Goal: Task Accomplishment & Management: Manage account settings

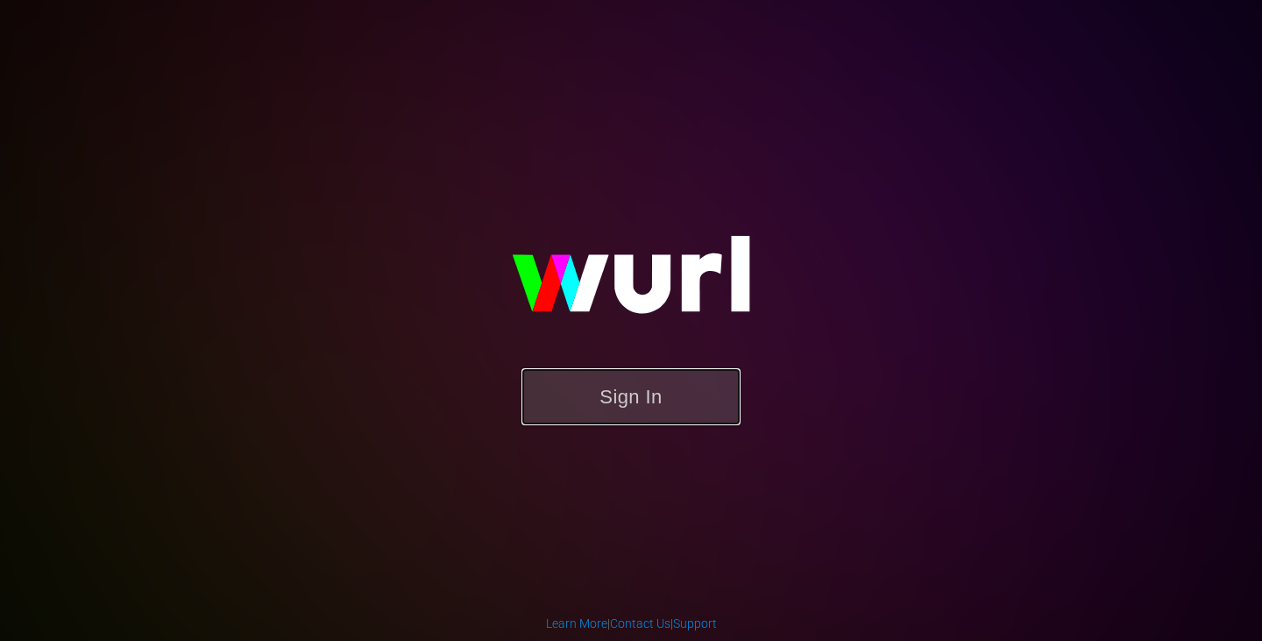
click at [657, 386] on button "Sign In" at bounding box center [631, 396] width 219 height 57
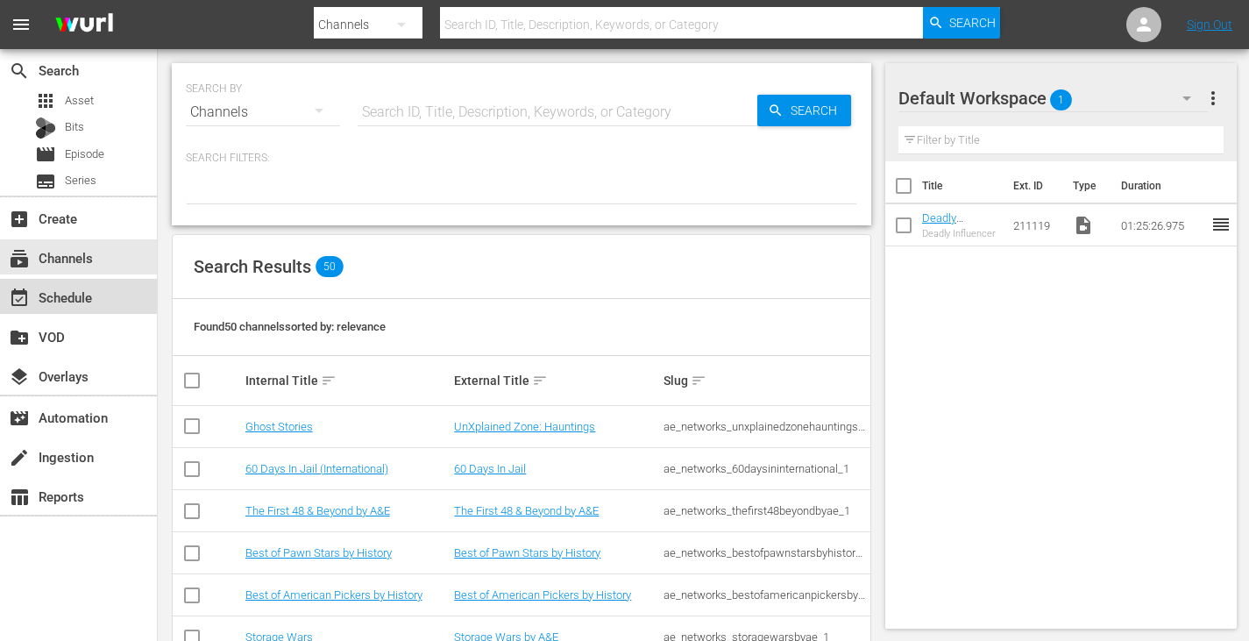
click at [78, 302] on div "event_available Schedule" at bounding box center [49, 295] width 98 height 16
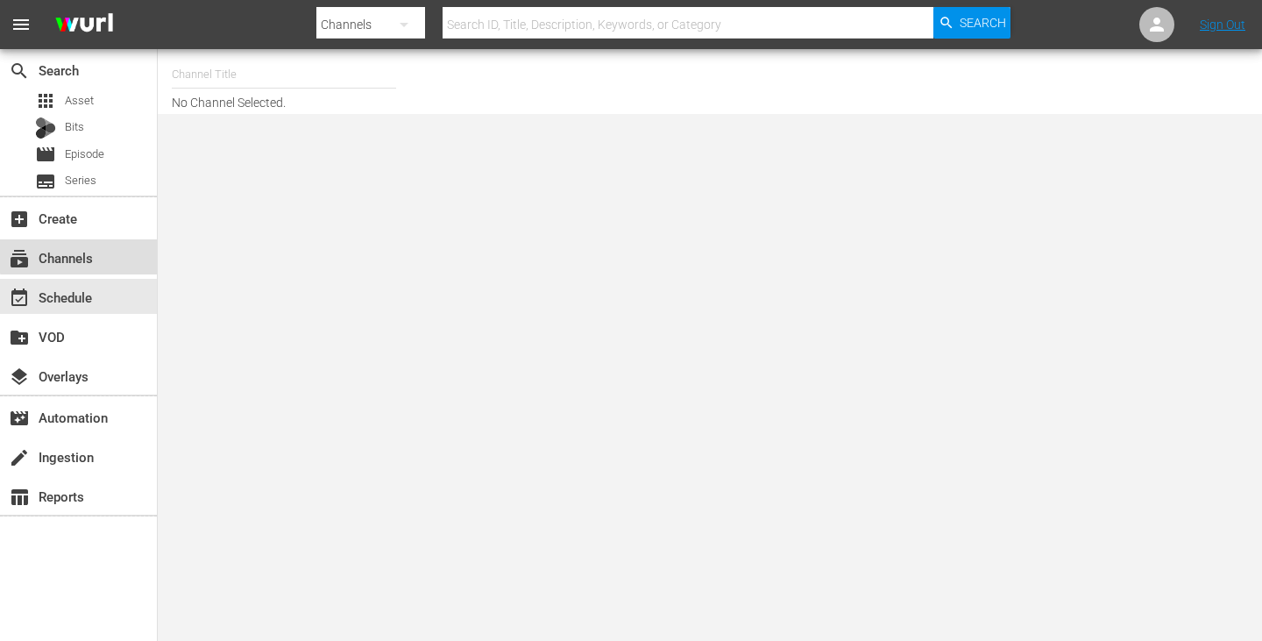
click at [89, 254] on div "subscriptions Channels" at bounding box center [49, 255] width 98 height 16
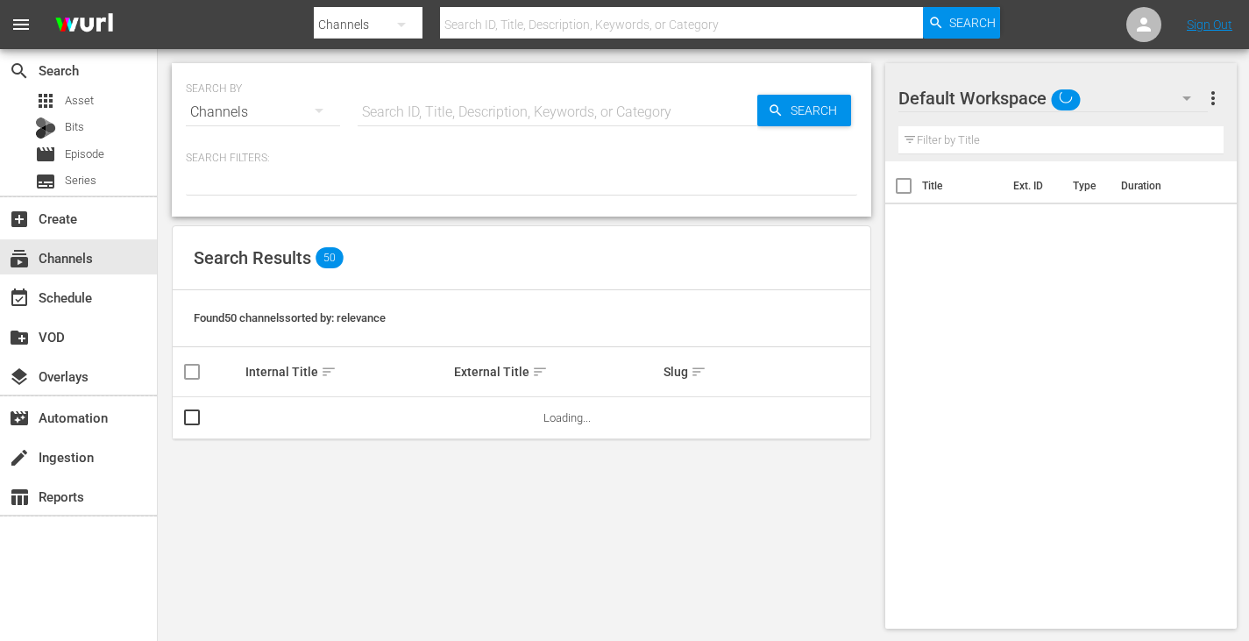
click at [482, 26] on input "text" at bounding box center [682, 25] width 484 height 42
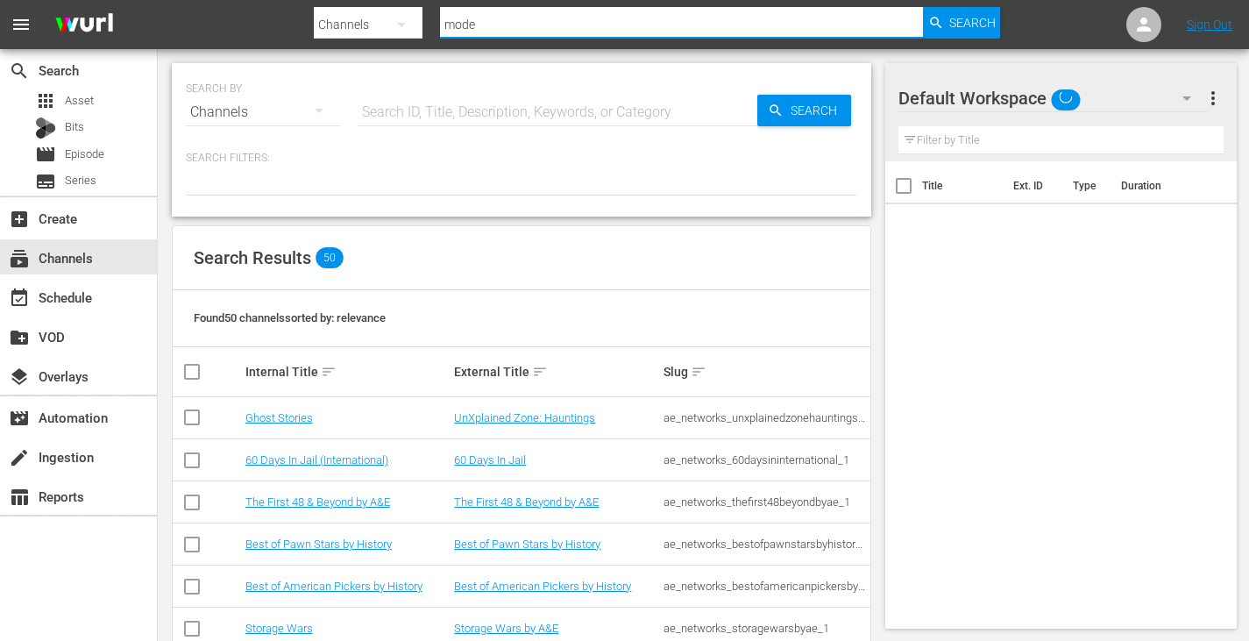
type input "moder"
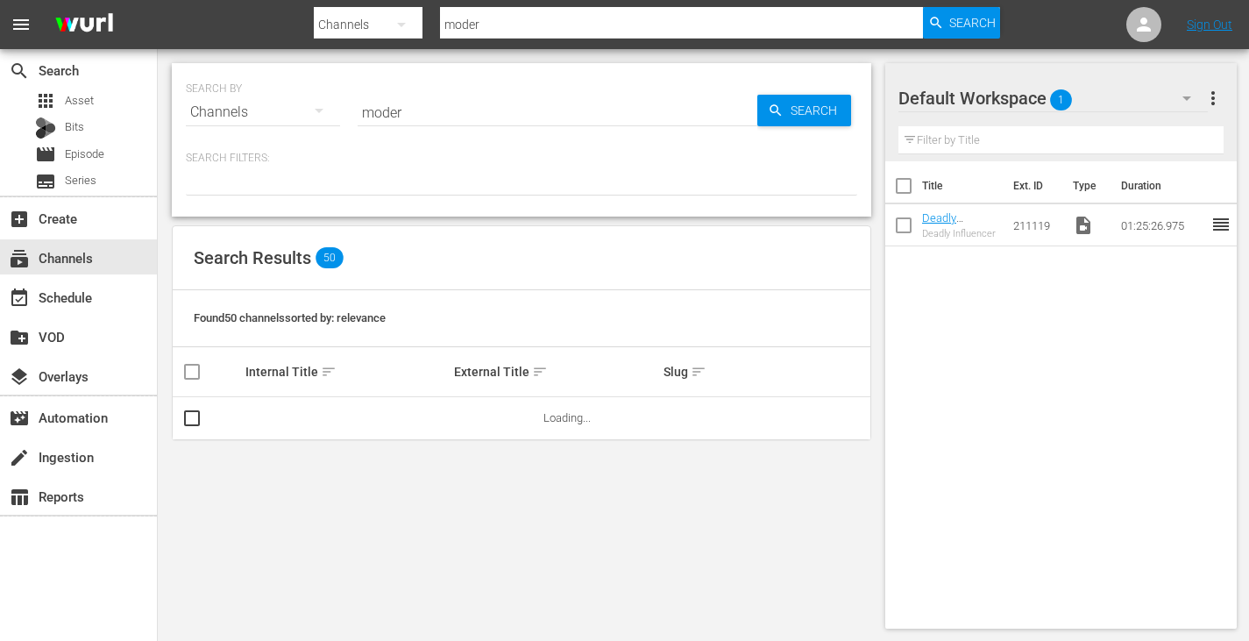
click at [341, 166] on div at bounding box center [521, 181] width 671 height 30
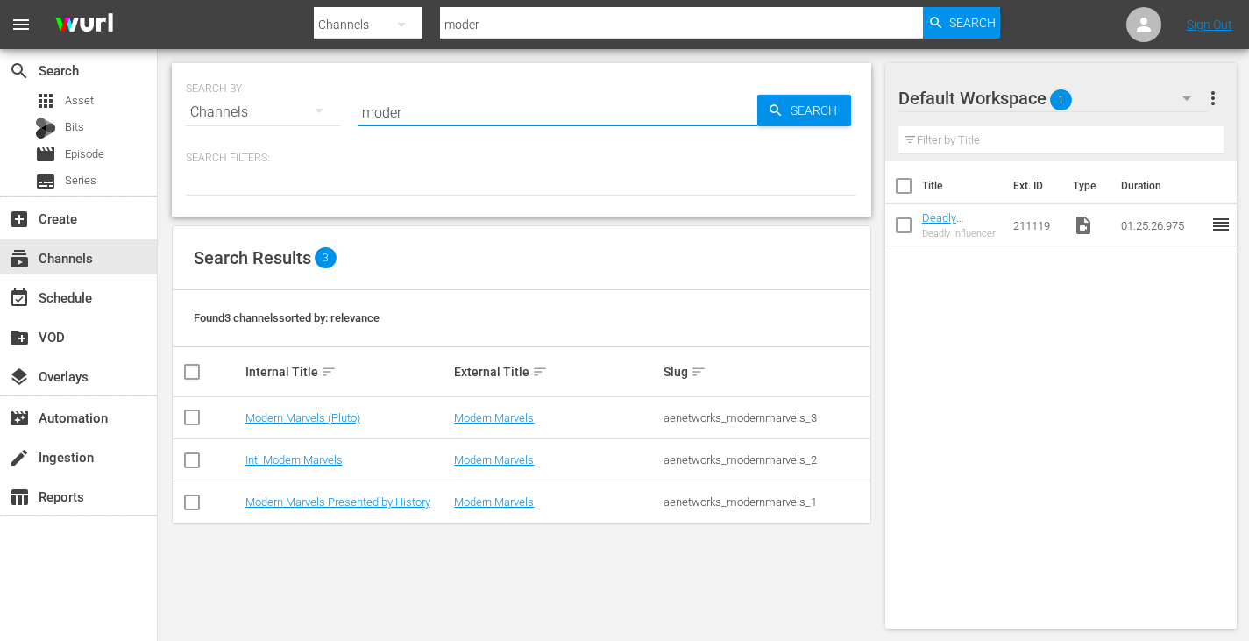
click at [405, 117] on input "moder" at bounding box center [558, 112] width 400 height 42
click at [359, 503] on link "Modern Marvels Presented by History" at bounding box center [337, 501] width 185 height 13
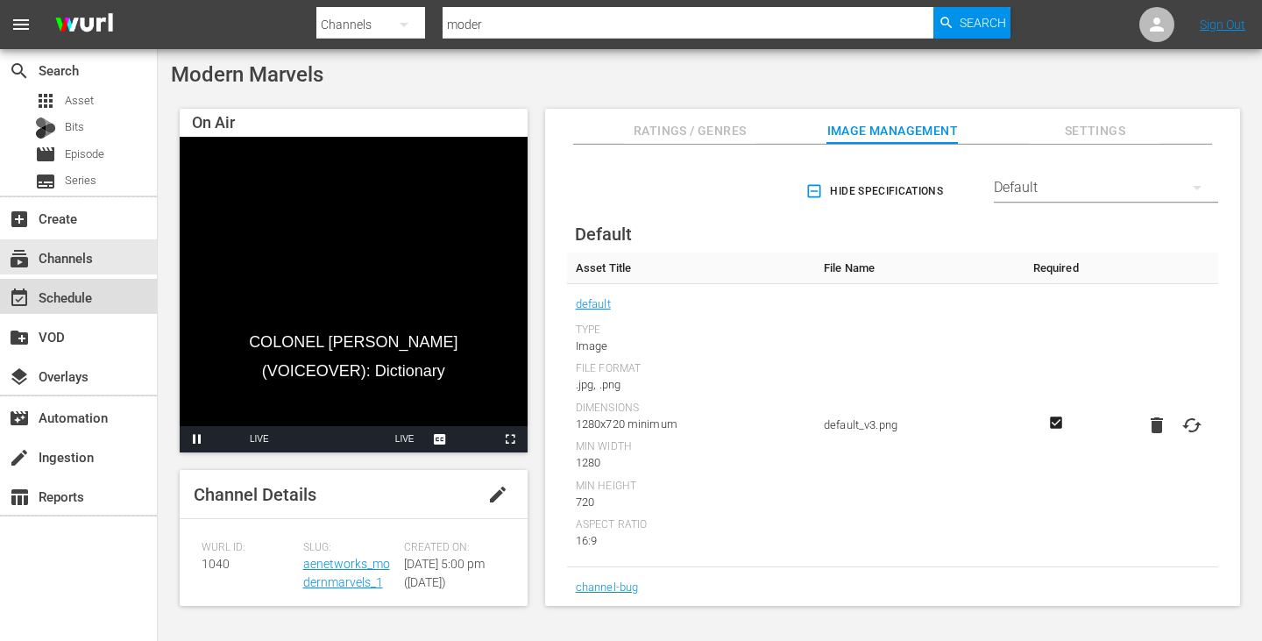
click at [96, 304] on div "event_available Schedule" at bounding box center [78, 296] width 157 height 35
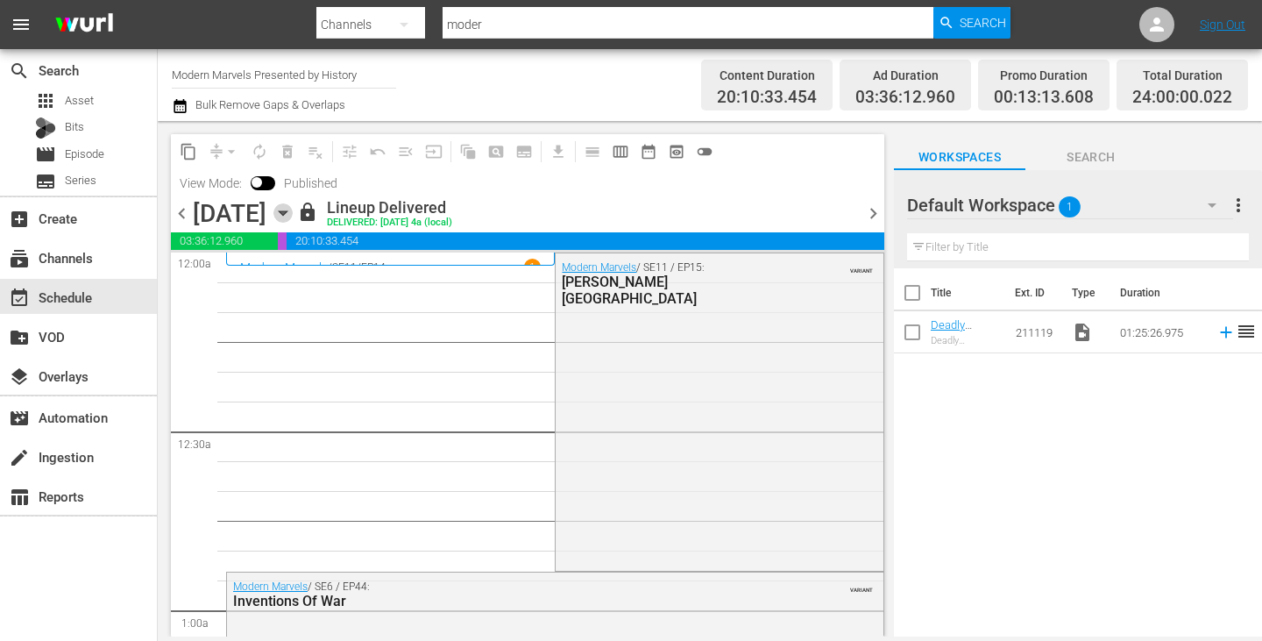
click at [293, 208] on icon "button" at bounding box center [282, 212] width 19 height 19
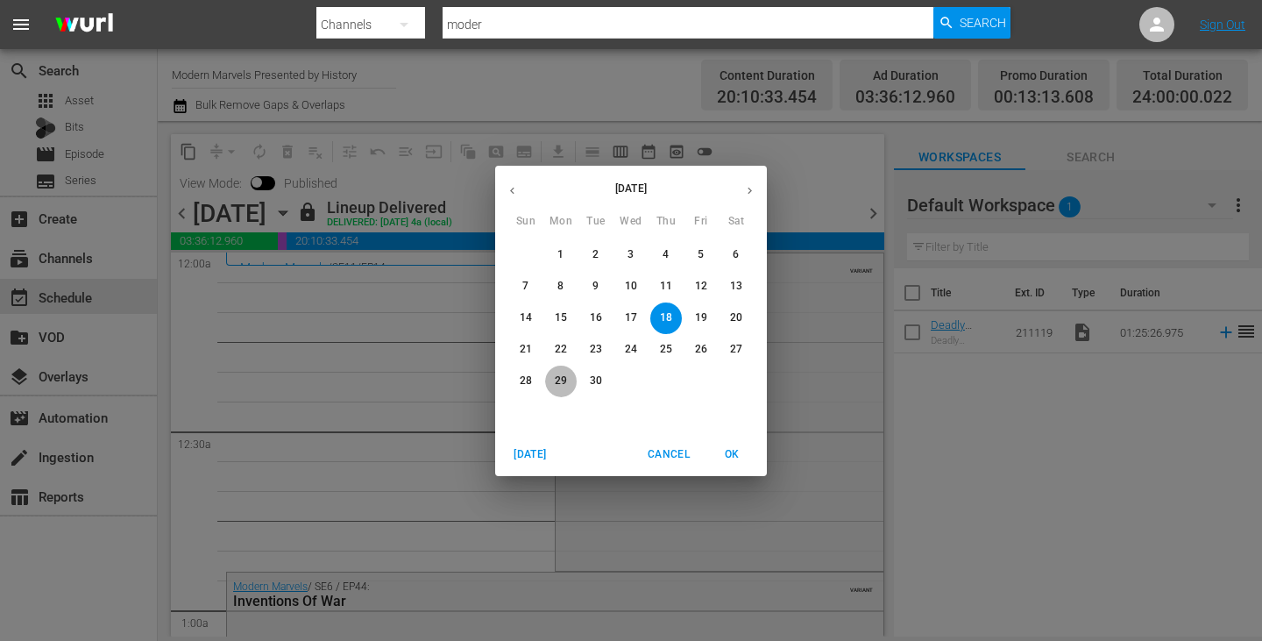
click at [556, 388] on p "29" at bounding box center [561, 380] width 12 height 15
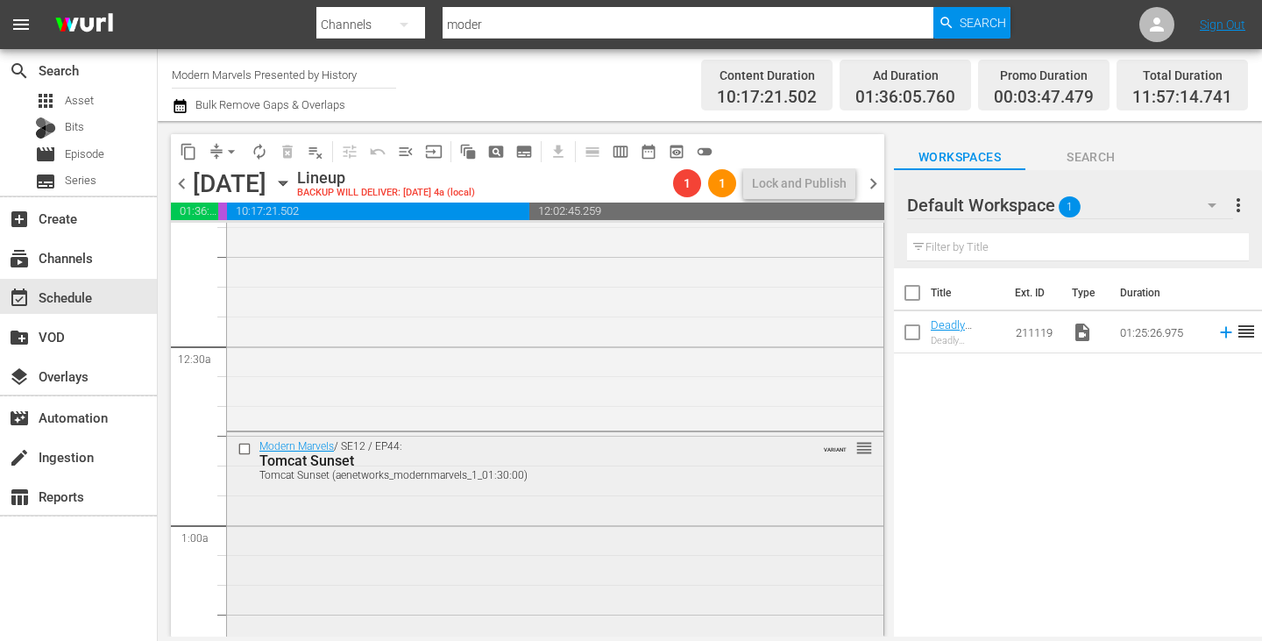
scroll to position [17, 0]
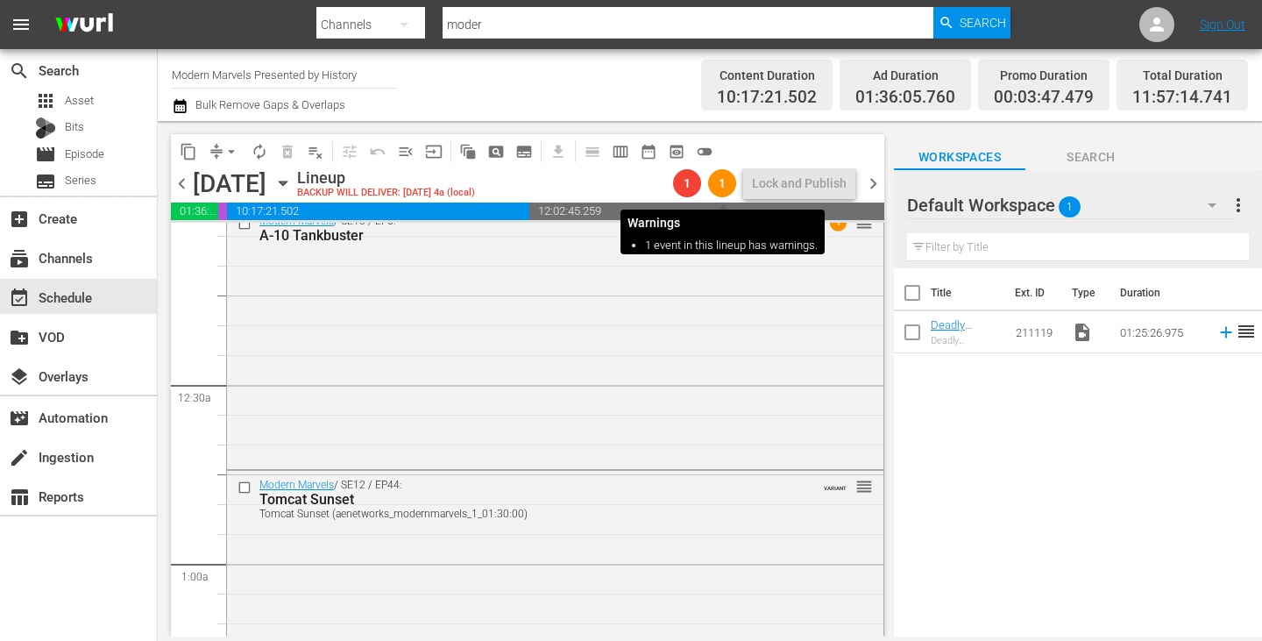
click at [721, 183] on span "1" at bounding box center [722, 183] width 28 height 14
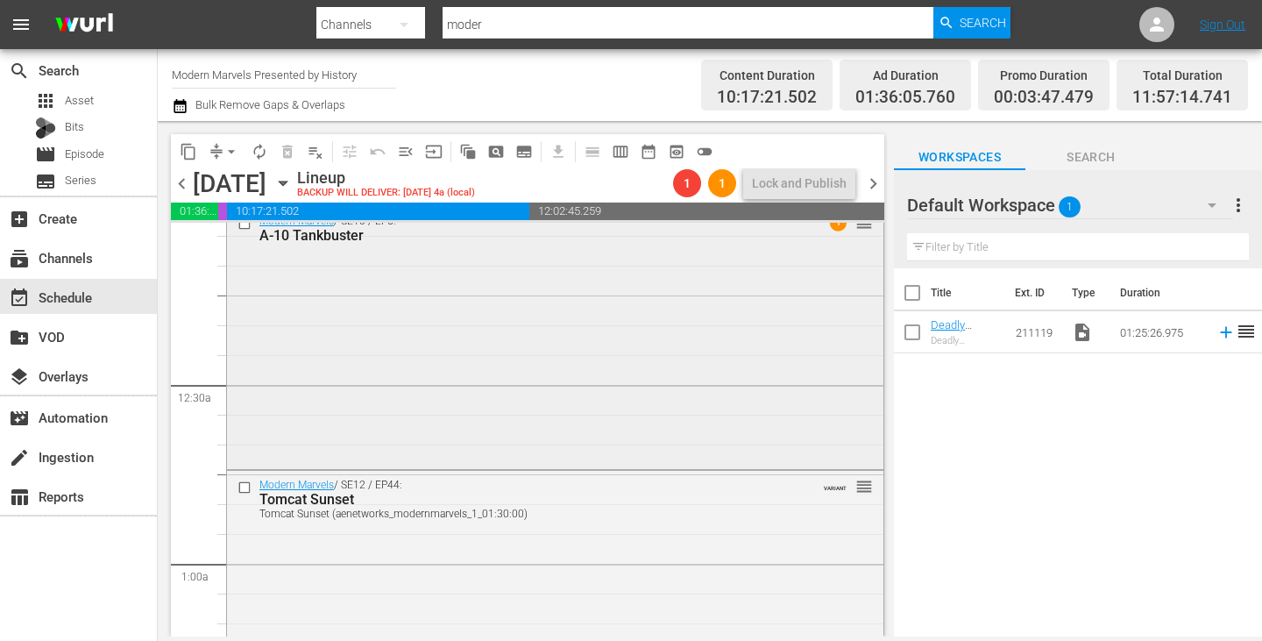
scroll to position [0, 0]
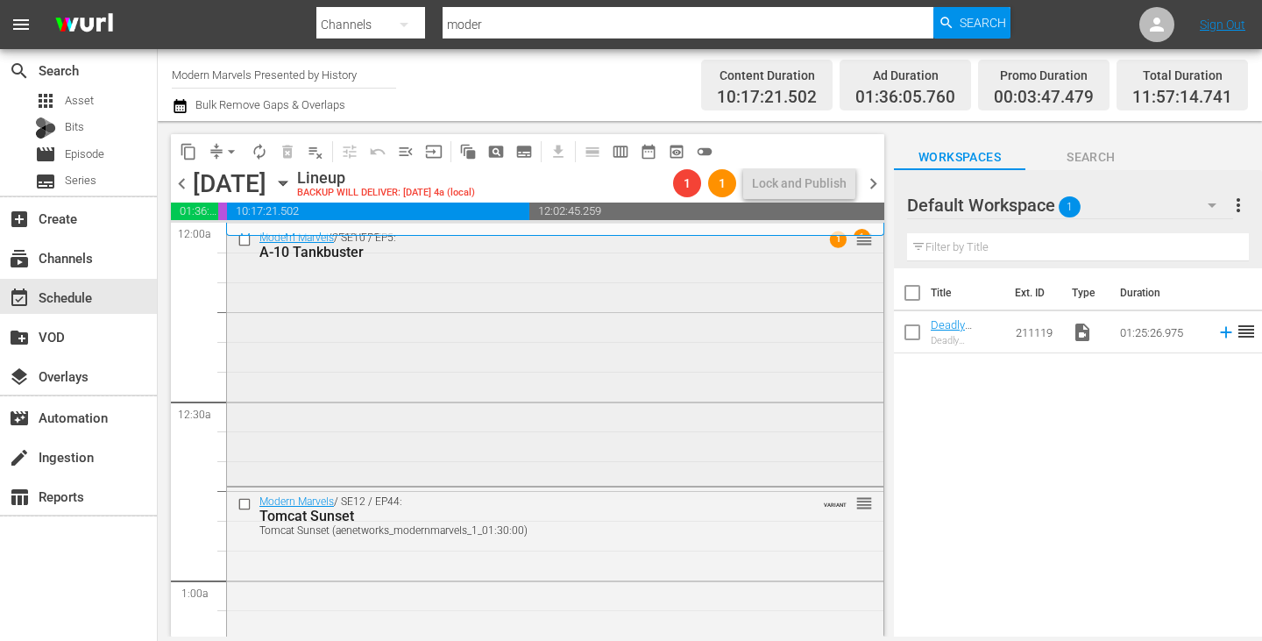
click at [830, 238] on span "1" at bounding box center [838, 239] width 17 height 17
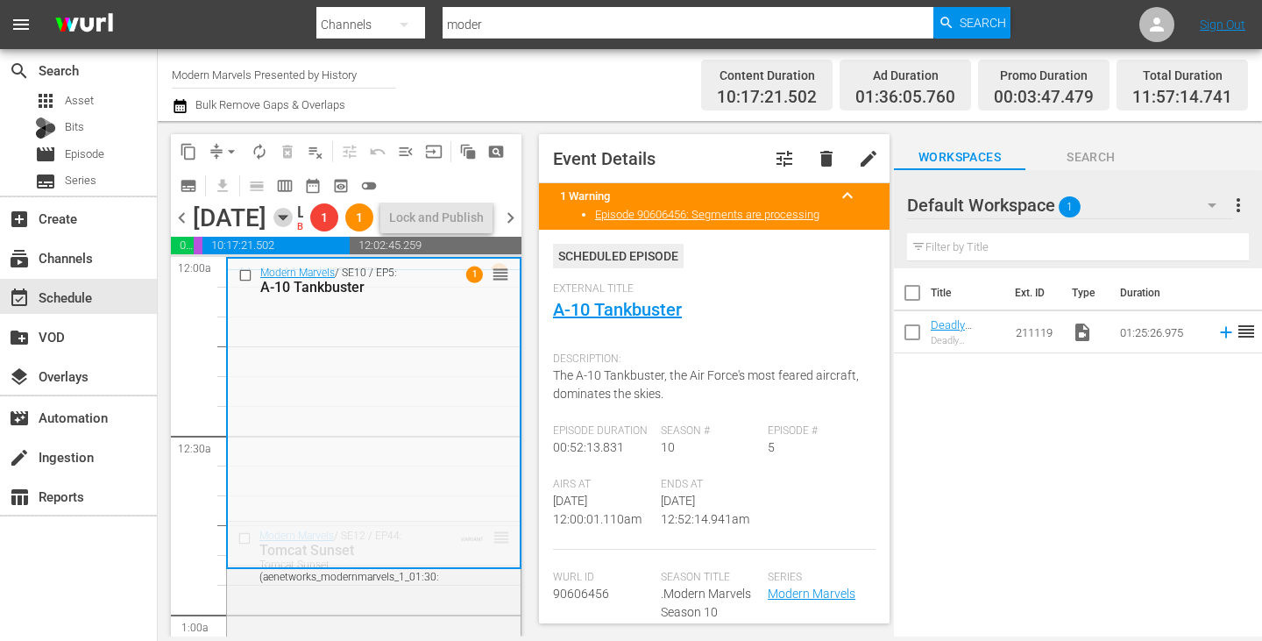
click at [293, 227] on icon "button" at bounding box center [282, 217] width 19 height 19
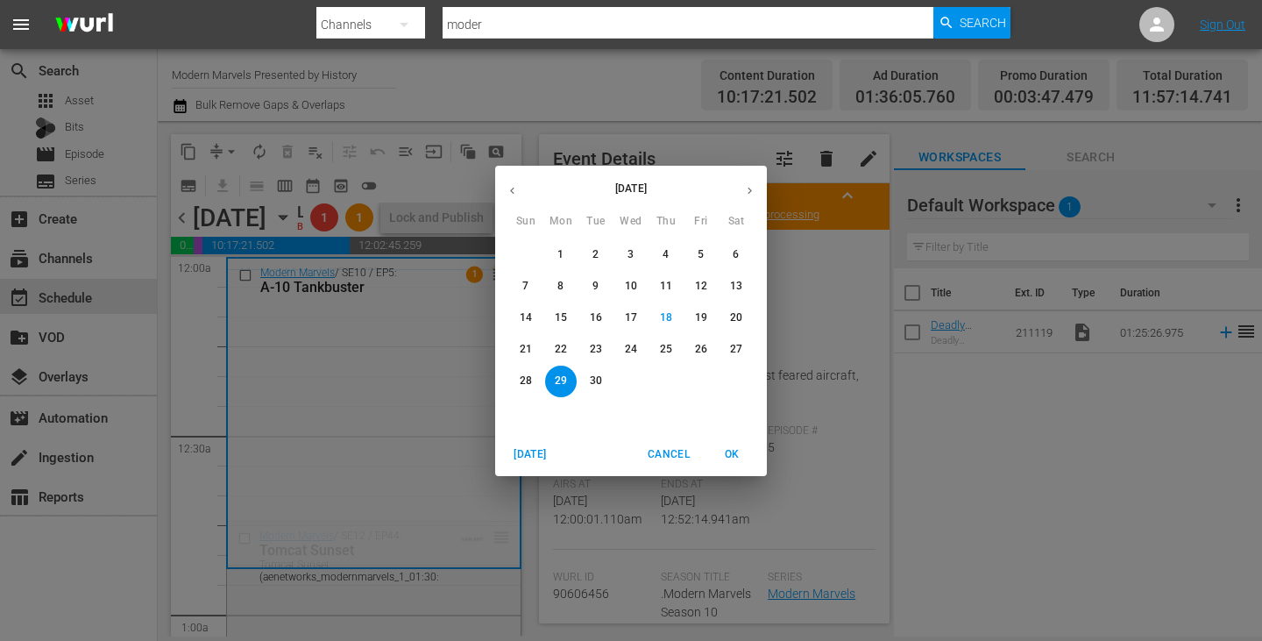
click at [596, 373] on p "30" at bounding box center [596, 380] width 12 height 15
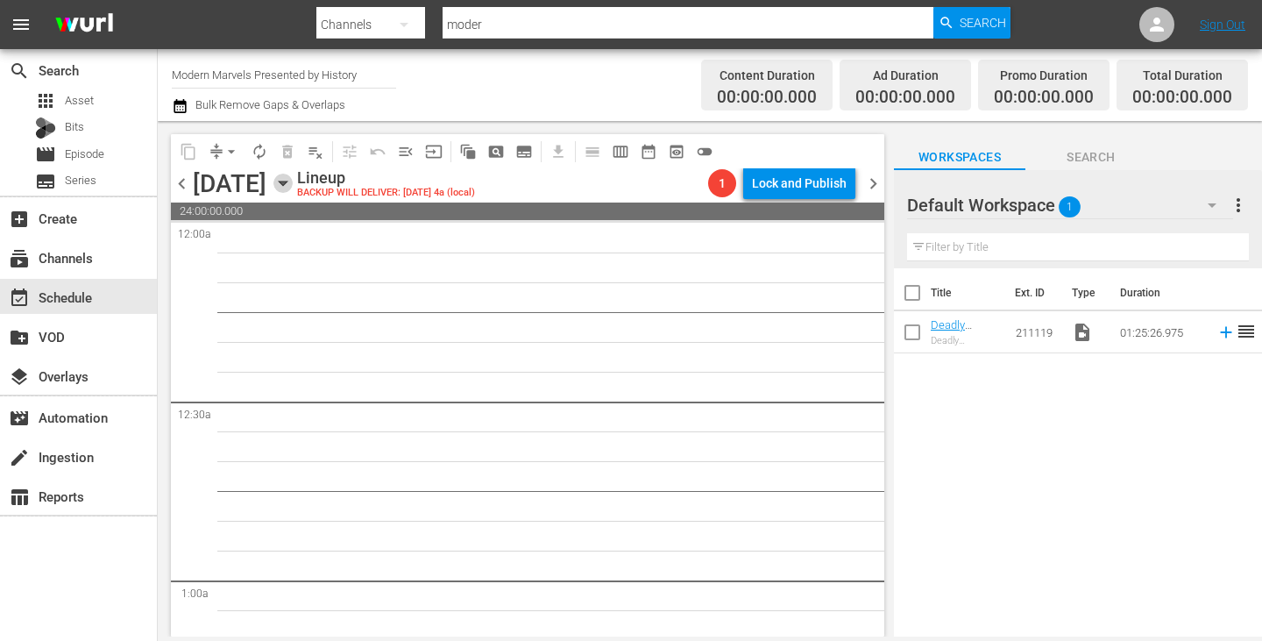
click at [287, 182] on icon "button" at bounding box center [283, 183] width 8 height 4
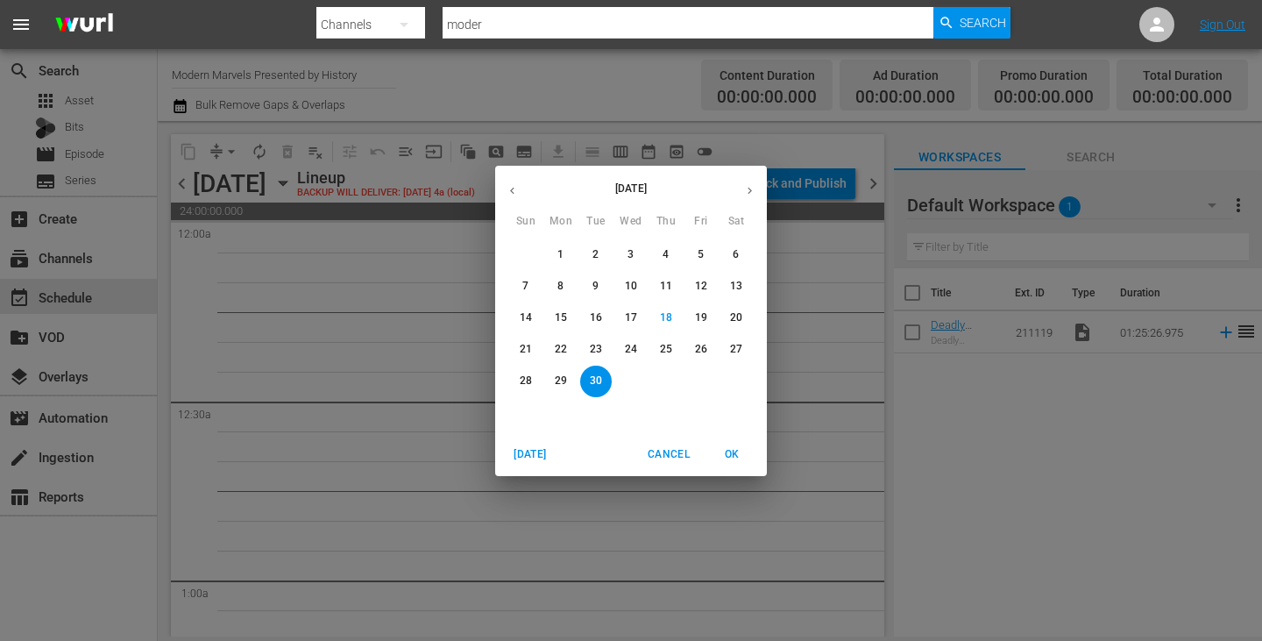
click at [560, 376] on p "29" at bounding box center [561, 380] width 12 height 15
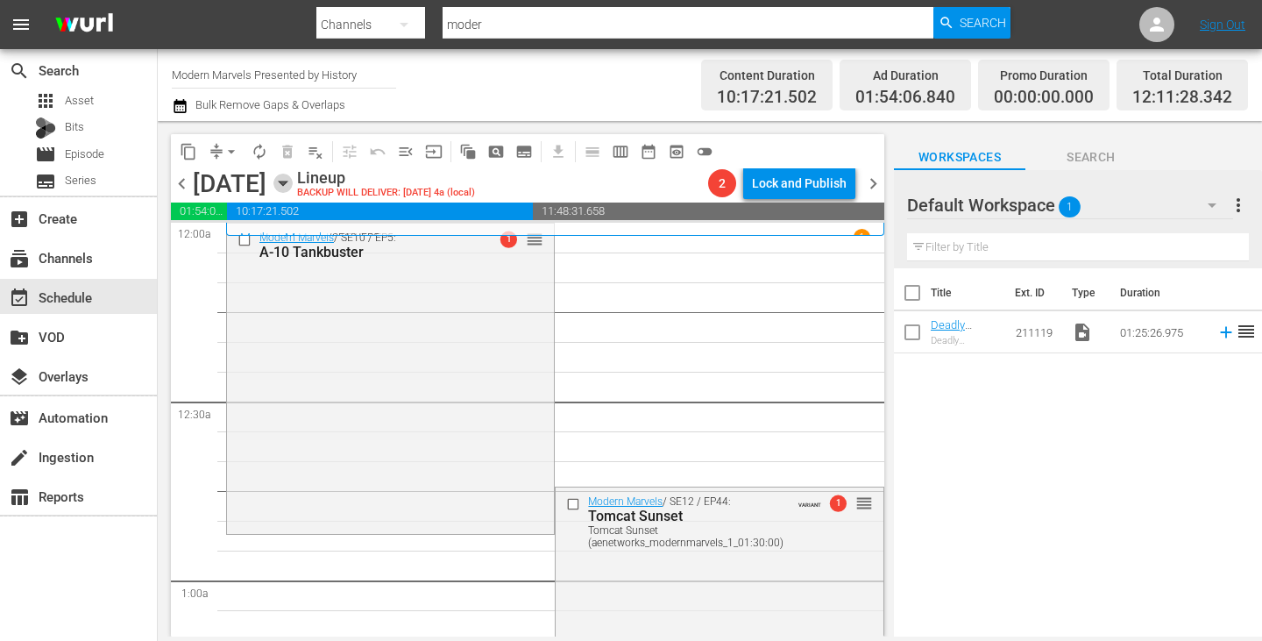
click at [293, 188] on icon "button" at bounding box center [282, 183] width 19 height 19
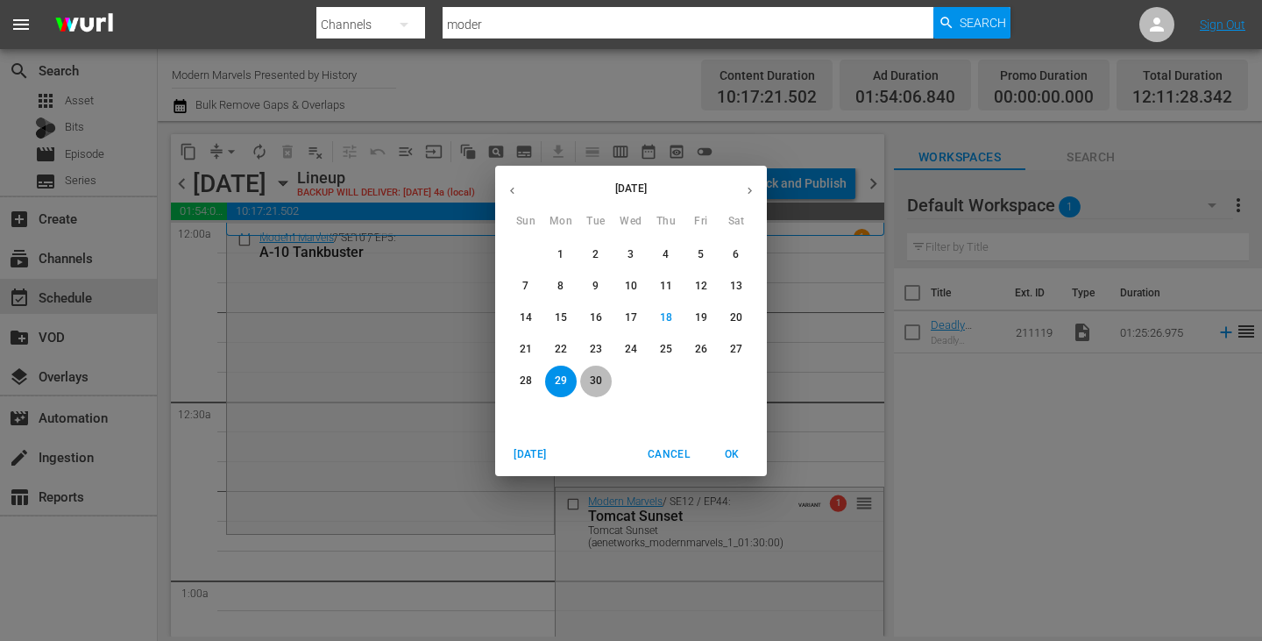
click at [602, 381] on span "30" at bounding box center [596, 380] width 32 height 15
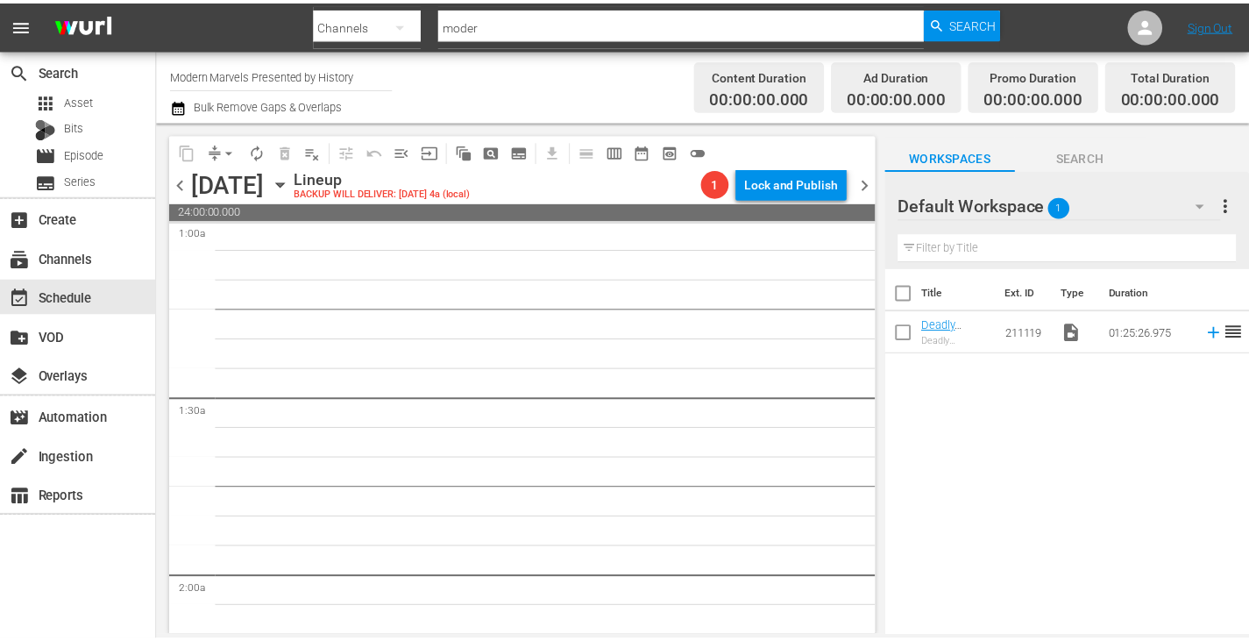
scroll to position [1446, 0]
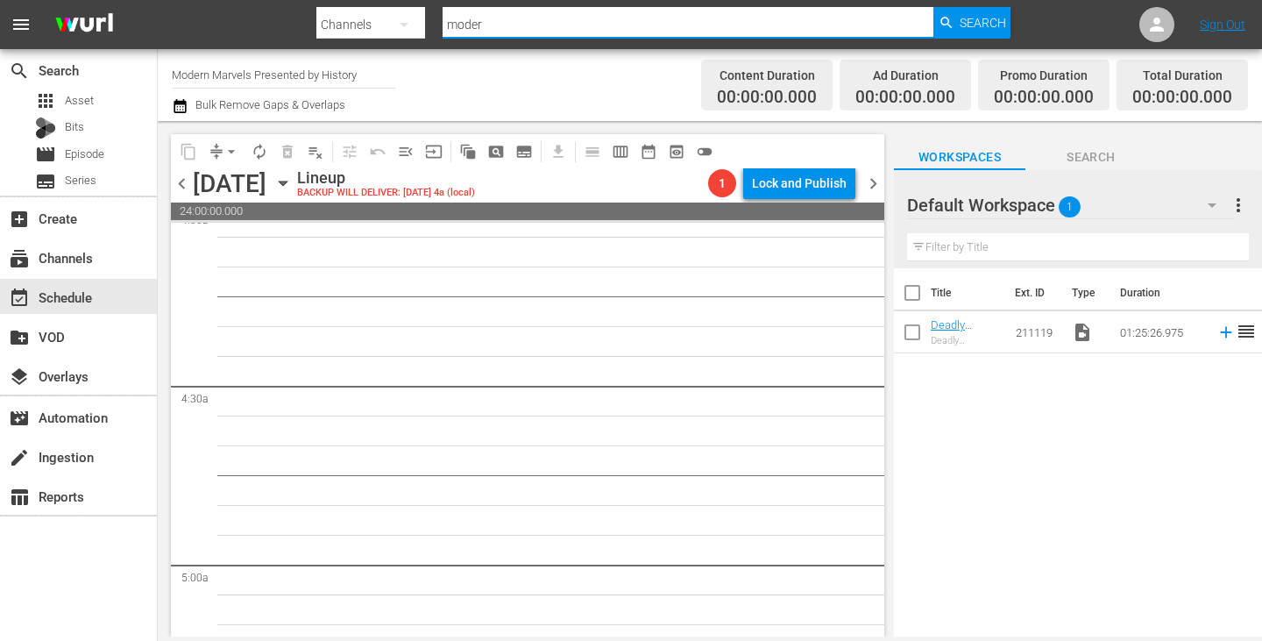
click at [492, 26] on input "moder" at bounding box center [688, 25] width 491 height 42
type input "m"
type input "4uv"
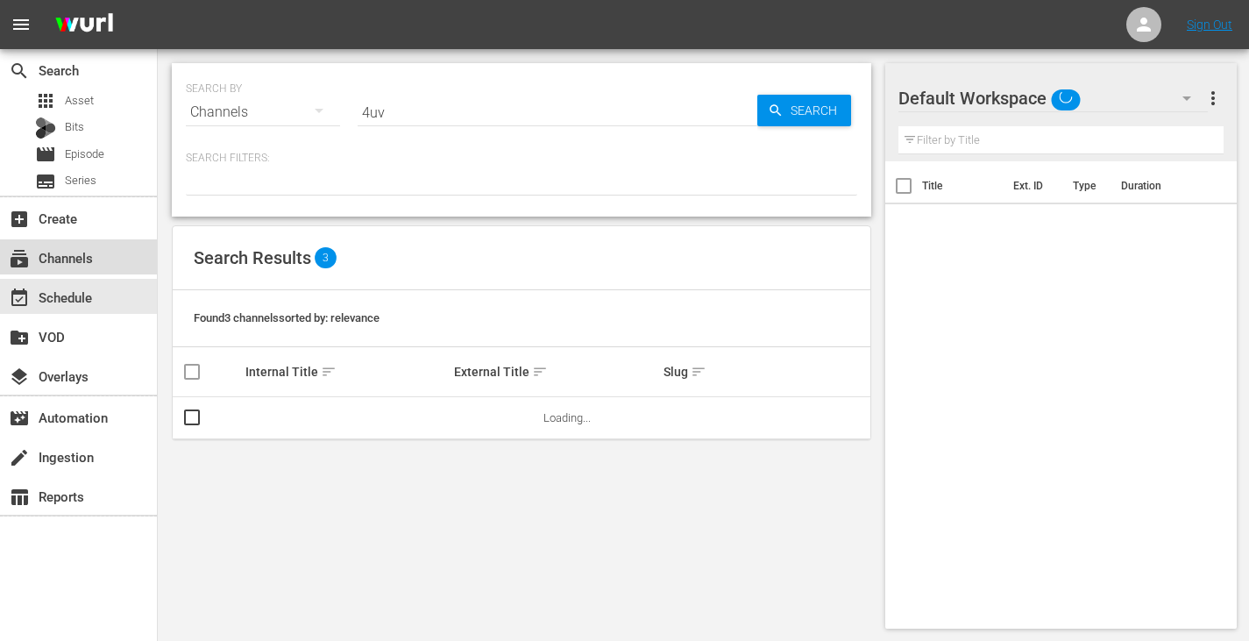
click at [82, 263] on div "subscriptions Channels" at bounding box center [49, 255] width 98 height 16
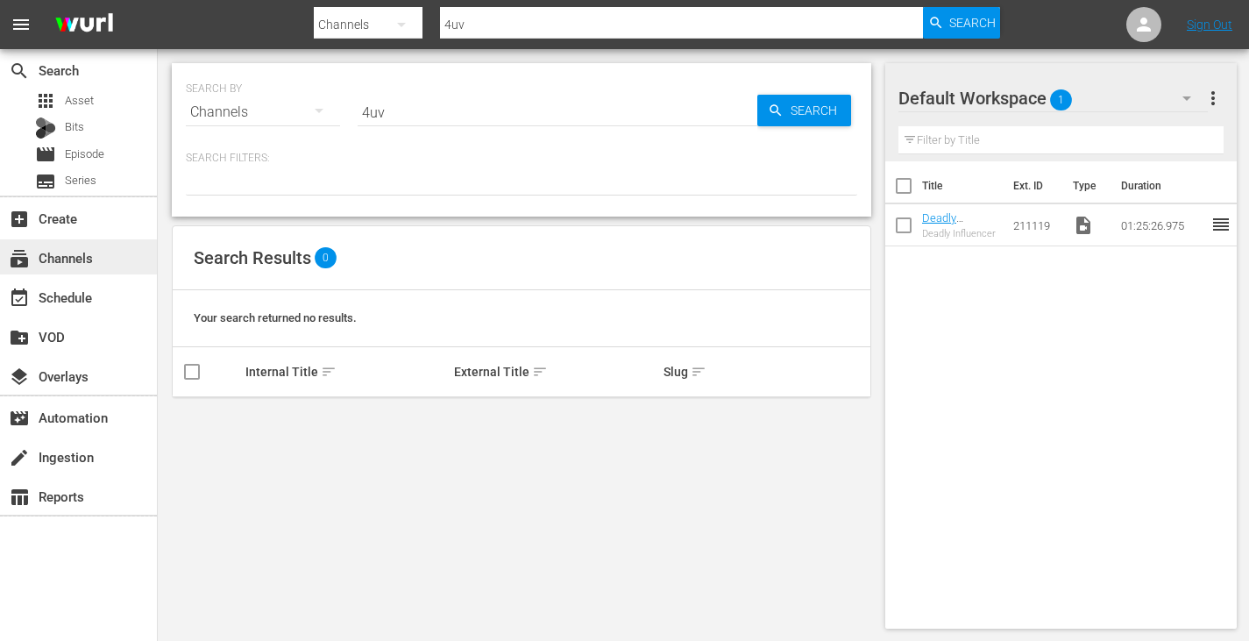
click at [82, 263] on div "subscriptions Channels" at bounding box center [49, 255] width 98 height 16
click at [499, 112] on input "4uv" at bounding box center [558, 112] width 400 height 42
type input "4"
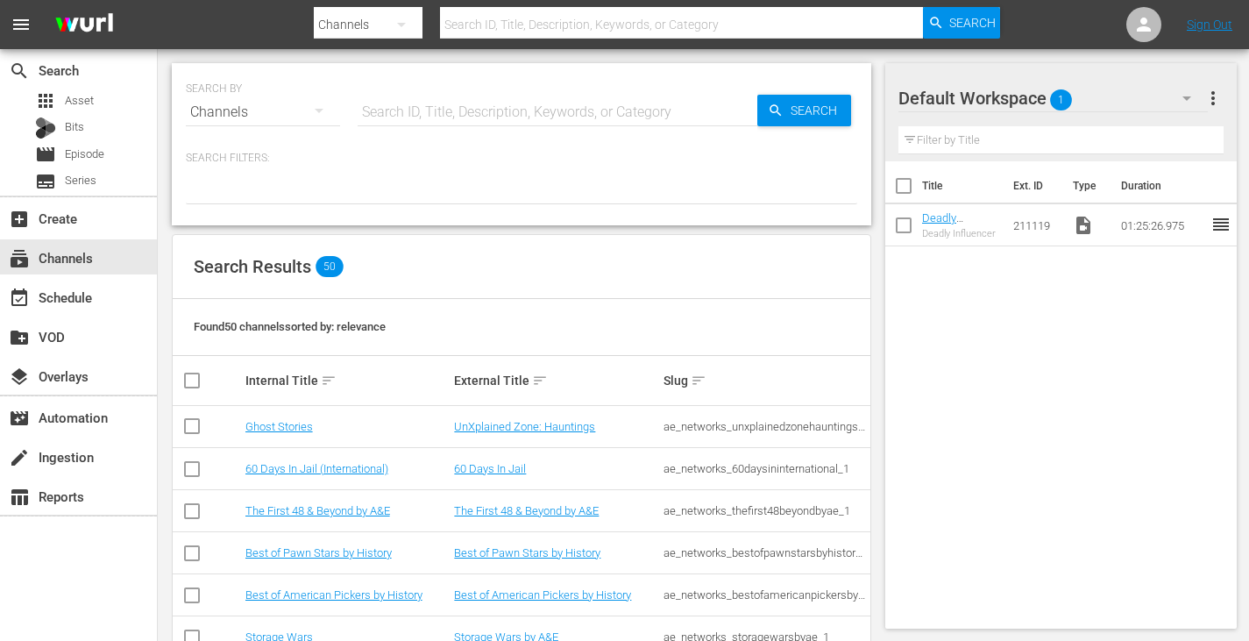
click at [472, 205] on div "SEARCH BY Search By Channels Search ID, Title, Description, Keywords, or Catego…" at bounding box center [521, 144] width 699 height 162
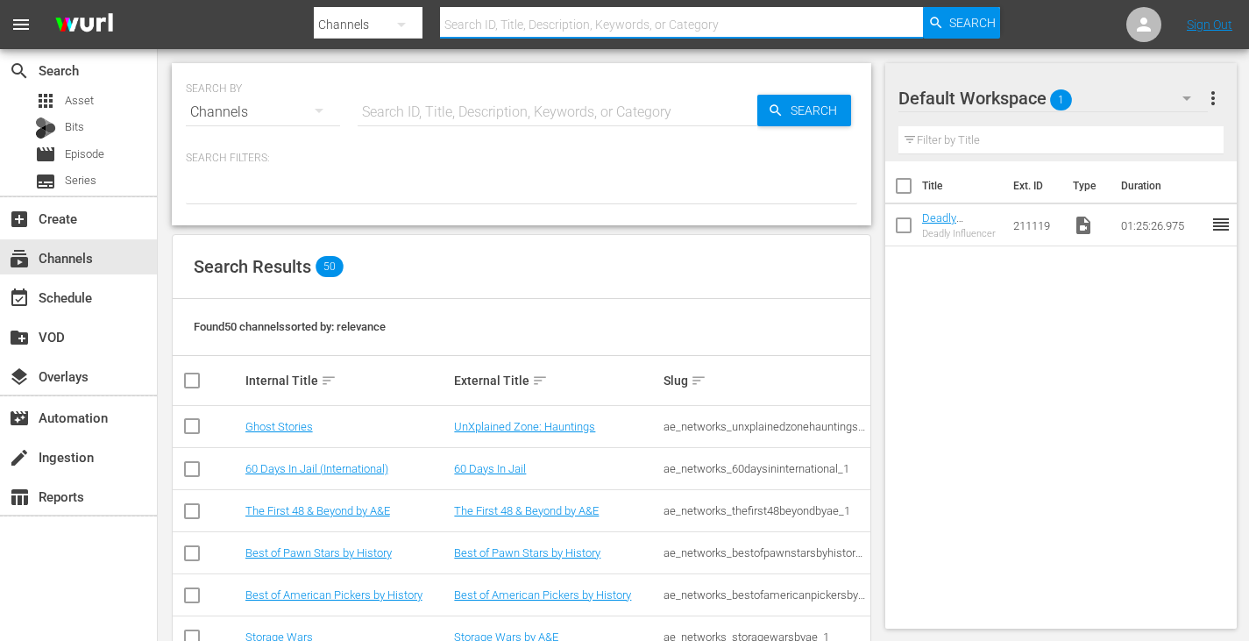
click at [479, 35] on input "text" at bounding box center [682, 25] width 484 height 42
type input "moder"
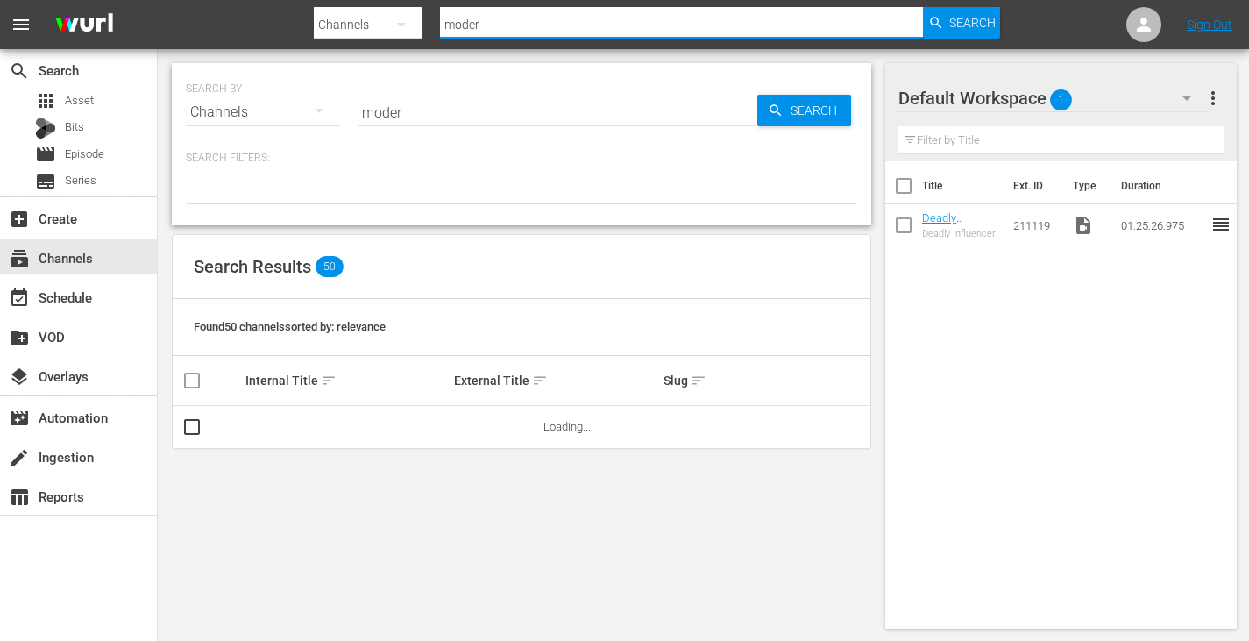
type input "modern"
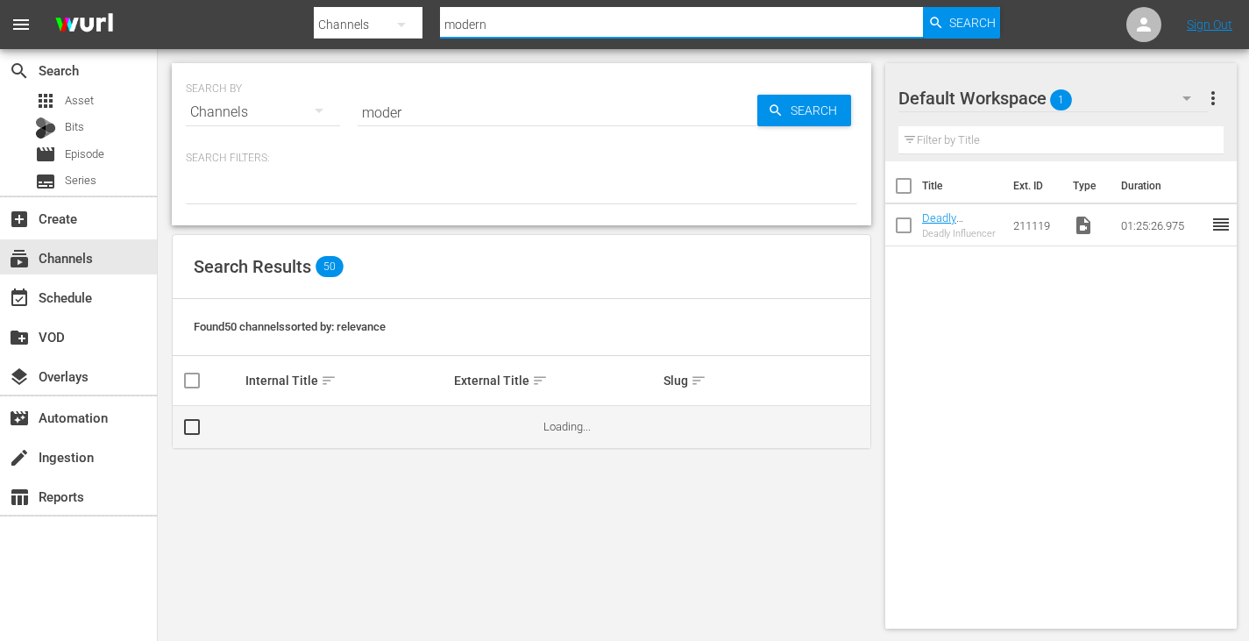
type input "modern"
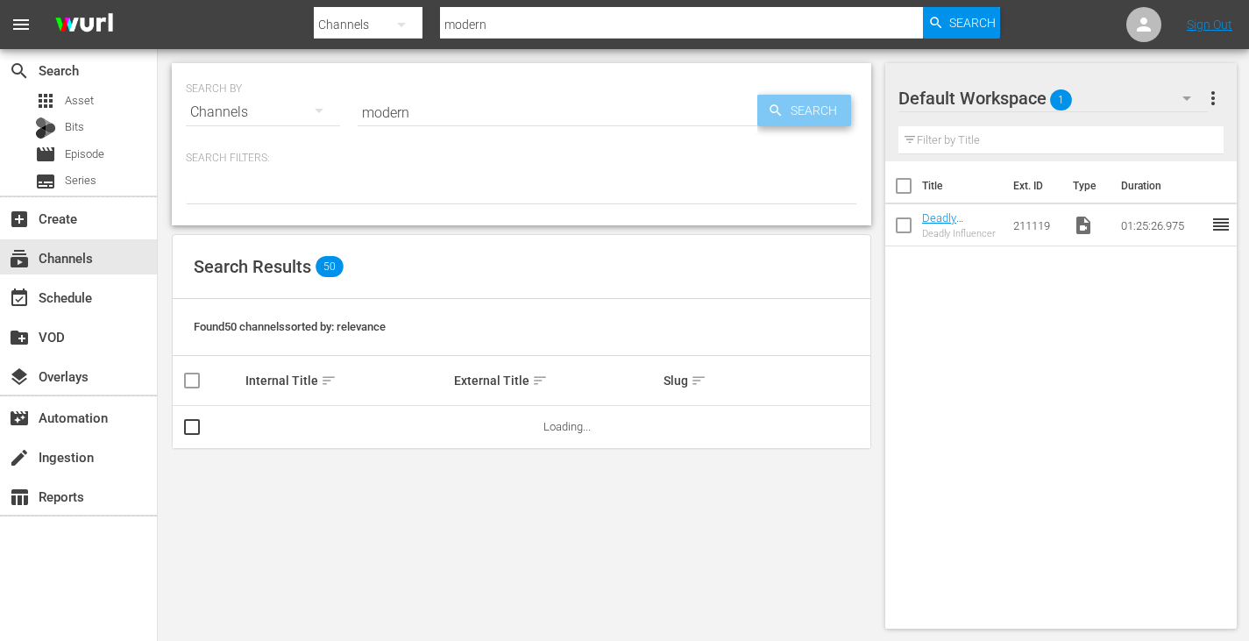
click at [824, 107] on span "Search" at bounding box center [817, 111] width 67 height 32
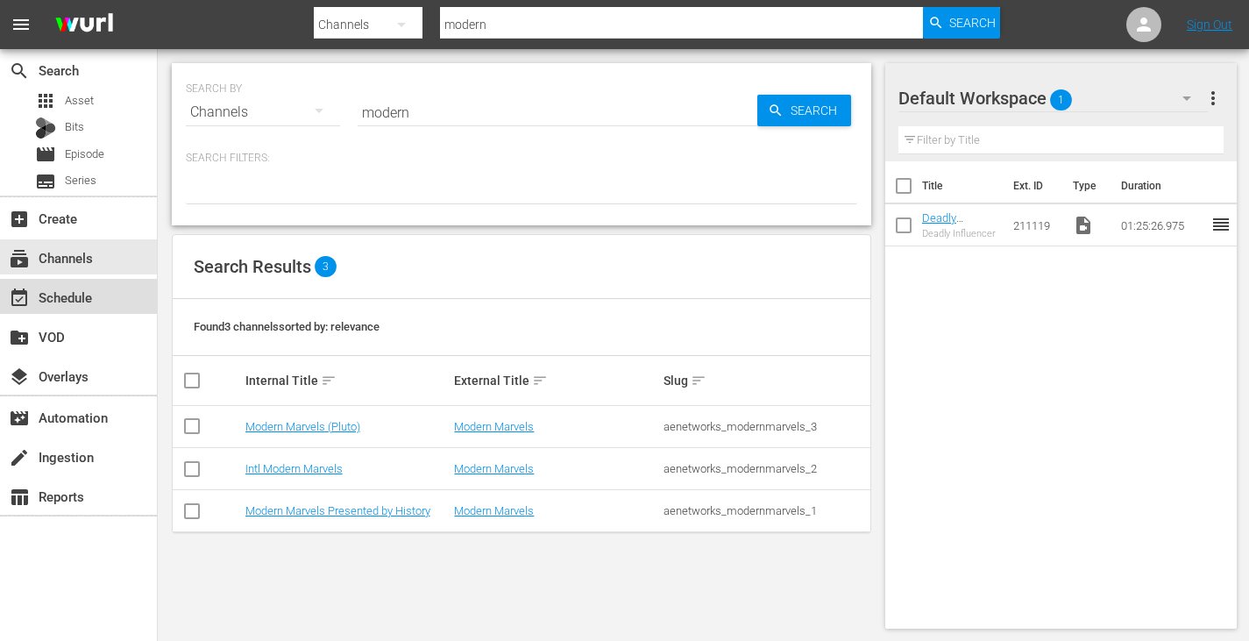
click at [61, 293] on div "event_available Schedule" at bounding box center [49, 295] width 98 height 16
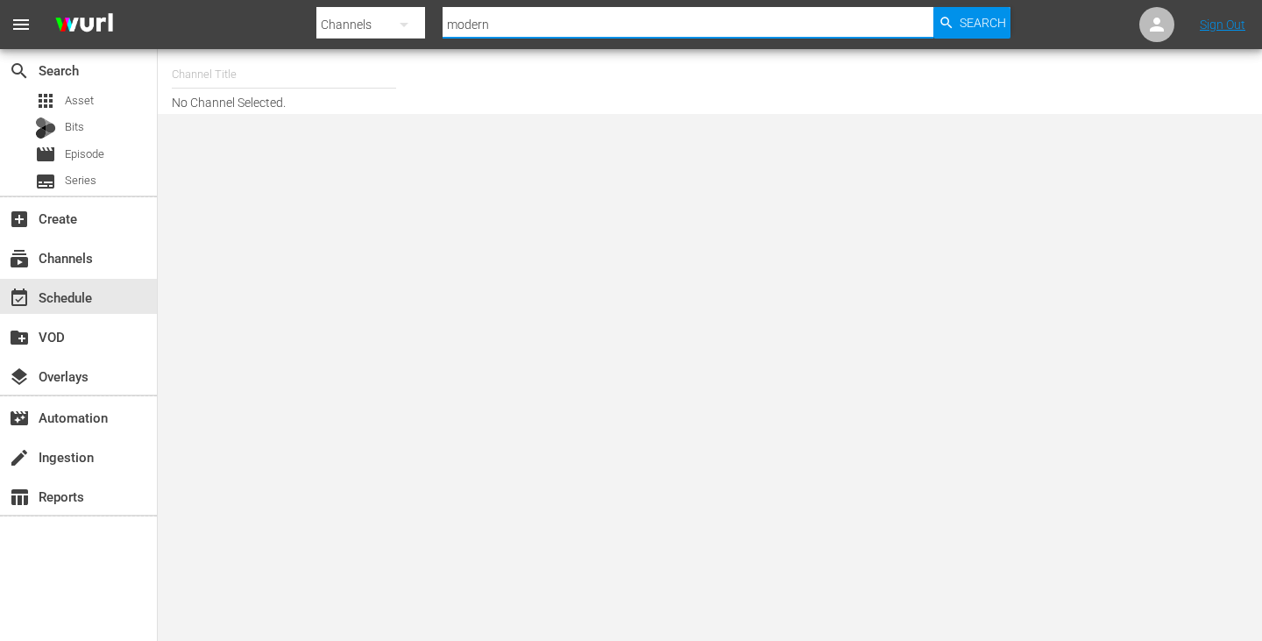
click at [520, 26] on input "modern" at bounding box center [688, 25] width 491 height 42
type input "modern marvels"
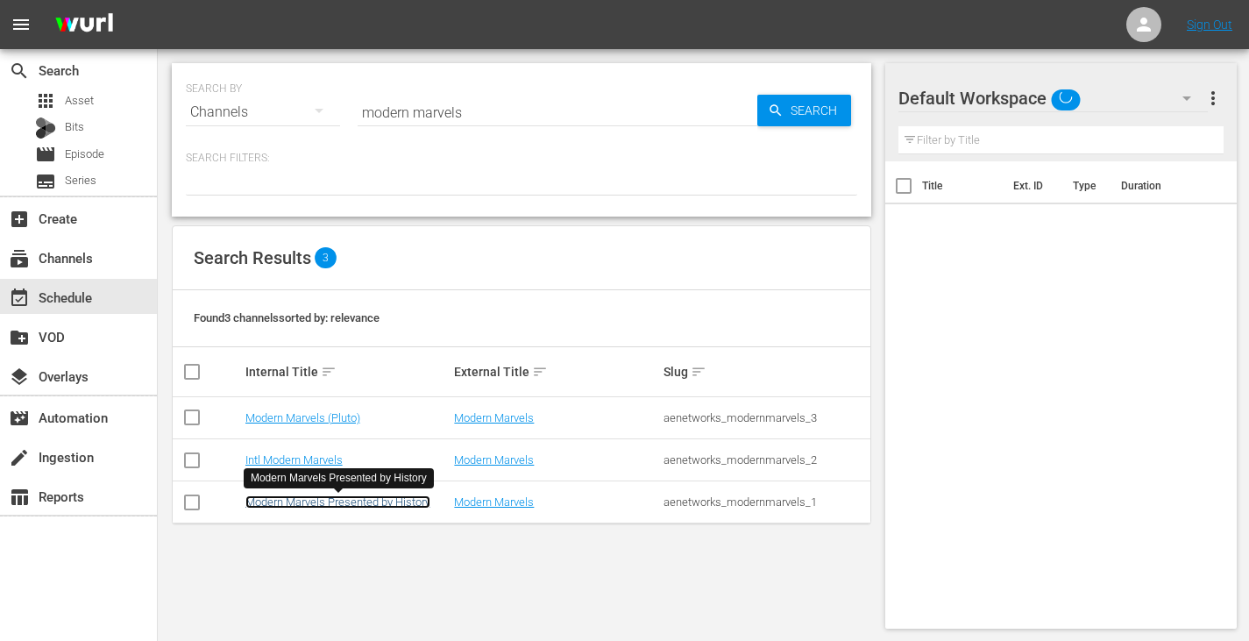
click at [367, 504] on link "Modern Marvels Presented by History" at bounding box center [337, 501] width 185 height 13
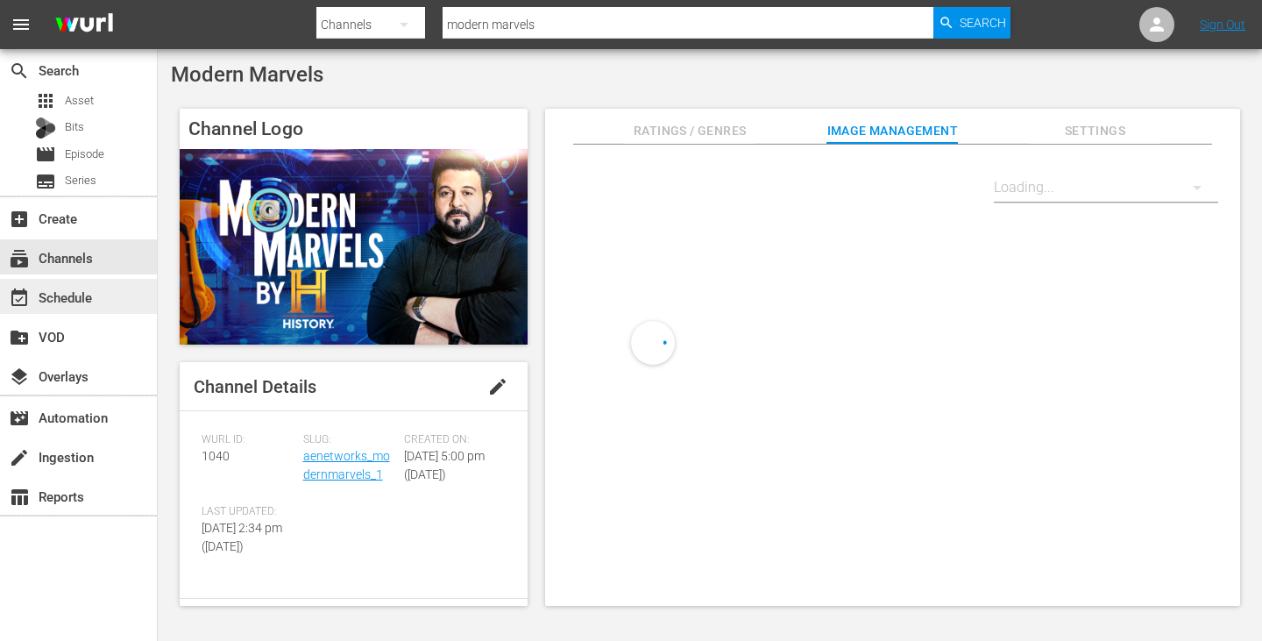
click at [68, 302] on div "event_available Schedule" at bounding box center [49, 295] width 98 height 16
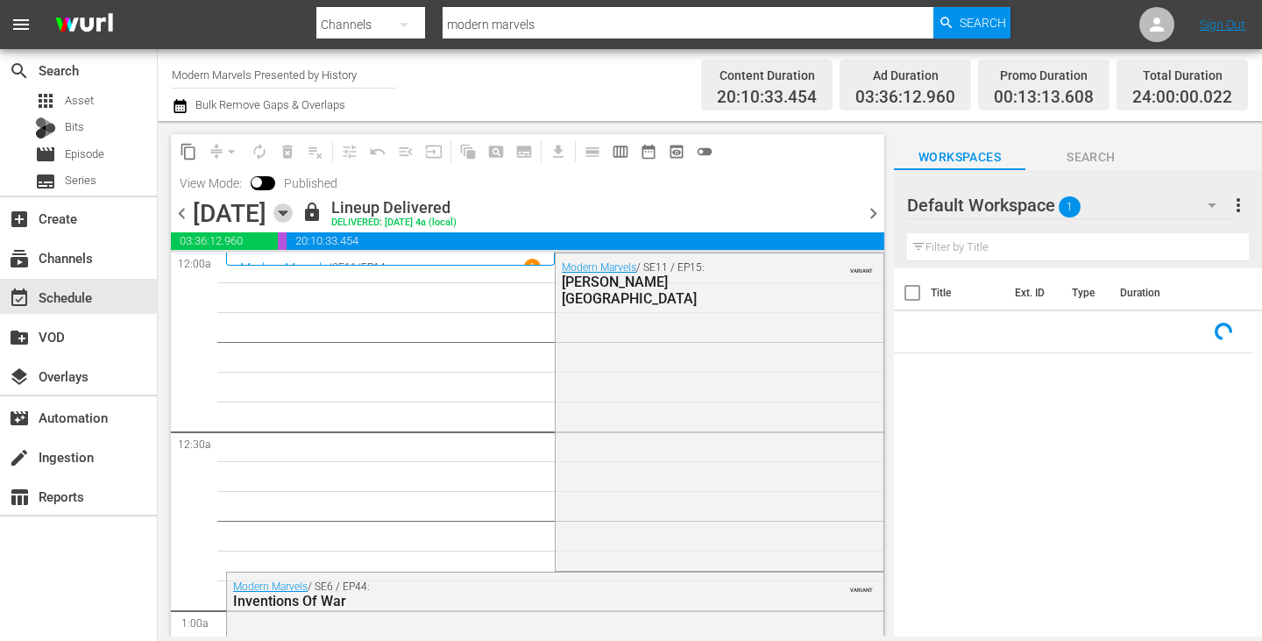
click at [293, 212] on icon "button" at bounding box center [282, 212] width 19 height 19
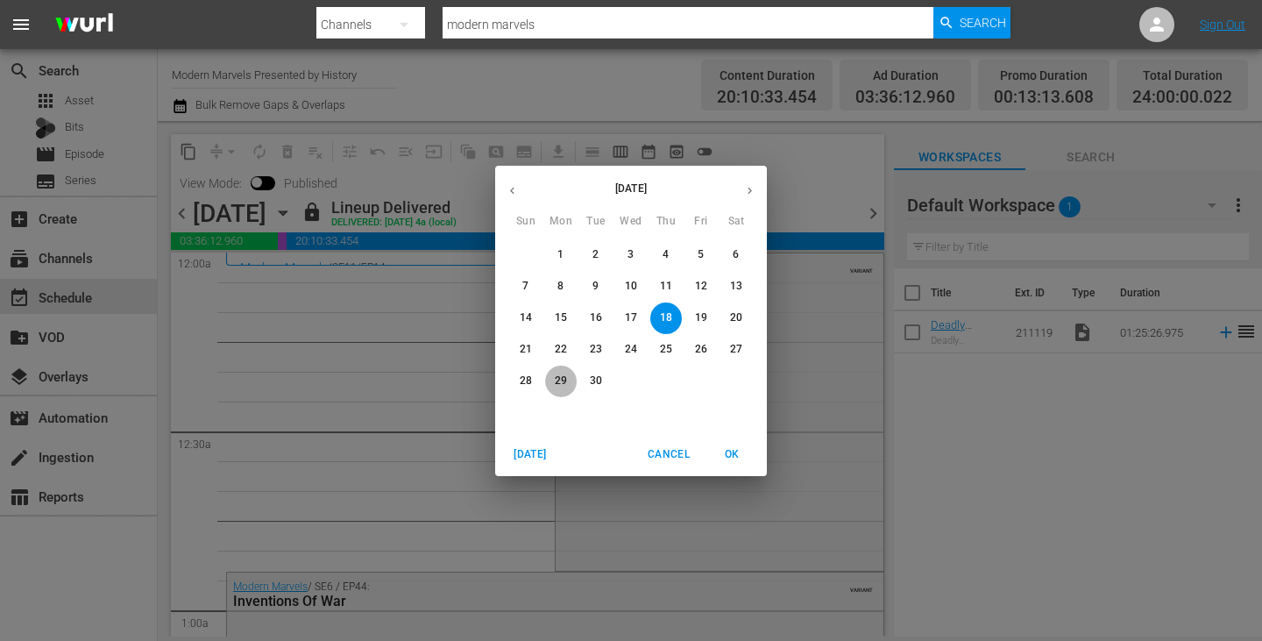
click at [557, 378] on p "29" at bounding box center [561, 380] width 12 height 15
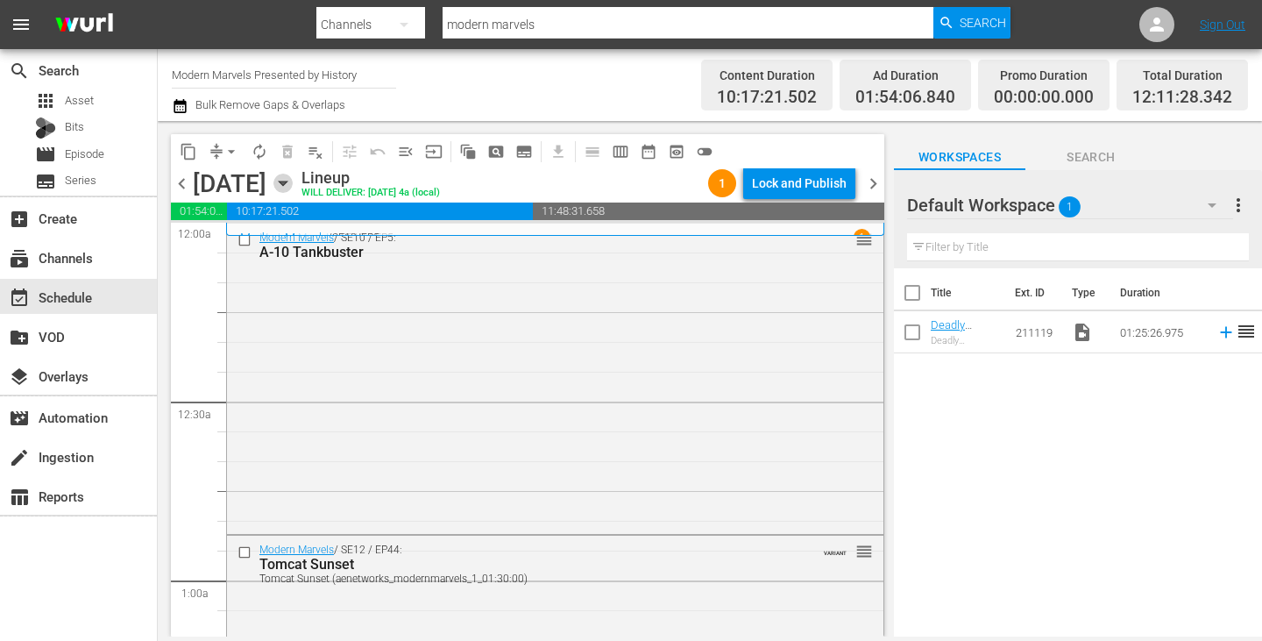
click at [293, 187] on icon "button" at bounding box center [282, 183] width 19 height 19
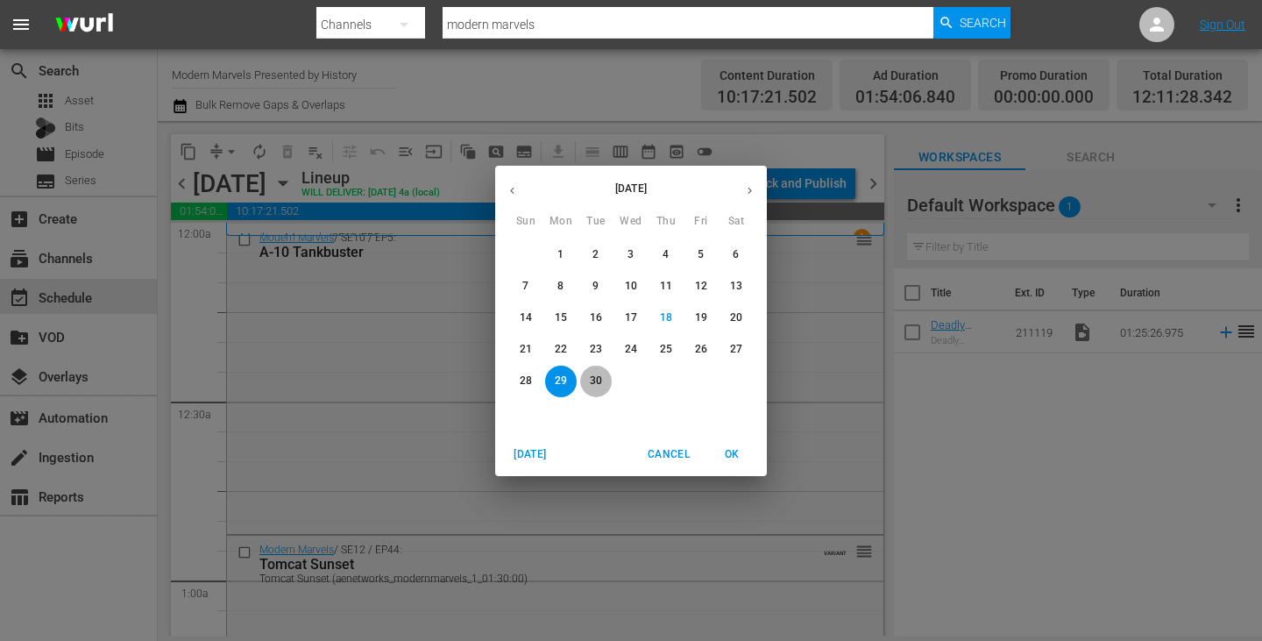
click at [594, 375] on p "30" at bounding box center [596, 380] width 12 height 15
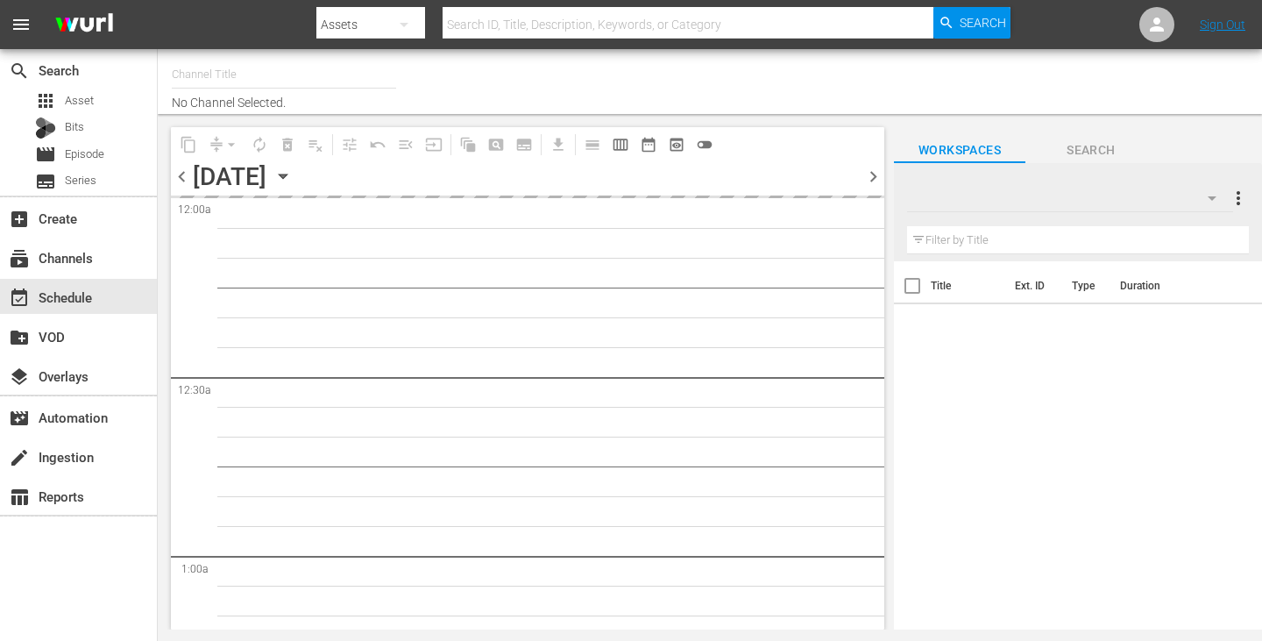
type input "Modern Marvels Presented by History (1040)"
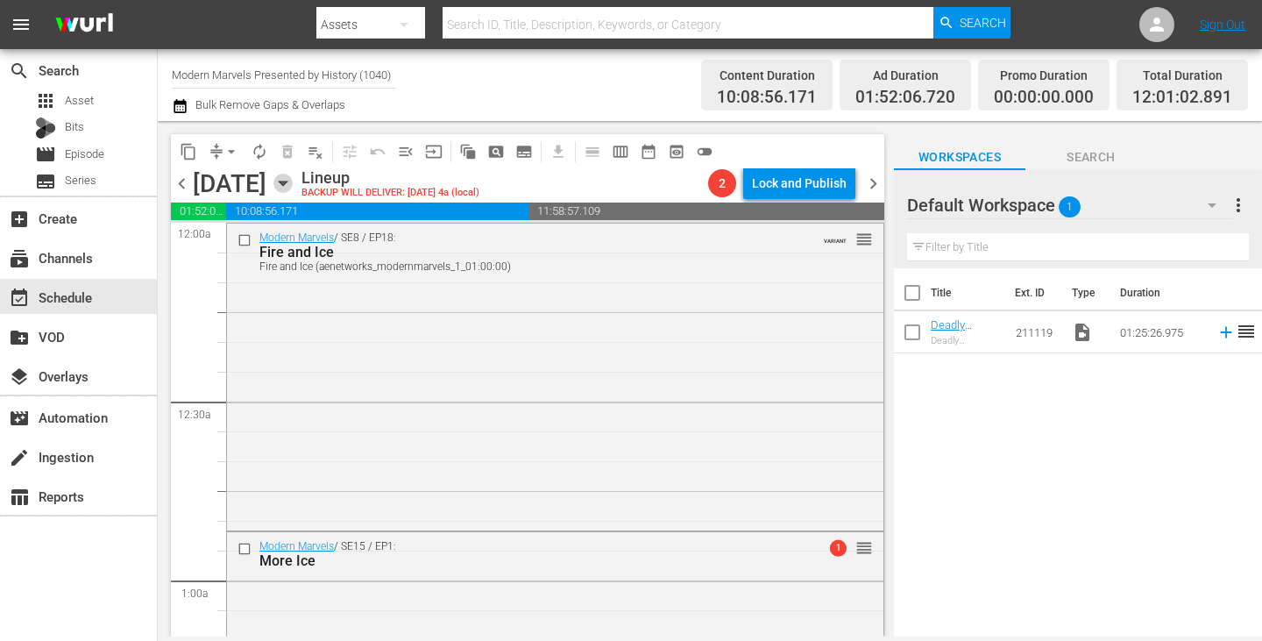
click at [293, 188] on icon "button" at bounding box center [282, 183] width 19 height 19
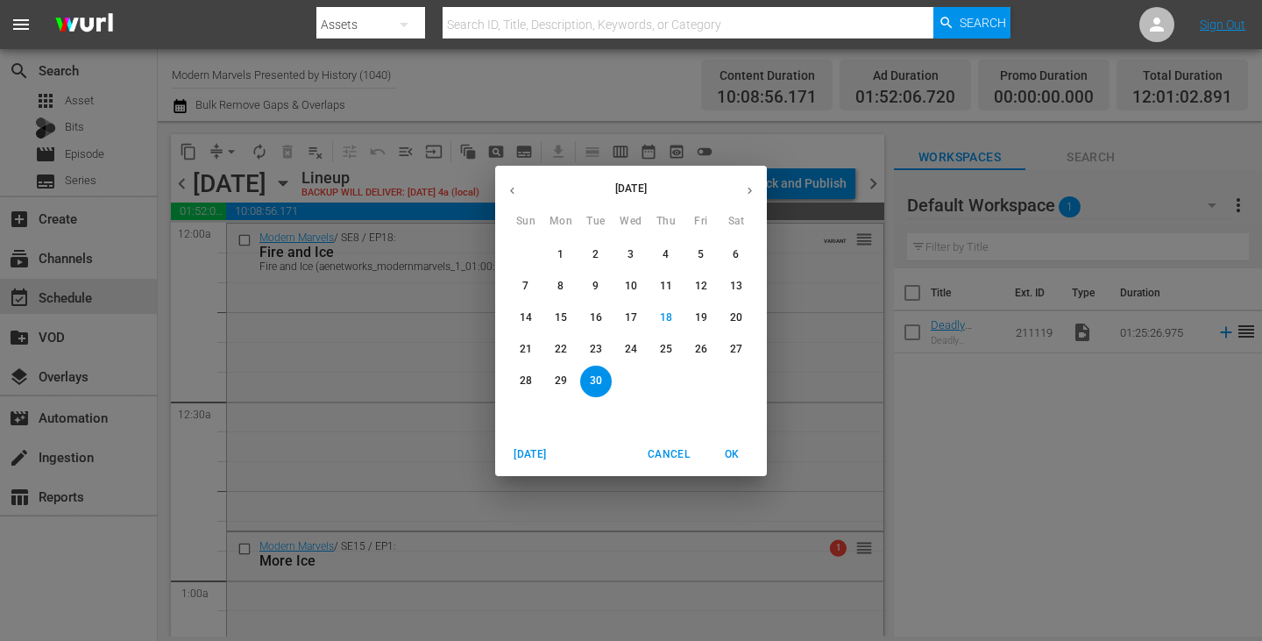
click at [755, 194] on icon "button" at bounding box center [749, 190] width 13 height 13
click at [629, 258] on p "1" at bounding box center [631, 254] width 6 height 15
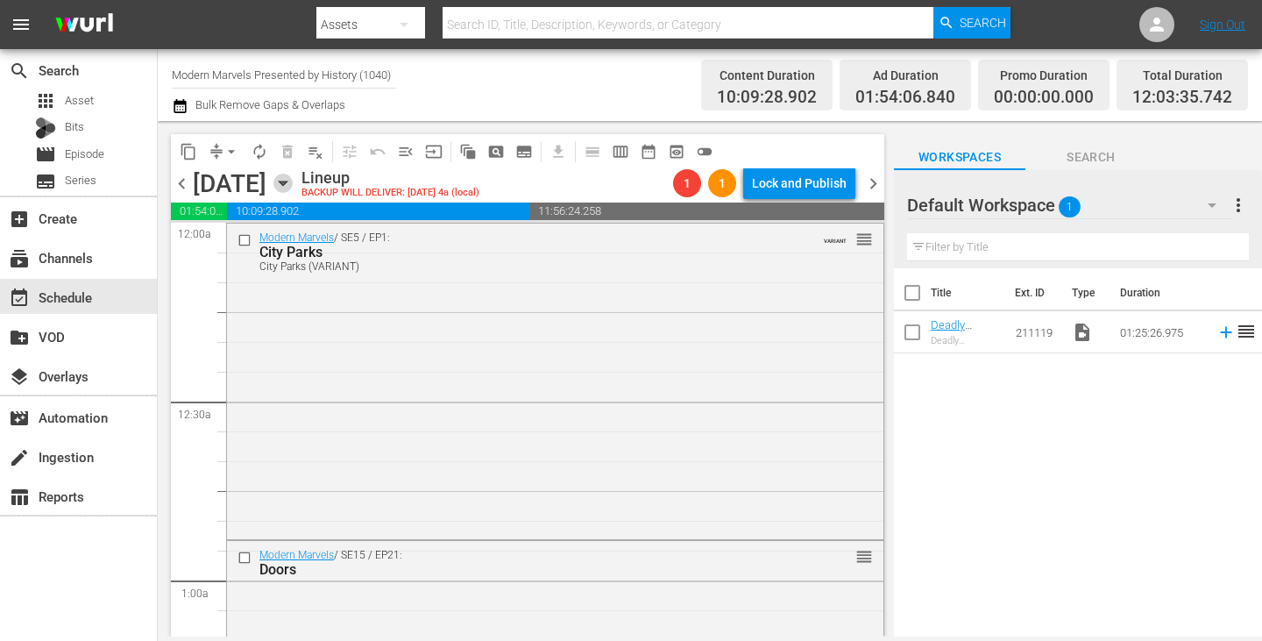
click at [293, 188] on icon "button" at bounding box center [282, 183] width 19 height 19
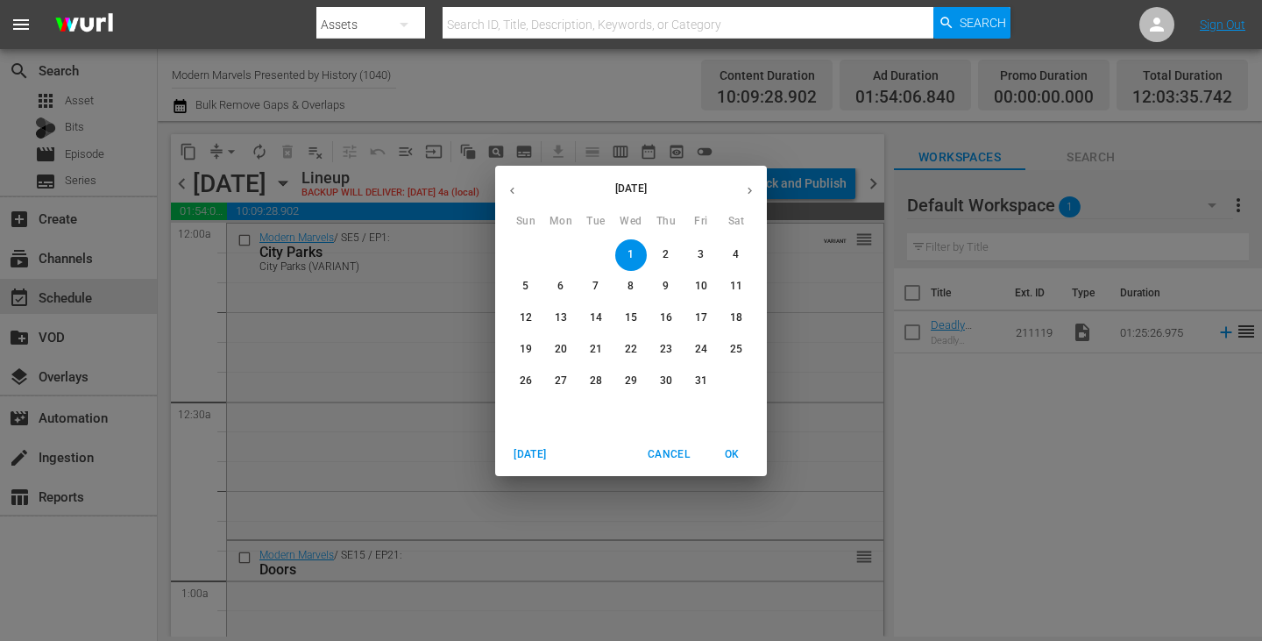
click at [664, 254] on p "2" at bounding box center [666, 254] width 6 height 15
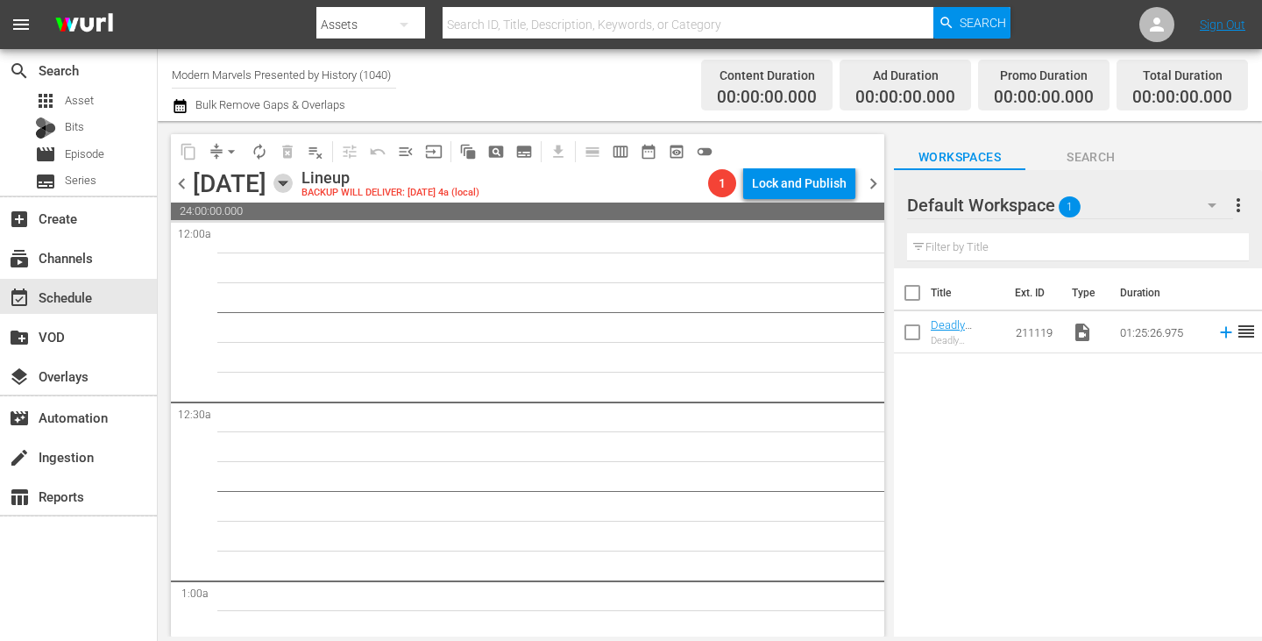
click at [293, 185] on icon "button" at bounding box center [282, 183] width 19 height 19
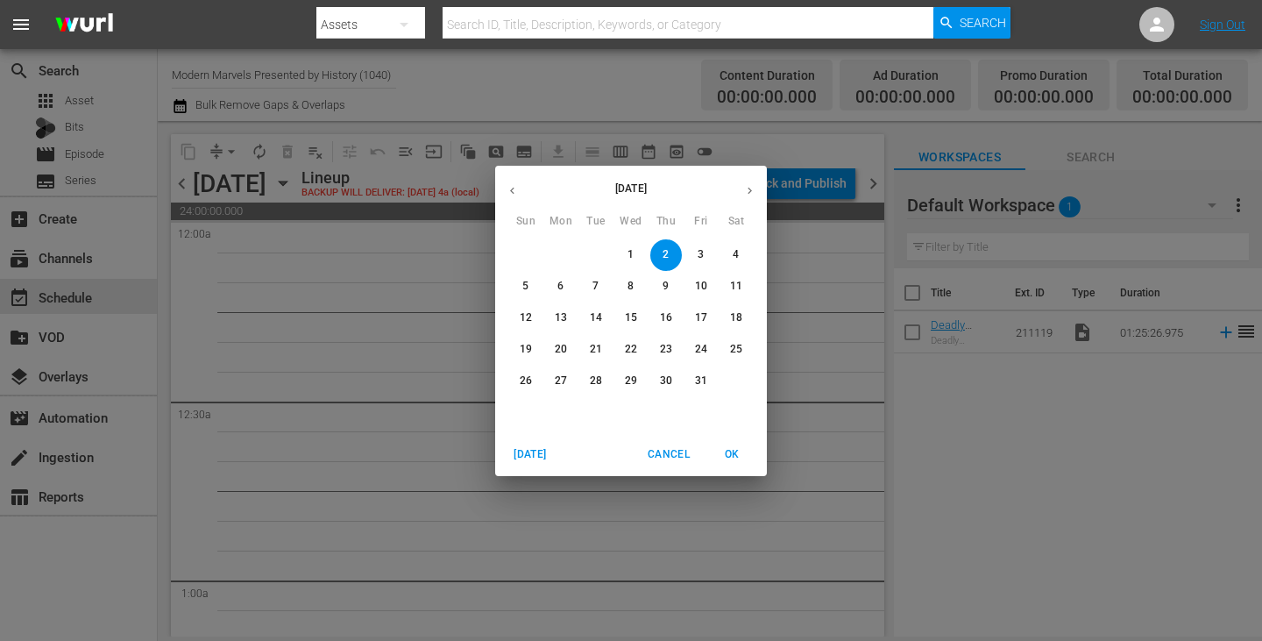
click at [634, 254] on p "1" at bounding box center [631, 254] width 6 height 15
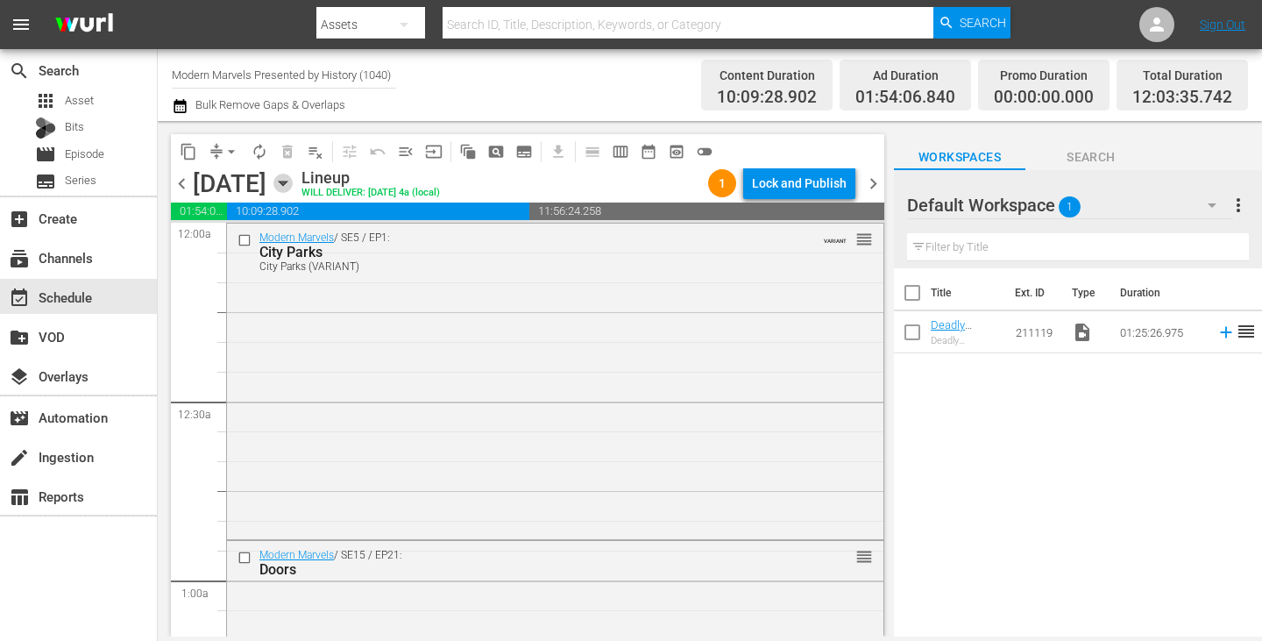
click at [293, 191] on icon "button" at bounding box center [282, 183] width 19 height 19
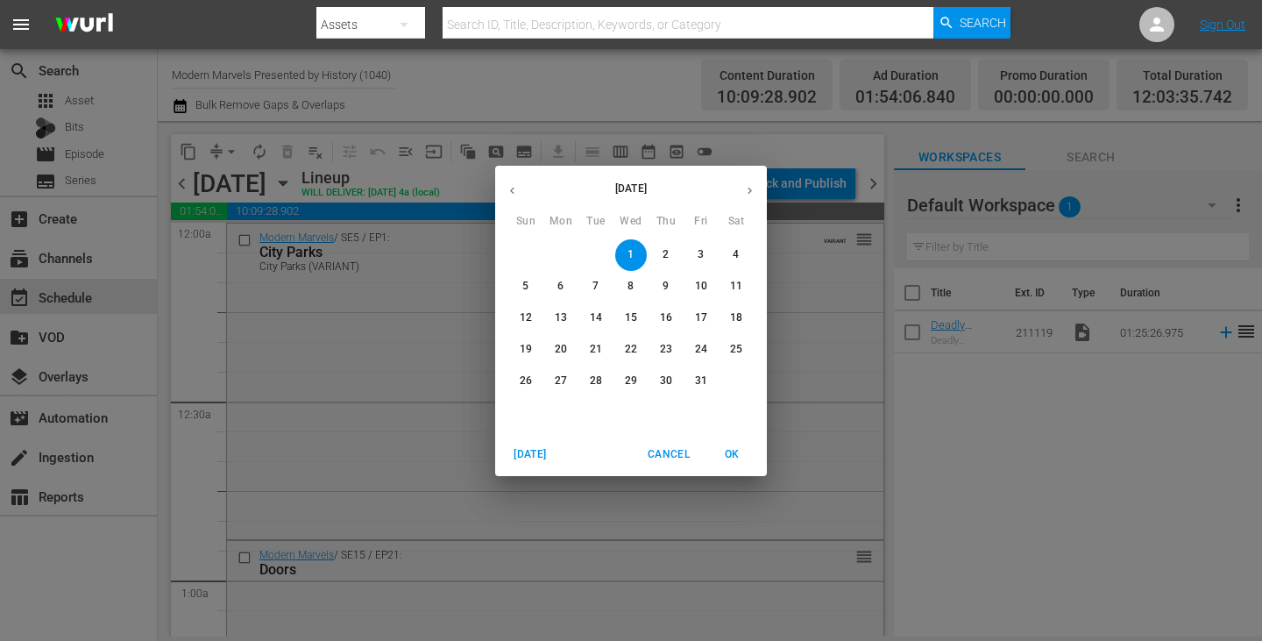
click at [666, 241] on button "2" at bounding box center [666, 255] width 32 height 32
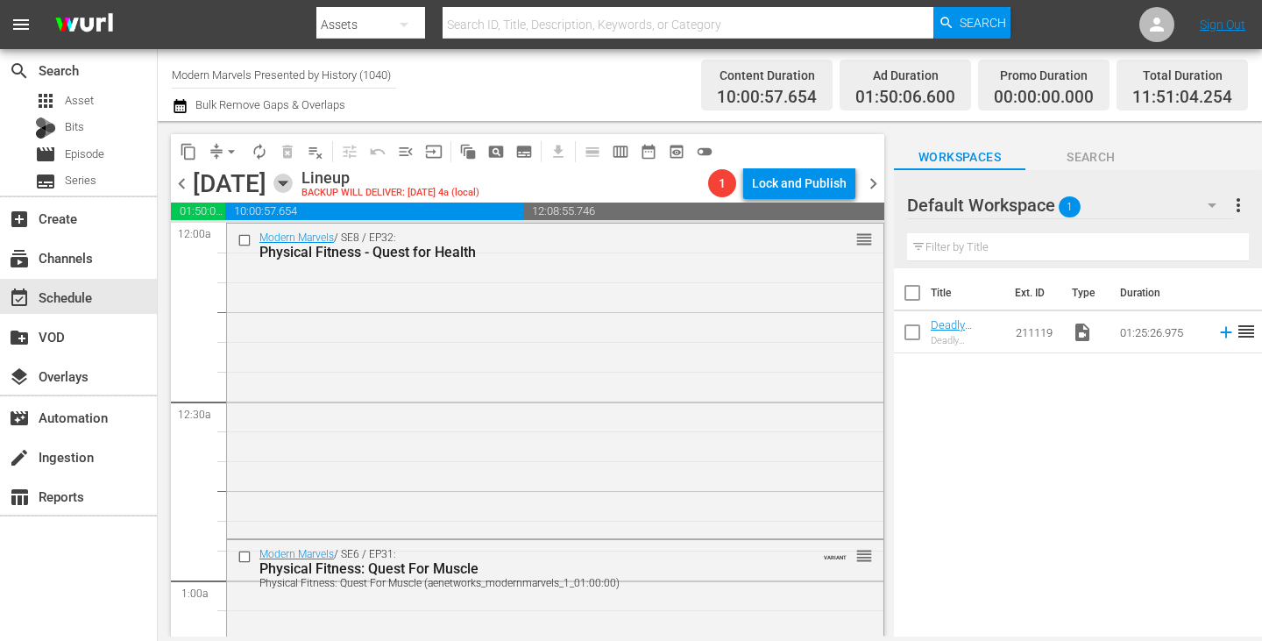
click at [293, 184] on icon "button" at bounding box center [282, 183] width 19 height 19
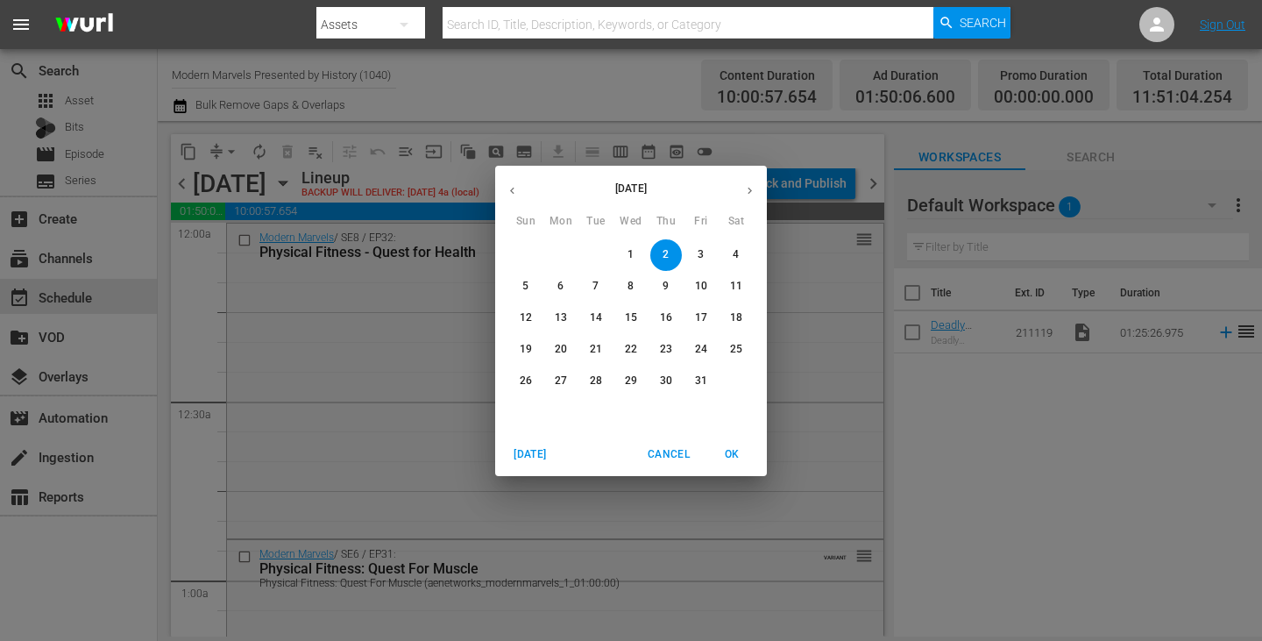
click at [705, 252] on span "3" at bounding box center [701, 254] width 32 height 15
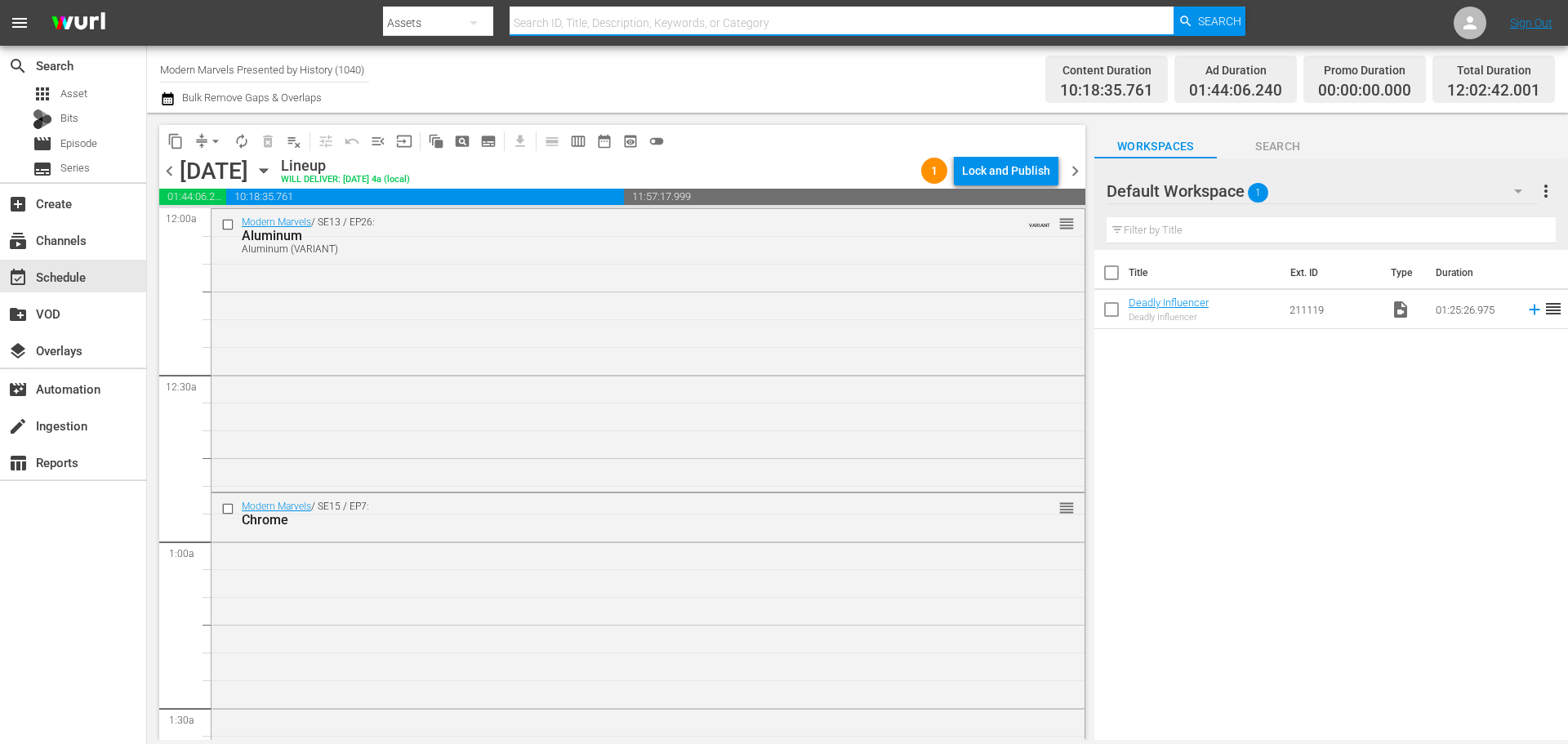
click at [585, 26] on input "text" at bounding box center [841, 23] width 664 height 39
drag, startPoint x: 515, startPoint y: 23, endPoint x: 489, endPoint y: 21, distance: 26.1
click at [489, 21] on div "Search By Assets Search ID, Title, Description, Keywords, or Category roa Search" at bounding box center [814, 23] width 863 height 39
paste input "Road Renegades"
type input "Road Renegades"
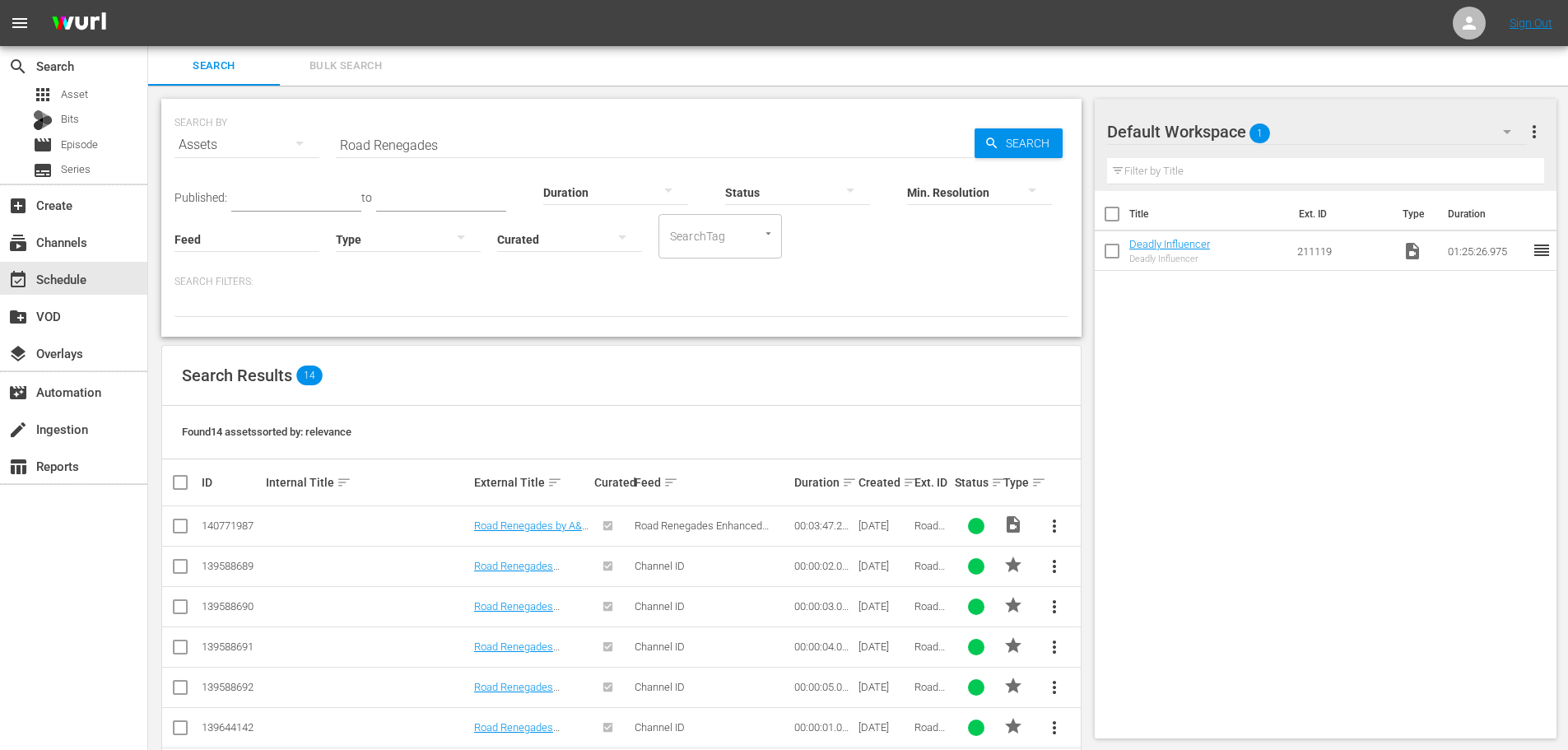
click at [389, 65] on span "Bulk Search" at bounding box center [346, 66] width 112 height 19
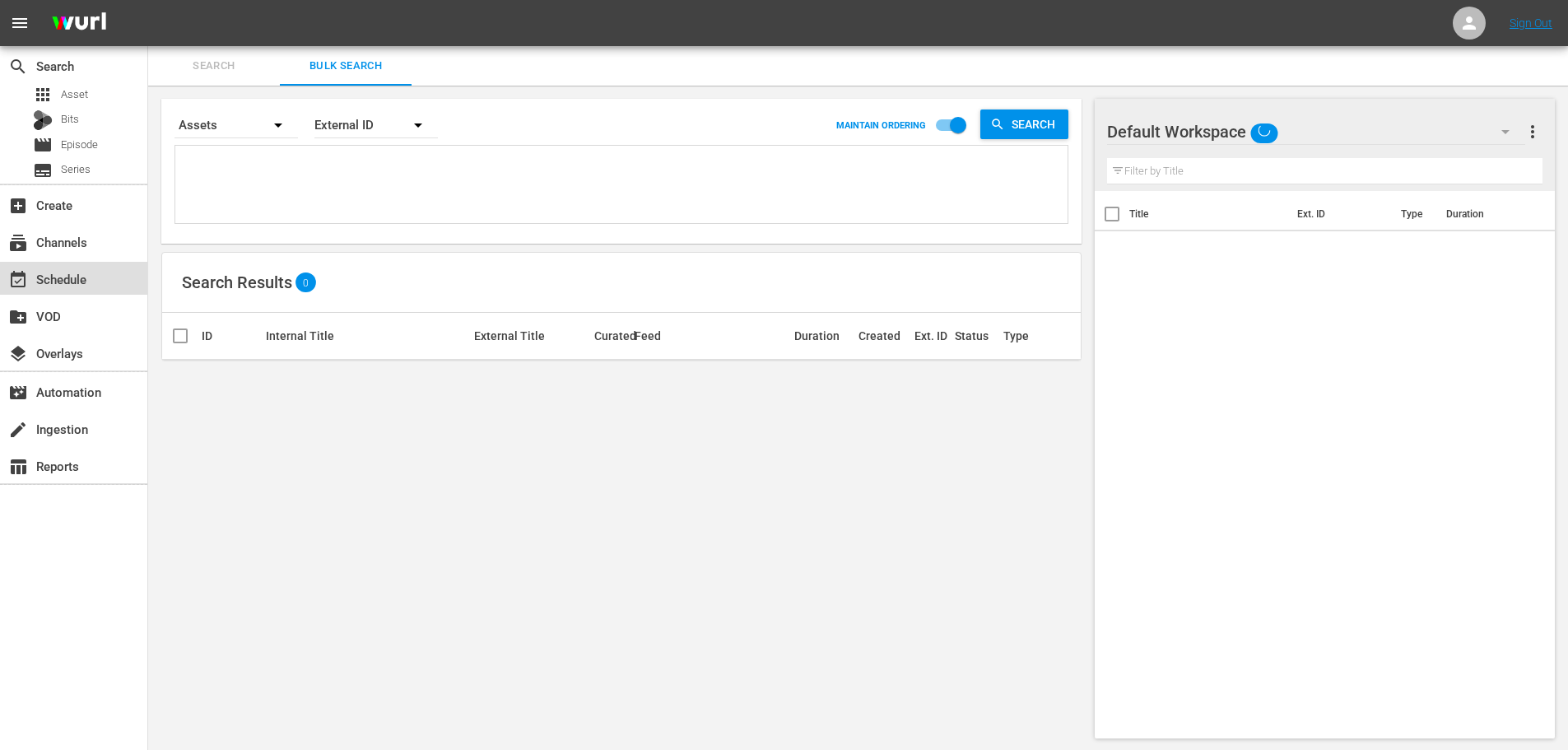
click at [70, 281] on div "event_available Schedule" at bounding box center [46, 277] width 92 height 15
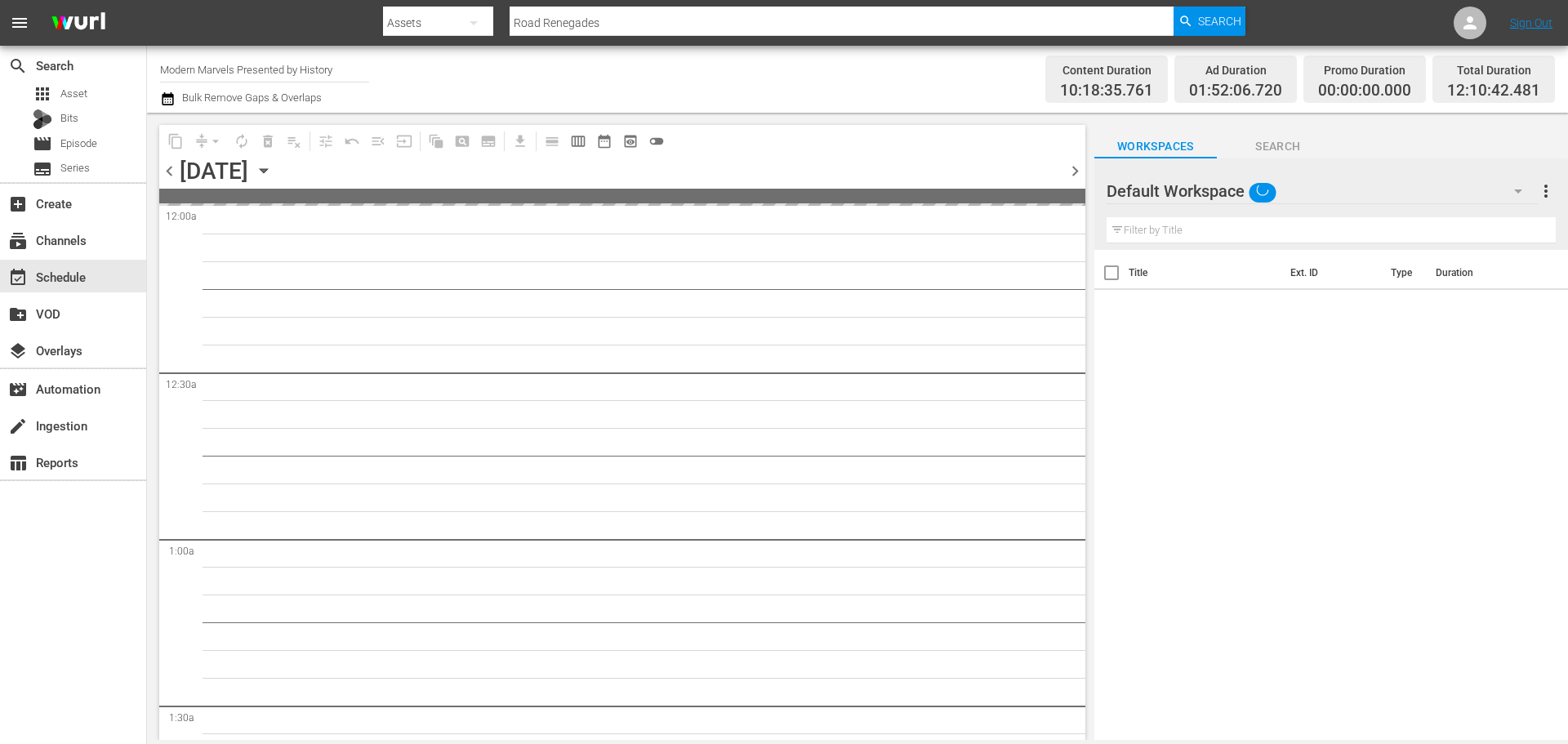
click at [335, 61] on input "Modern Marvels Presented by History" at bounding box center [265, 69] width 209 height 39
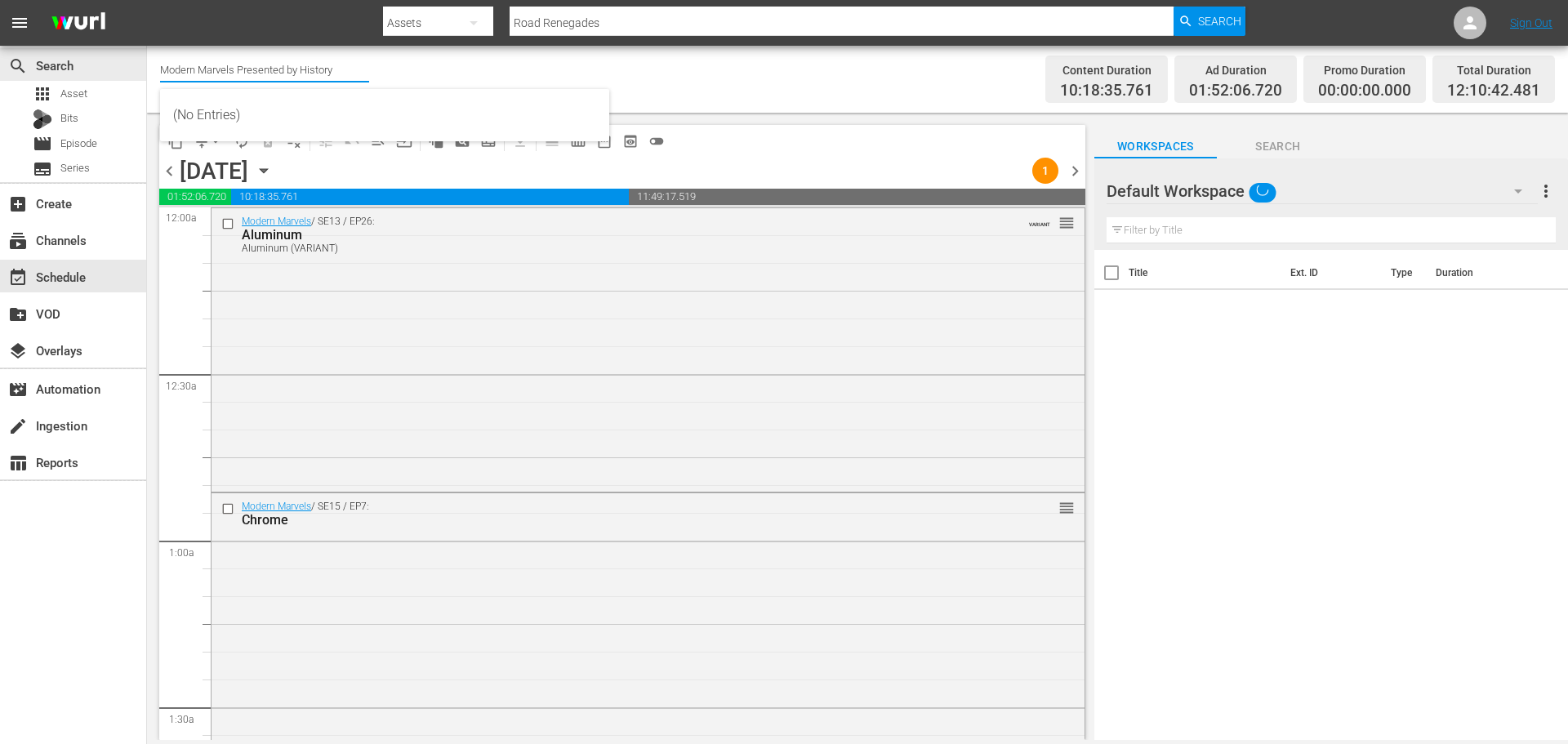
drag, startPoint x: 129, startPoint y: 52, endPoint x: 57, endPoint y: 45, distance: 72.3
click at [57, 45] on div "menu Search By Assets Search ID, Title, Description, Keywords, or Category Road…" at bounding box center [784, 370] width 1568 height 739
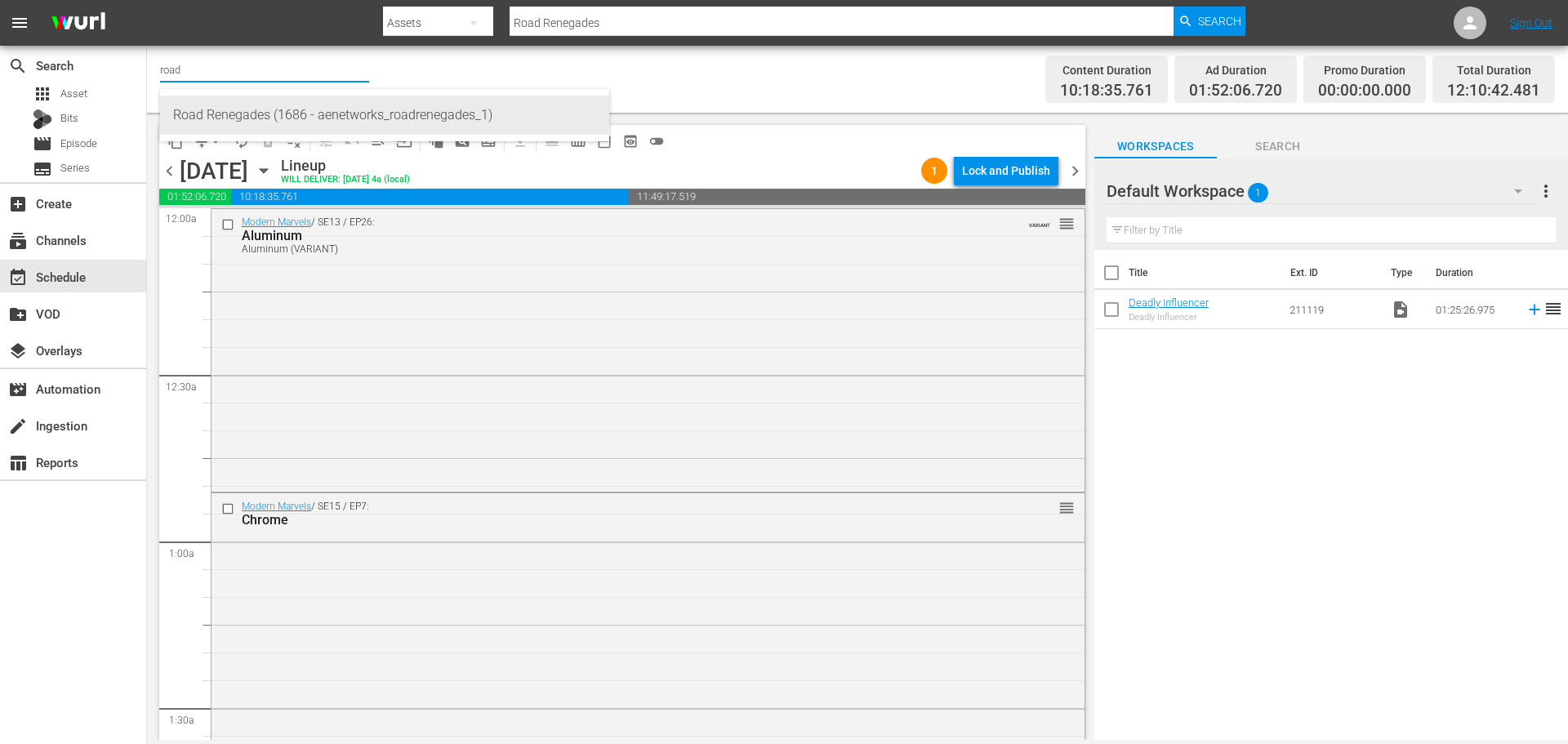
click at [260, 122] on div "Road Renegades (1686 - aenetworks_roadrenegades_1)" at bounding box center [385, 115] width 423 height 39
type input "Road Renegades (1686 - aenetworks_roadrenegades_1)"
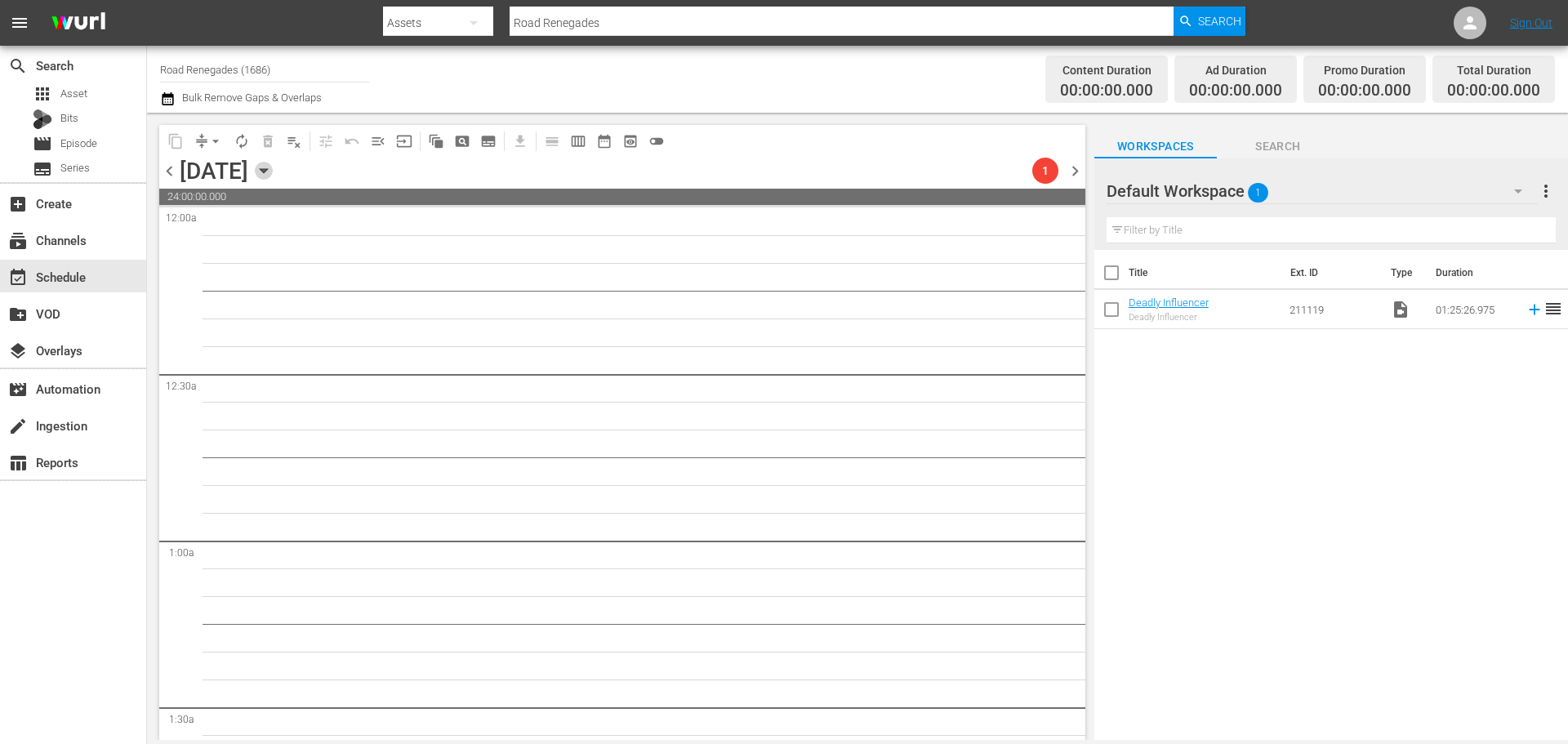
click at [273, 167] on icon "button" at bounding box center [263, 170] width 18 height 18
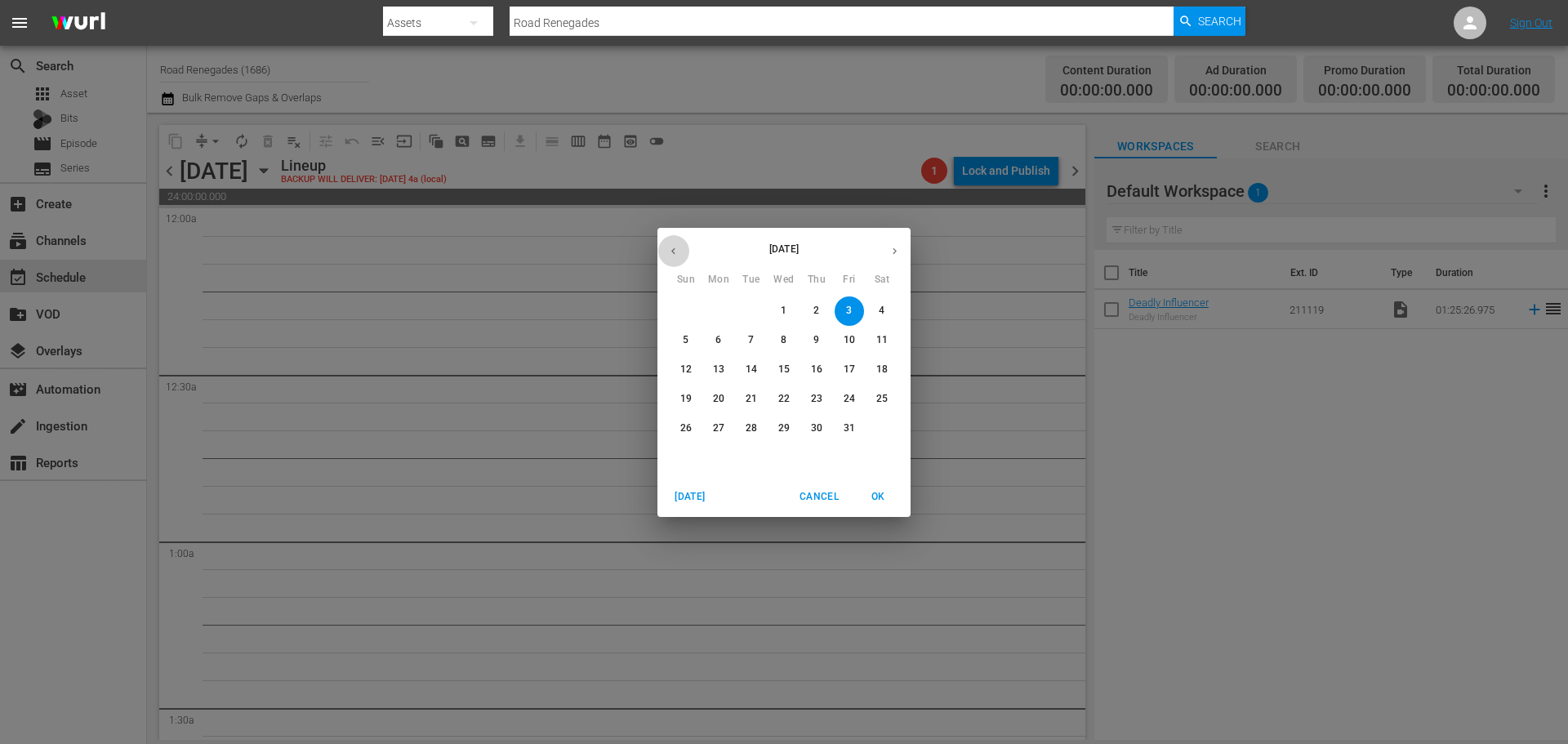
click at [669, 250] on icon "button" at bounding box center [673, 250] width 12 height 12
click at [718, 420] on button "29" at bounding box center [719, 428] width 30 height 30
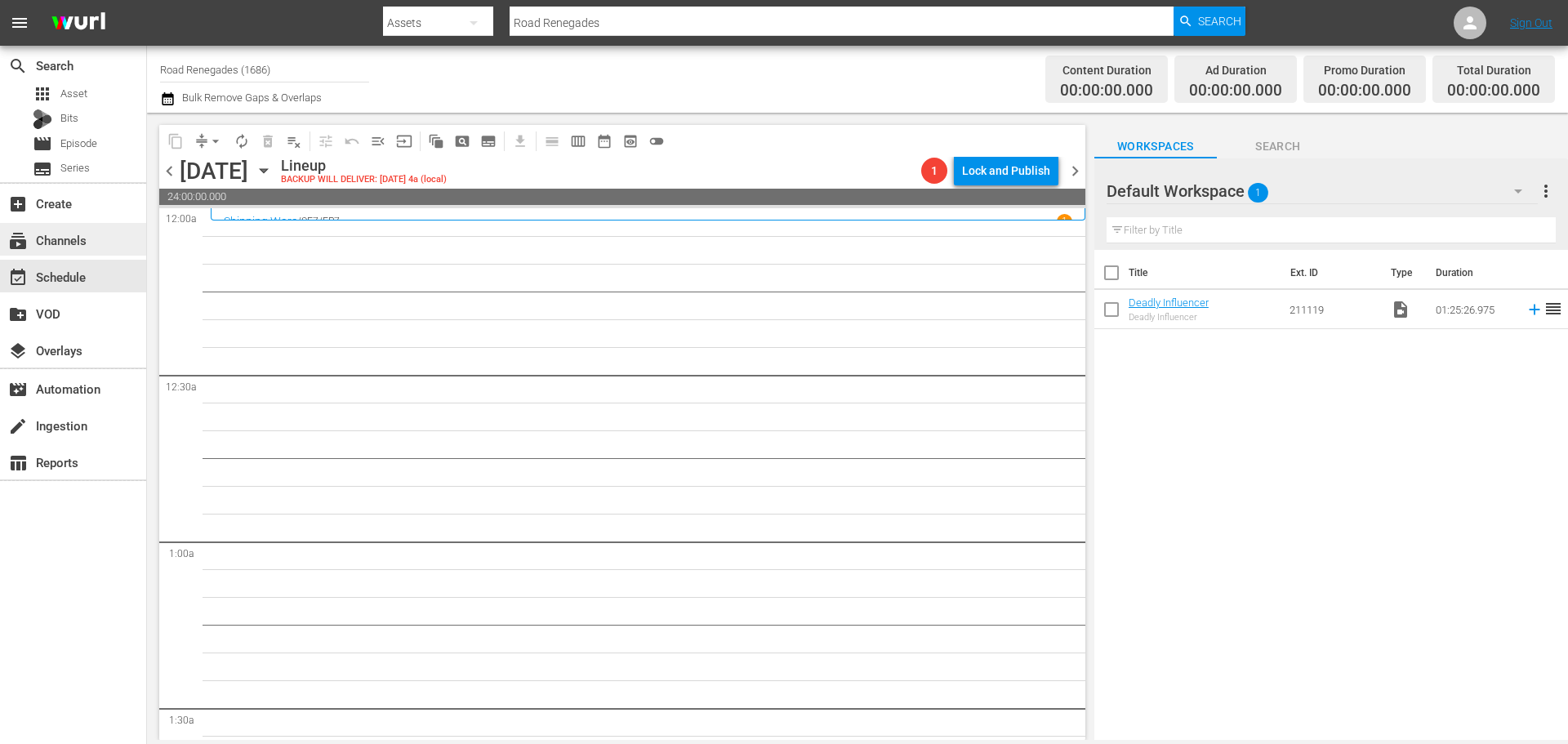
click at [70, 245] on div "subscriptions Channels" at bounding box center [46, 237] width 91 height 15
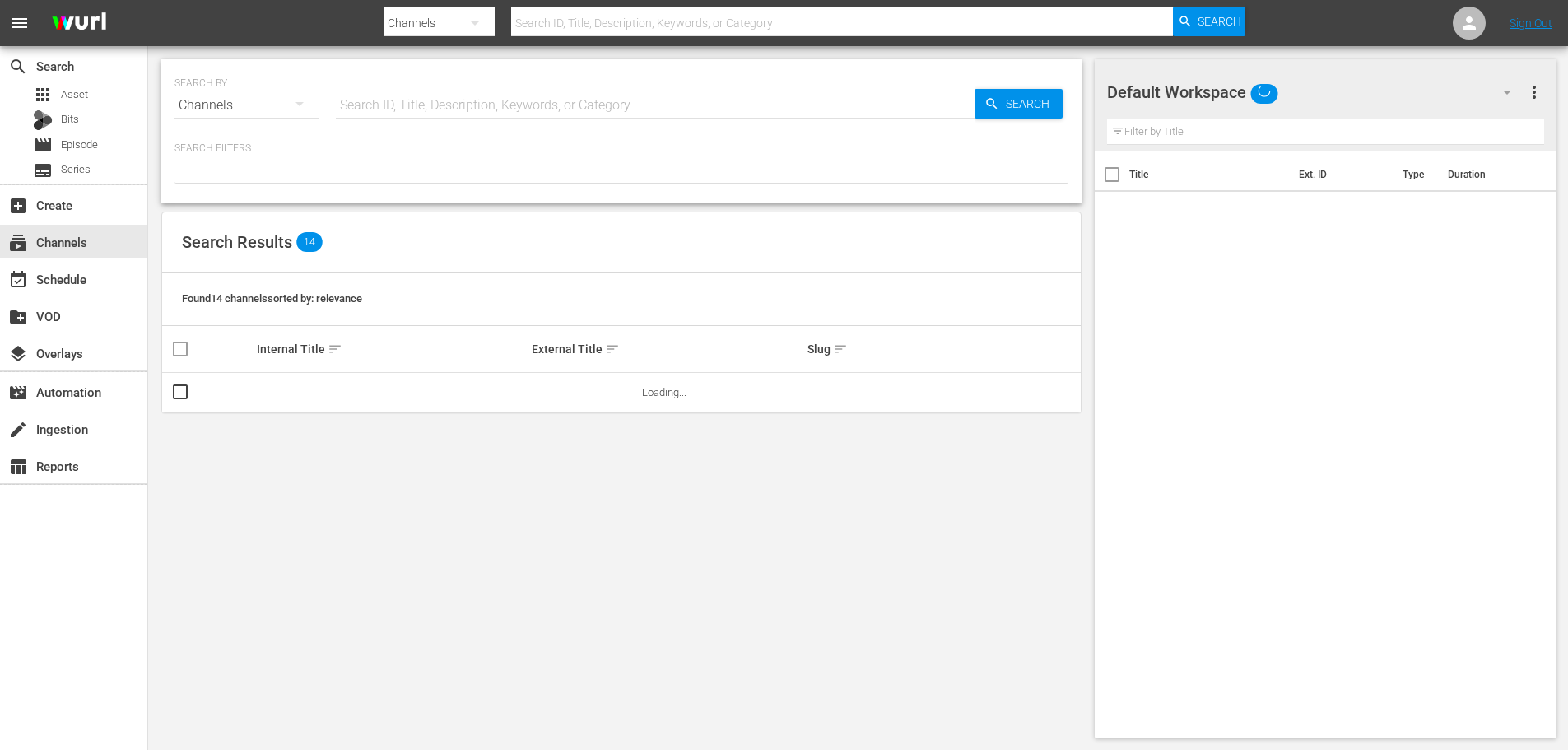
click at [392, 102] on input "text" at bounding box center [655, 105] width 638 height 39
type input "road"
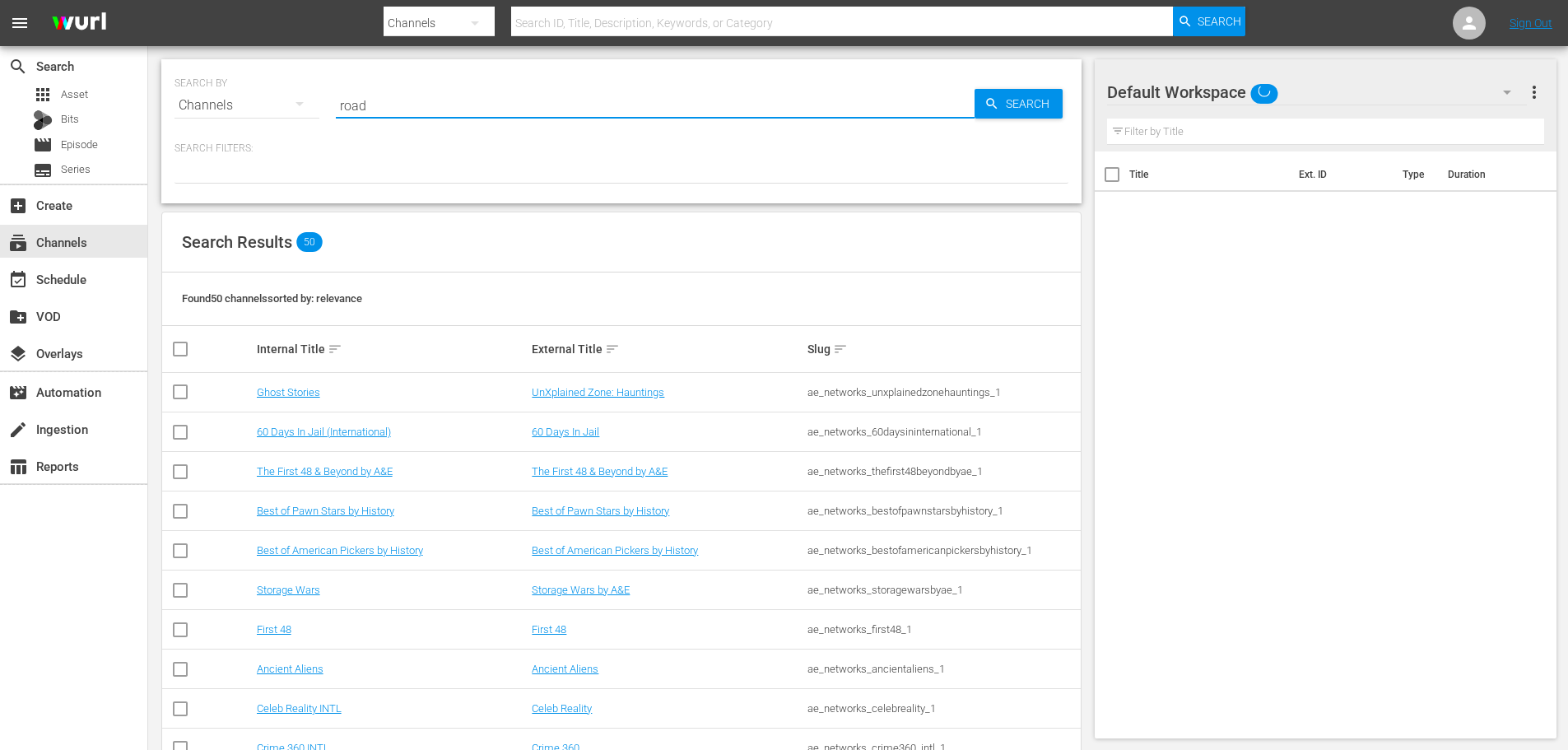
type input "road"
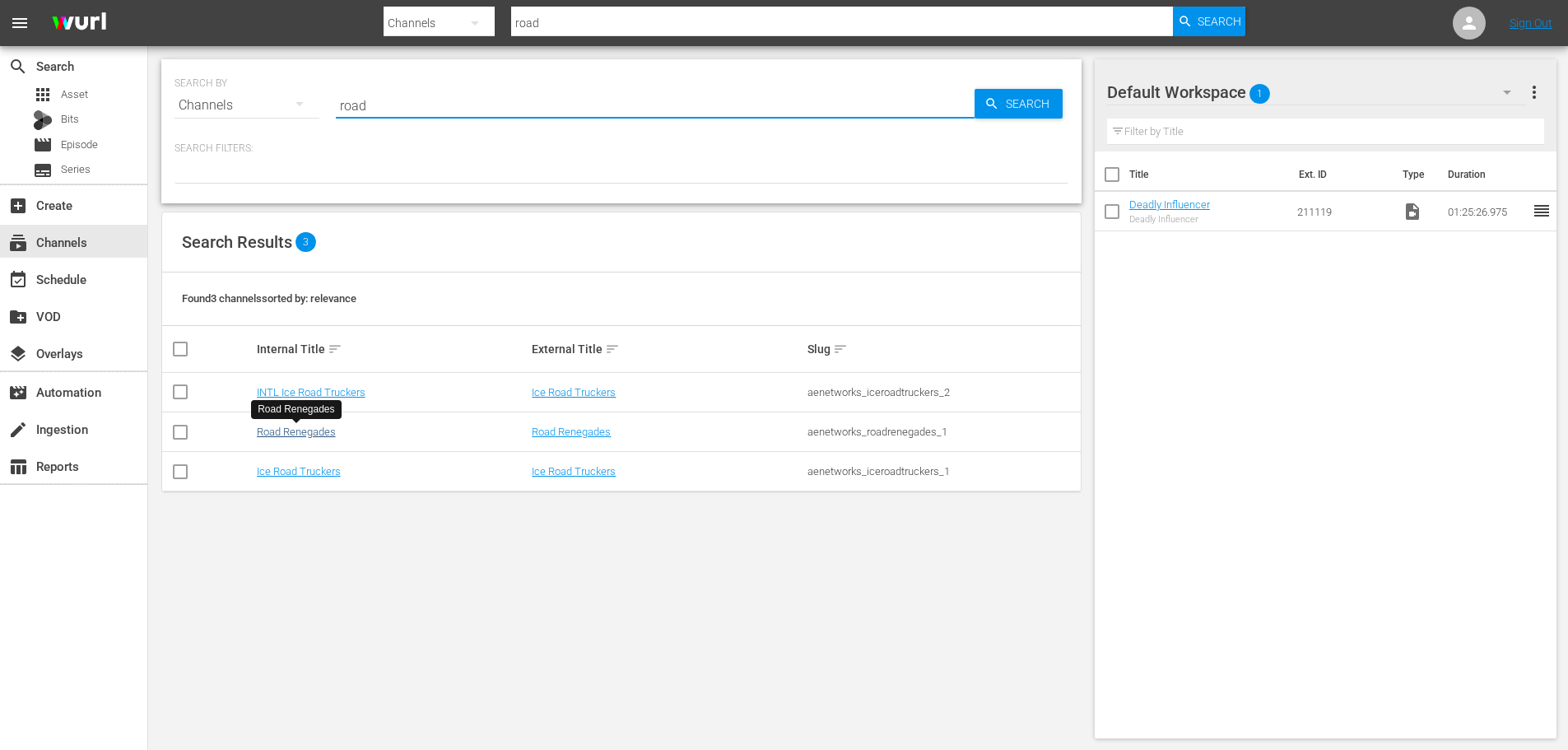
type input "road"
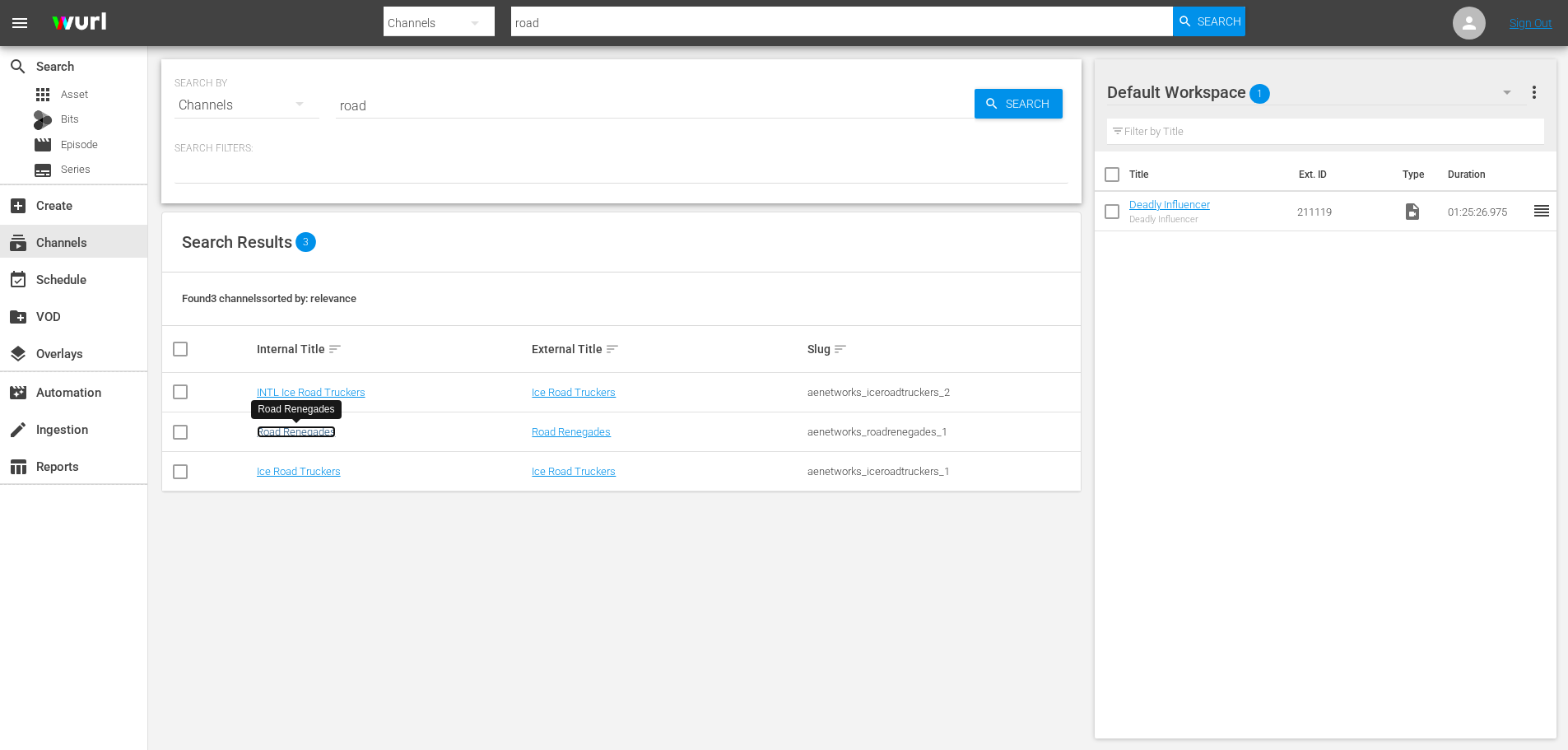
click at [325, 430] on link "Road Renegades" at bounding box center [296, 431] width 79 height 12
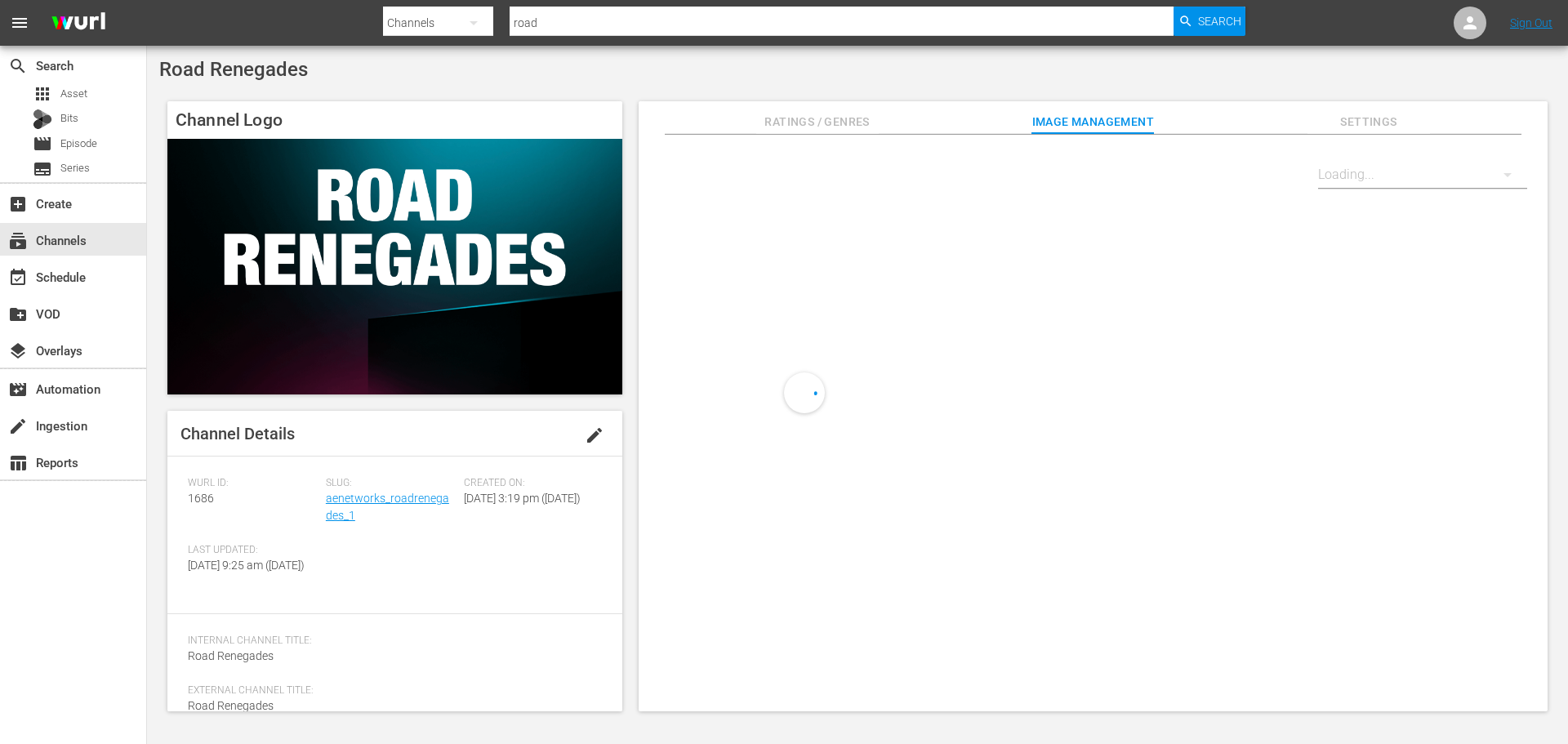
click at [200, 500] on span "1686" at bounding box center [201, 498] width 26 height 13
drag, startPoint x: 200, startPoint y: 500, endPoint x: 211, endPoint y: 501, distance: 11.0
click at [201, 500] on span "1686" at bounding box center [201, 498] width 26 height 13
copy span "1686"
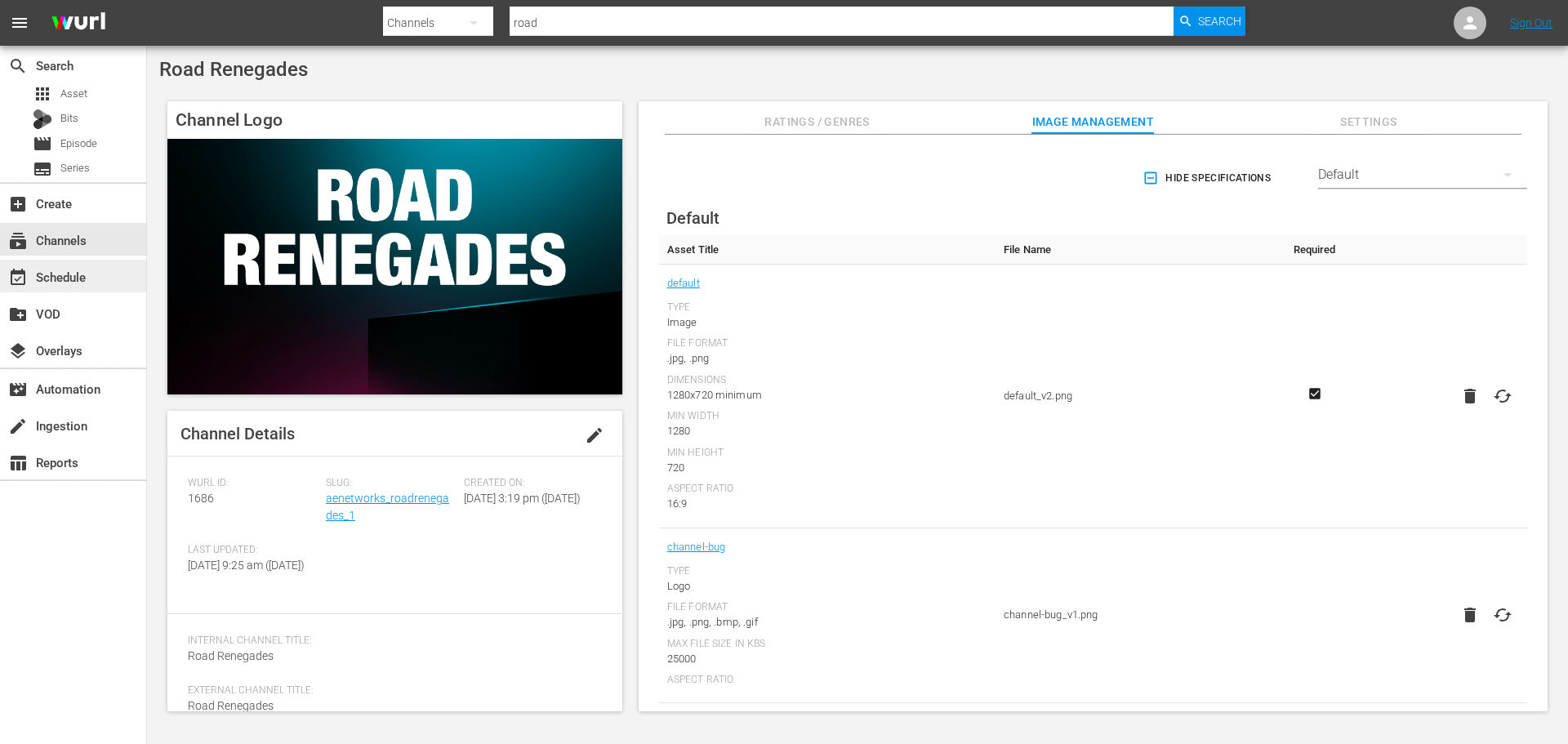
click at [54, 271] on div "event_available Schedule" at bounding box center [46, 275] width 91 height 15
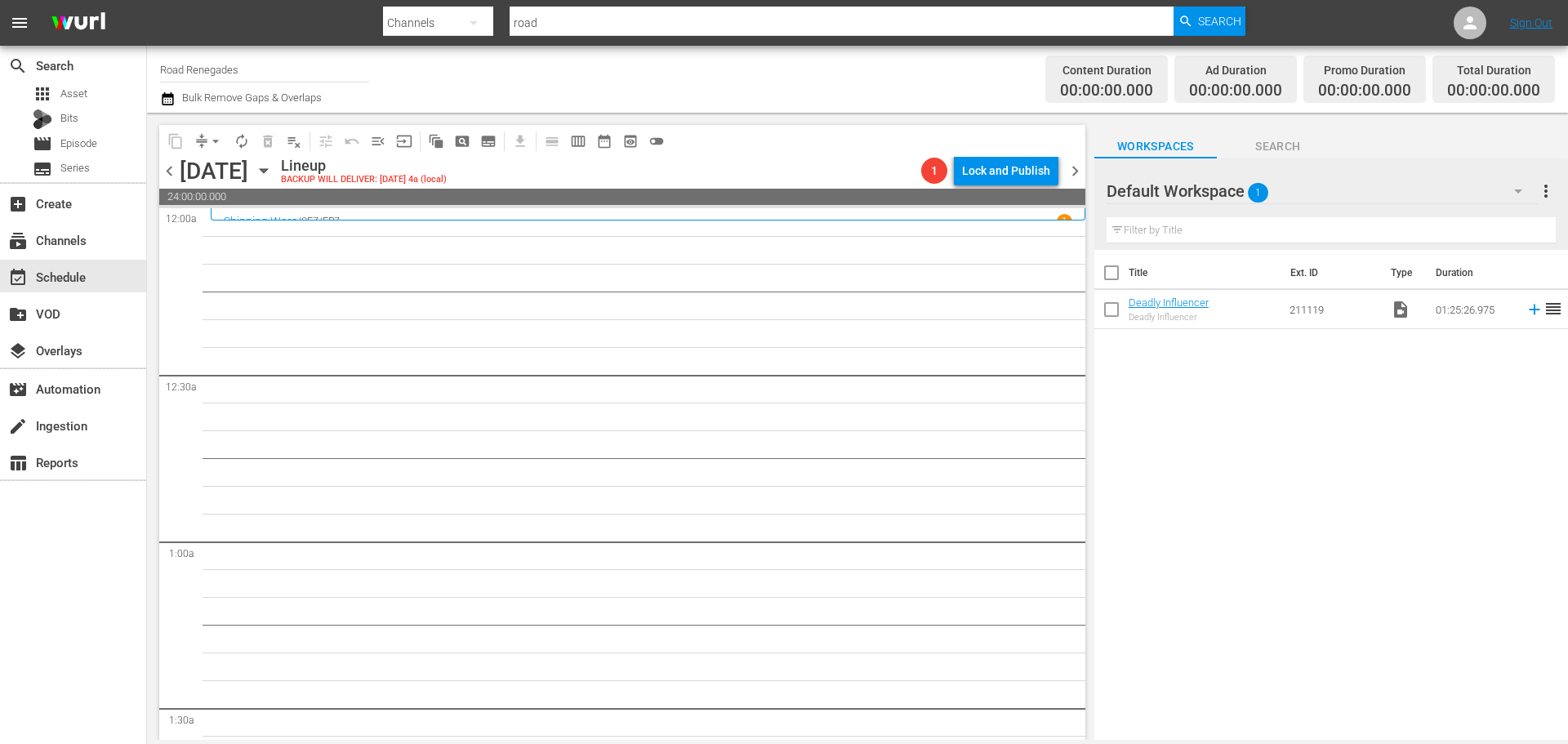
click at [273, 165] on icon "button" at bounding box center [263, 170] width 18 height 18
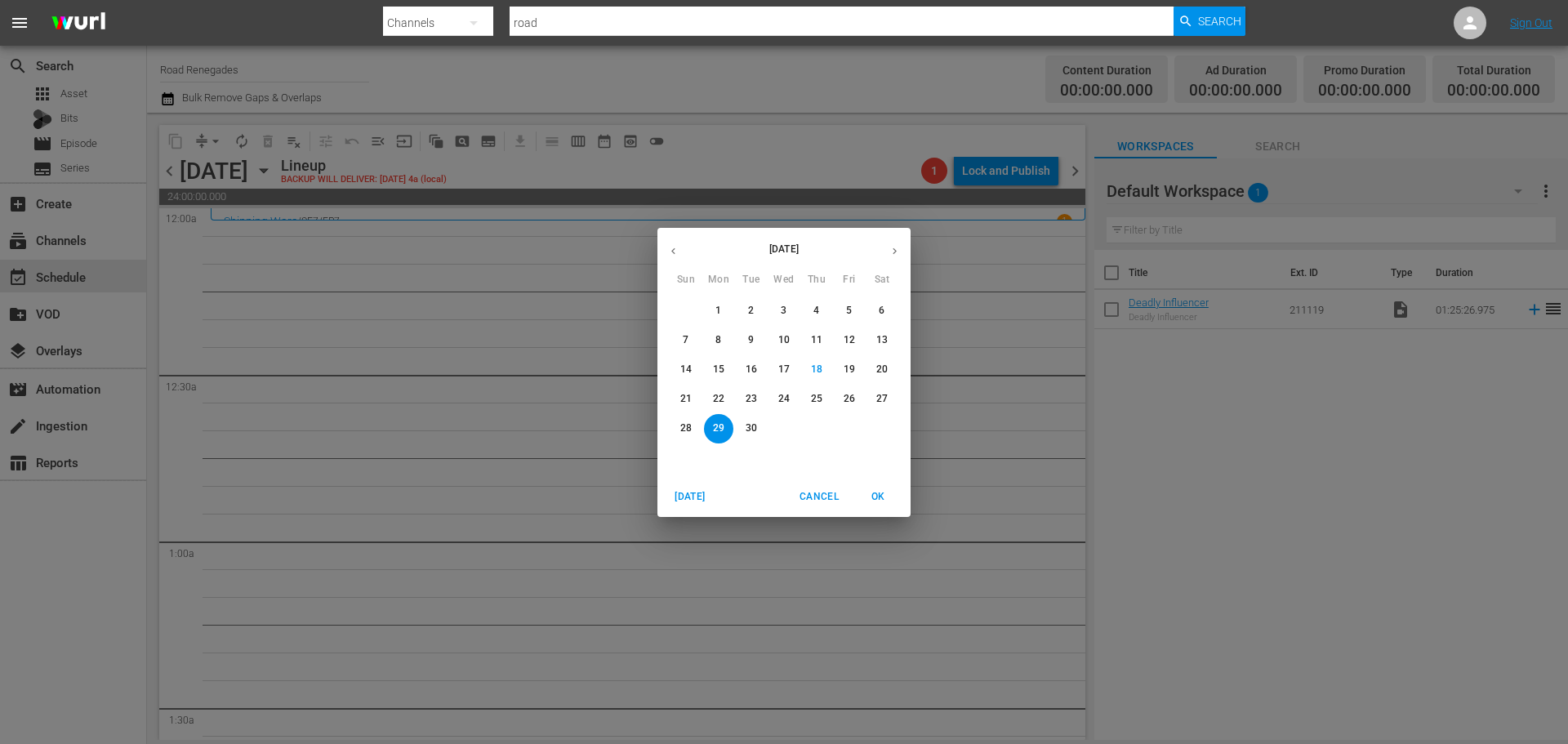
click at [678, 429] on span "28" at bounding box center [687, 427] width 30 height 14
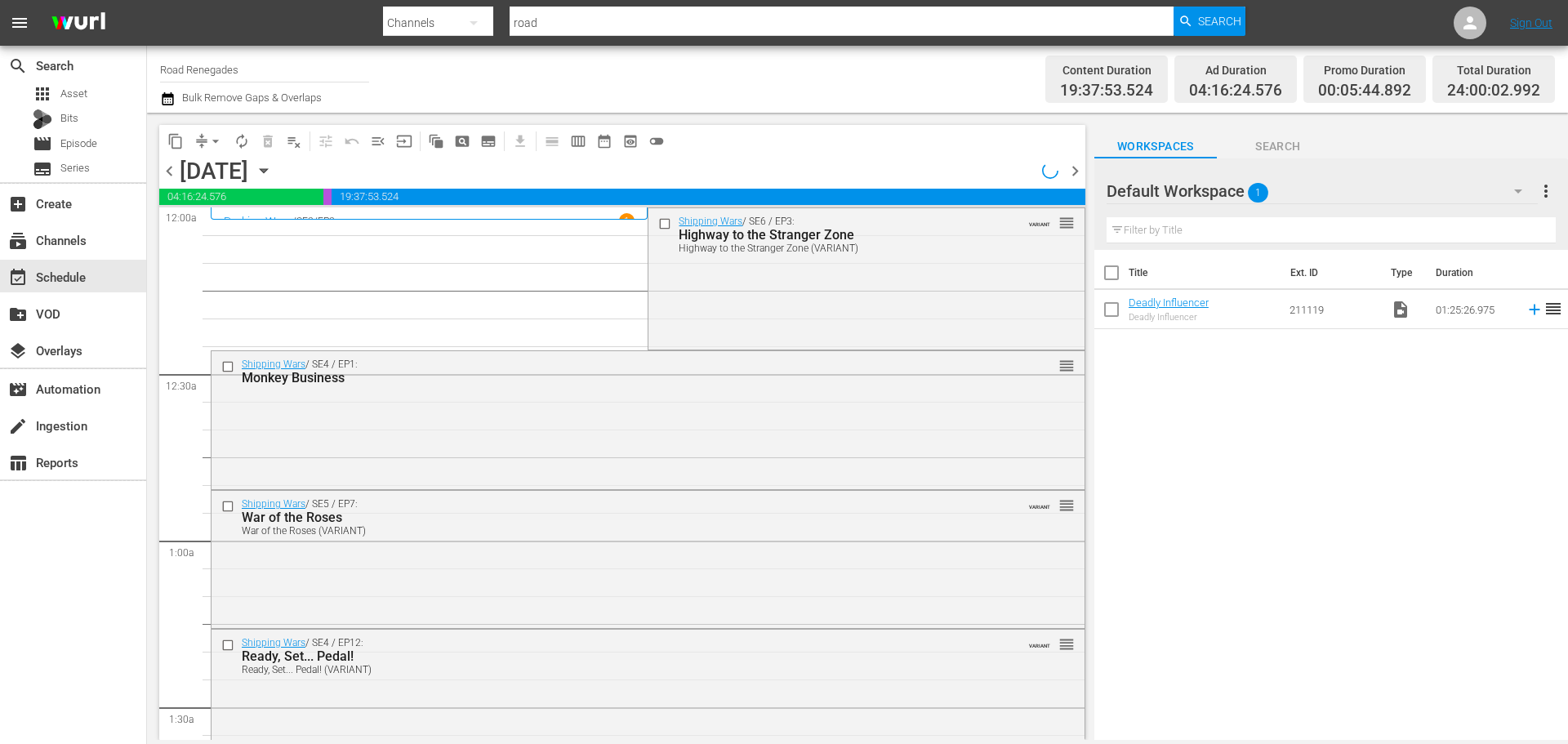
click at [273, 166] on icon "button" at bounding box center [263, 170] width 18 height 18
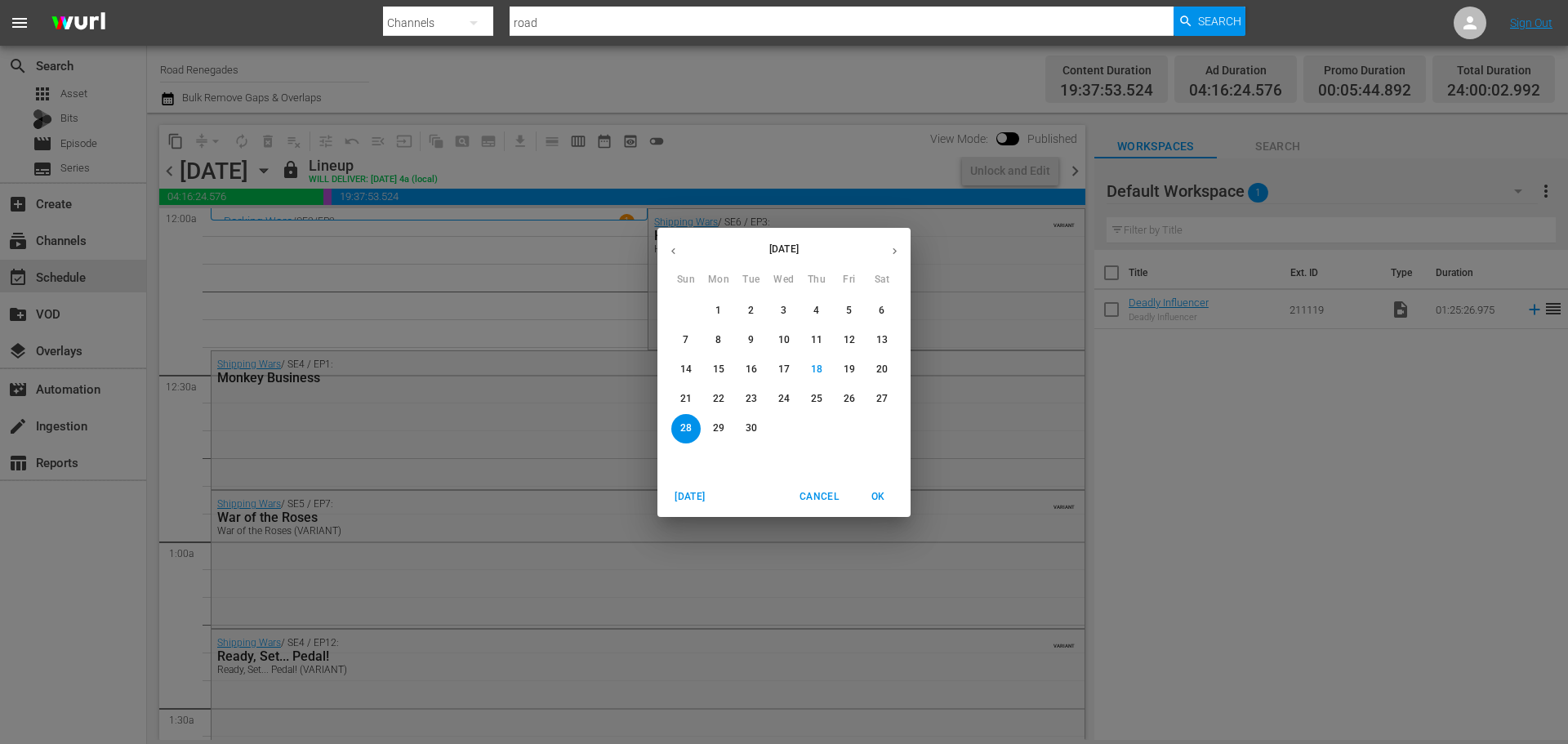
click at [711, 430] on span "29" at bounding box center [719, 427] width 30 height 14
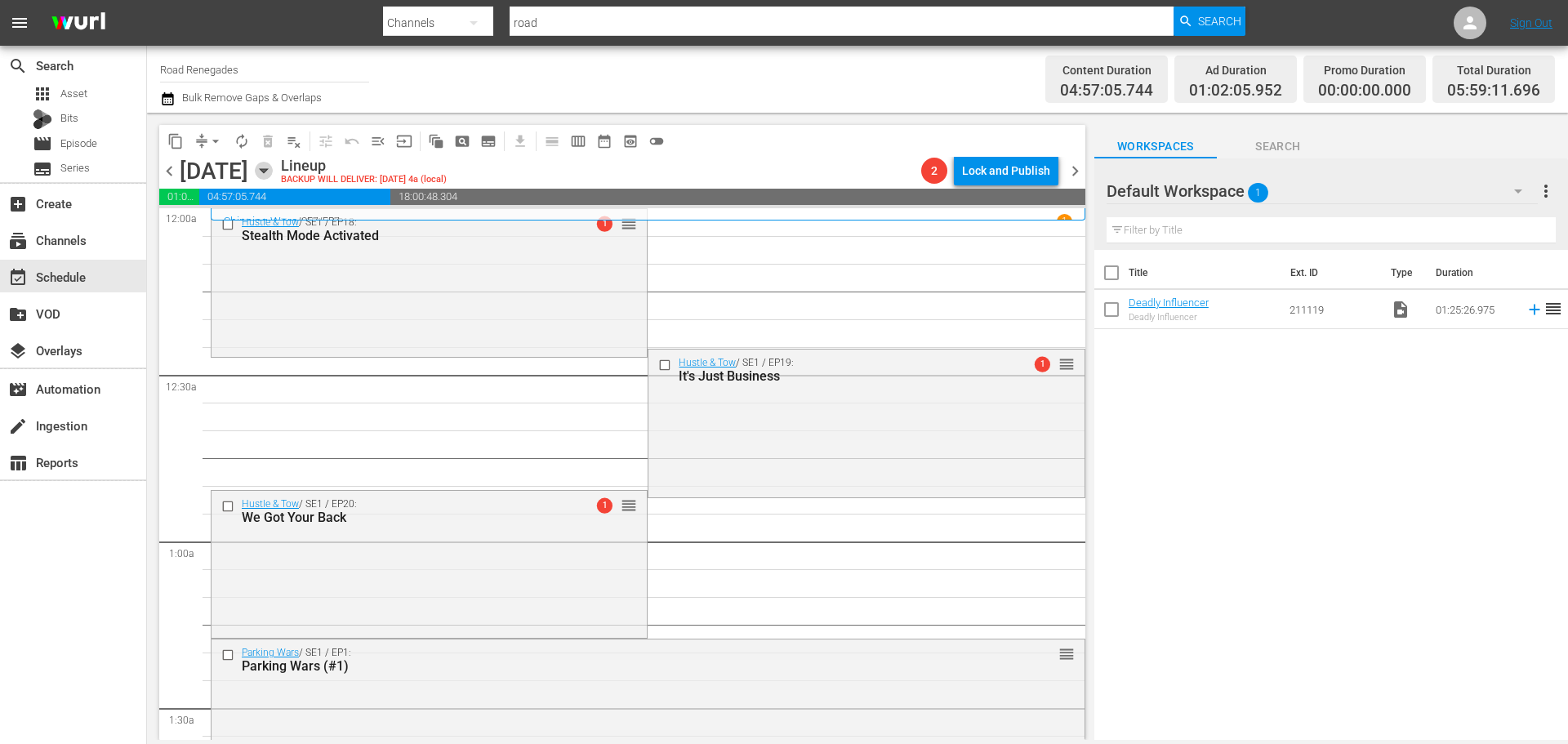
click at [273, 169] on icon "button" at bounding box center [263, 170] width 18 height 18
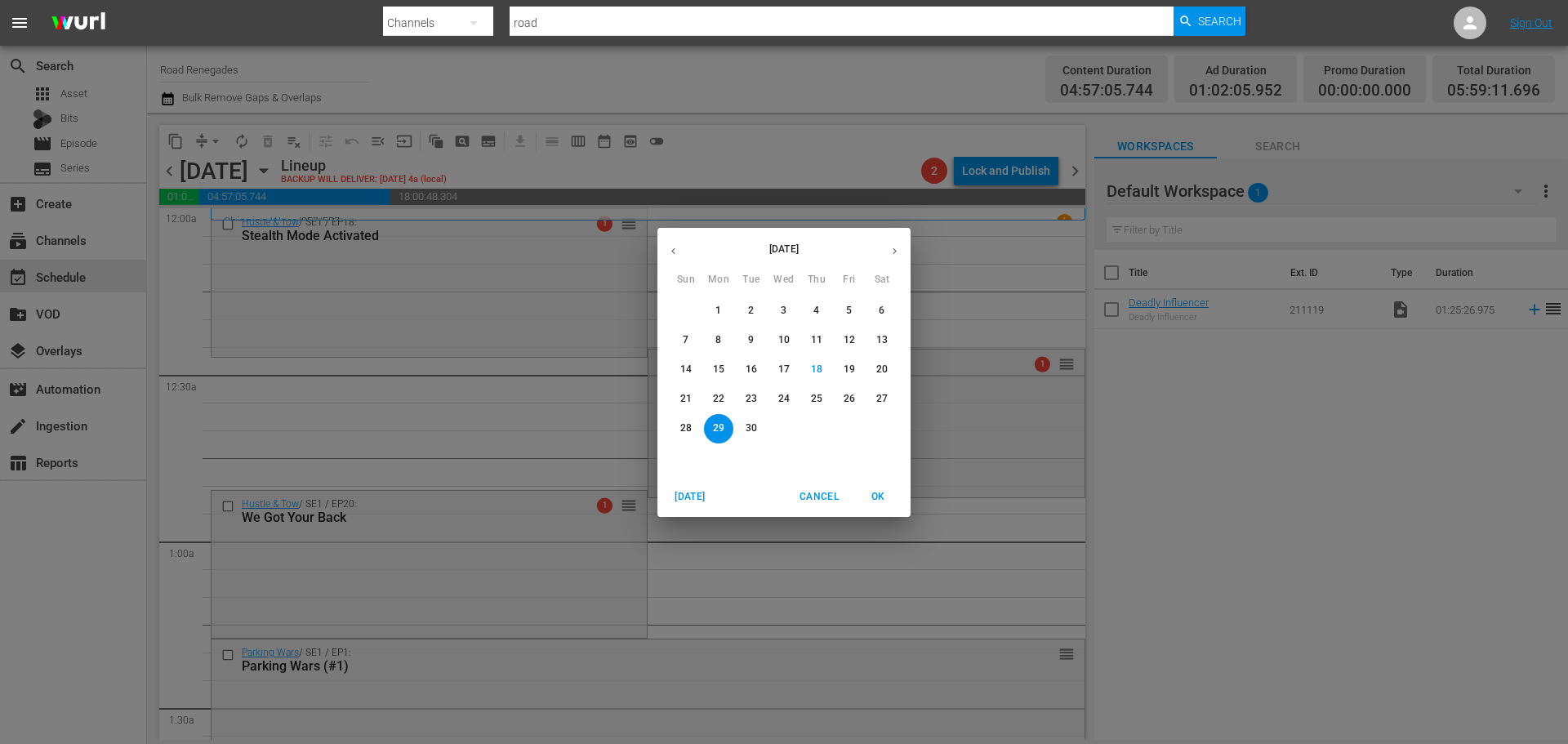
click at [757, 429] on p "30" at bounding box center [751, 427] width 11 height 14
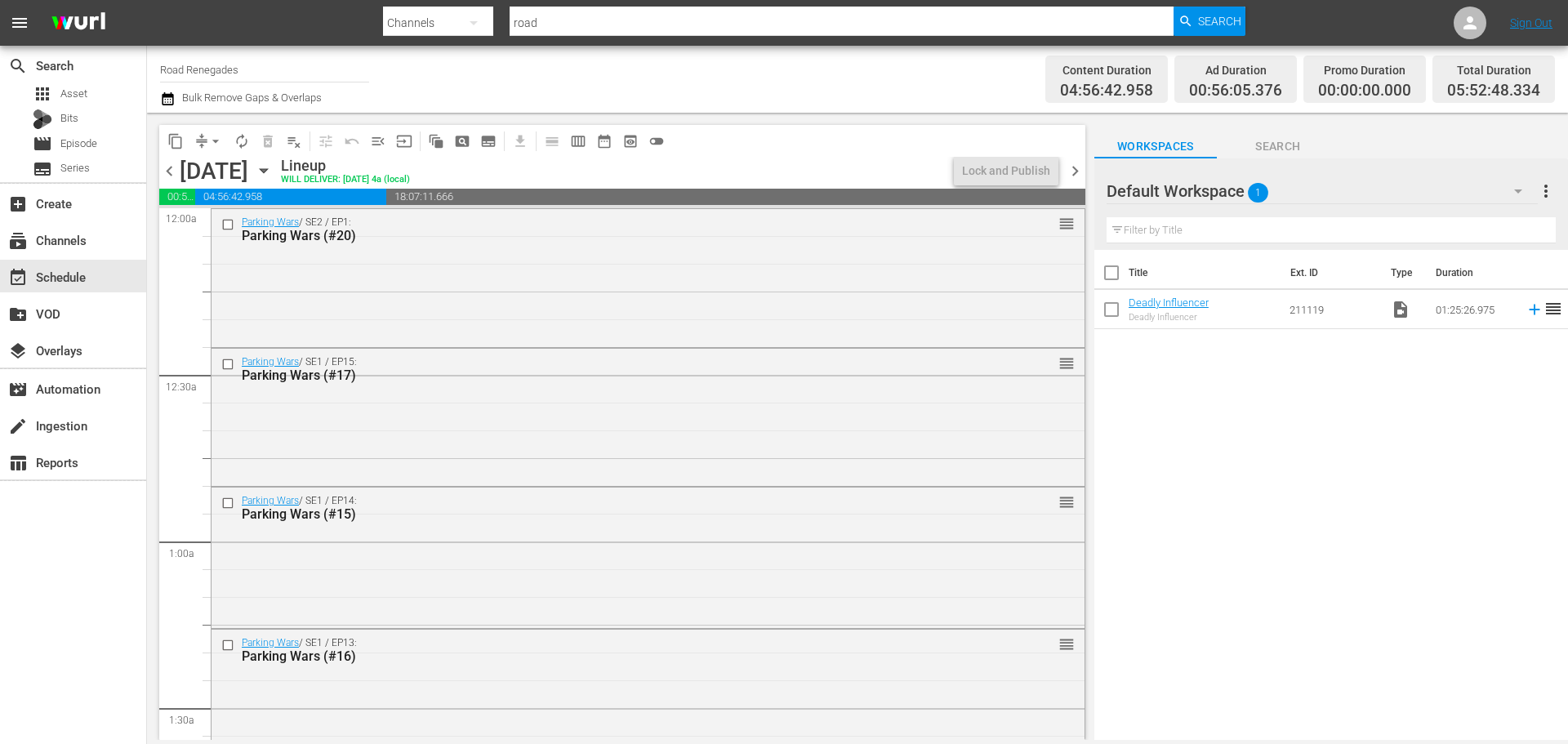
click at [267, 169] on icon "button" at bounding box center [264, 170] width 7 height 4
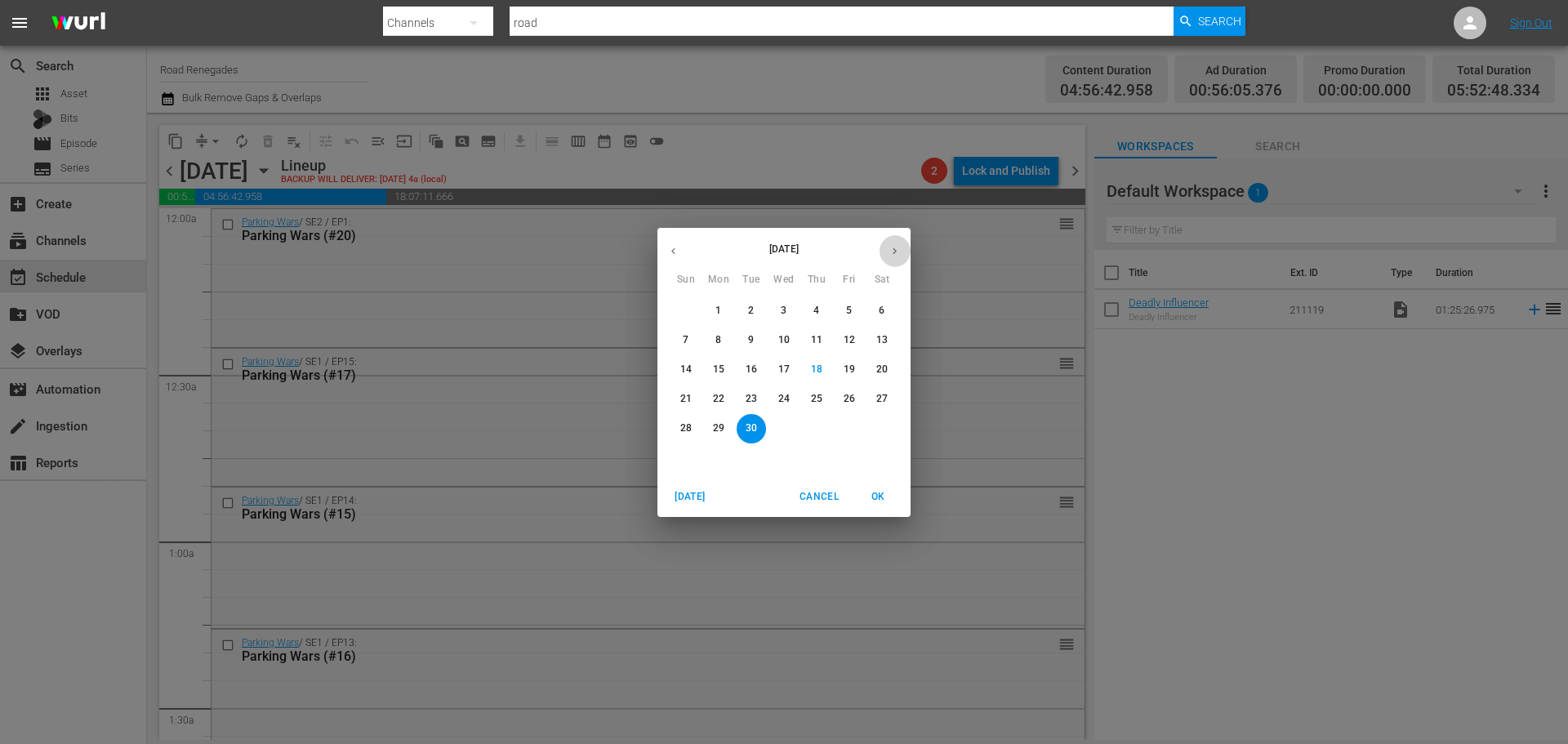
click at [896, 253] on icon "button" at bounding box center [894, 250] width 12 height 12
click at [784, 313] on p "1" at bounding box center [784, 310] width 6 height 14
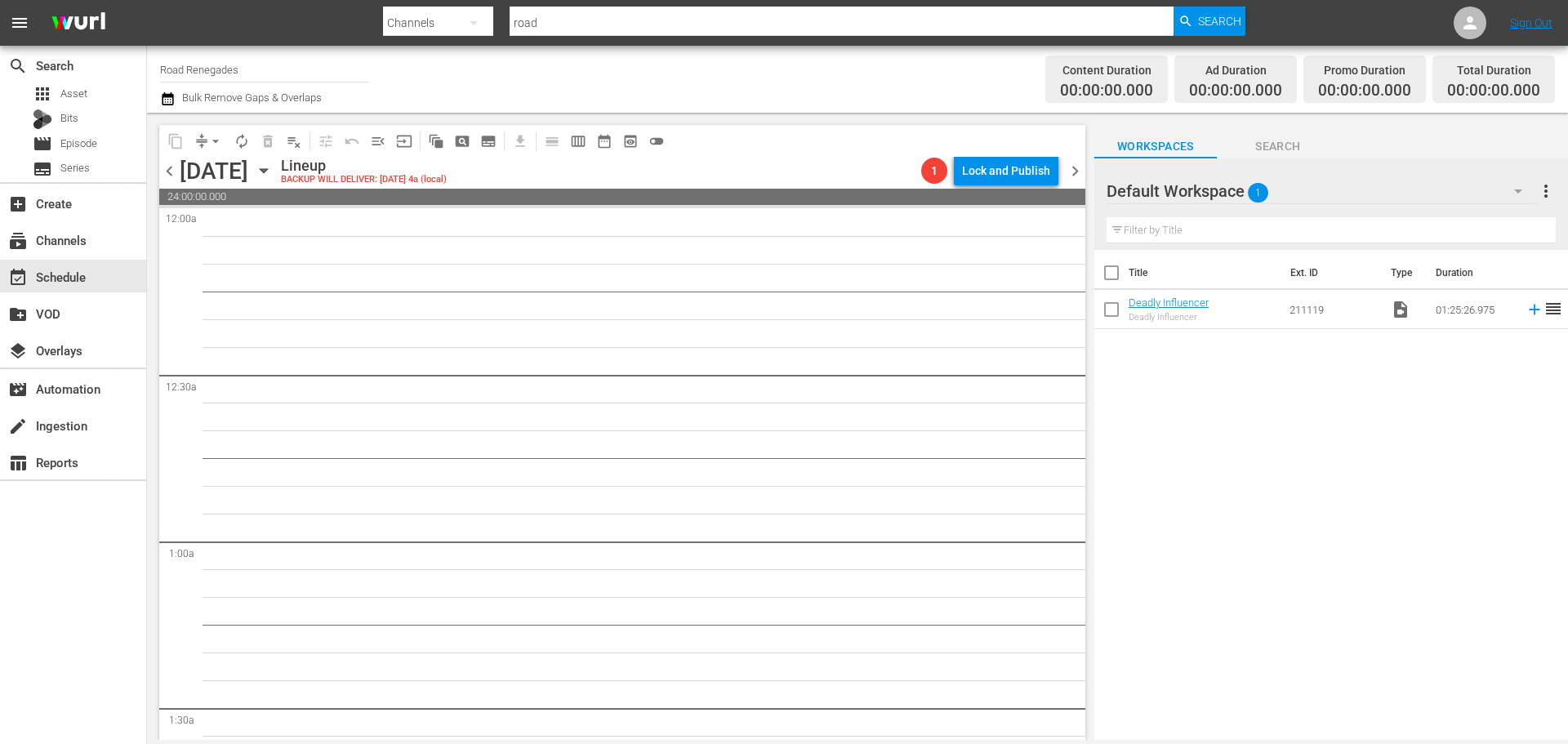
click at [273, 172] on icon "button" at bounding box center [263, 170] width 18 height 18
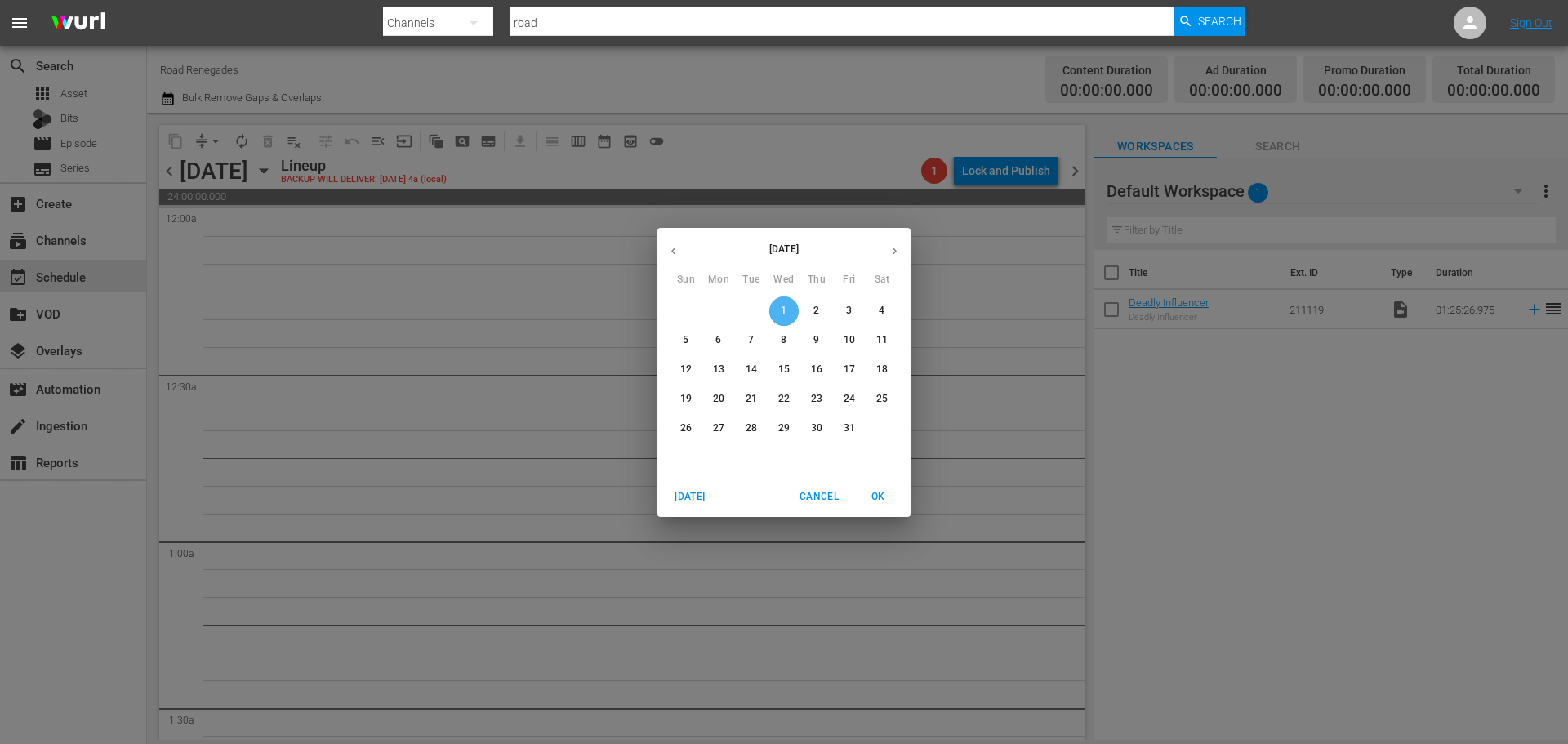
click at [784, 315] on p "1" at bounding box center [784, 310] width 6 height 14
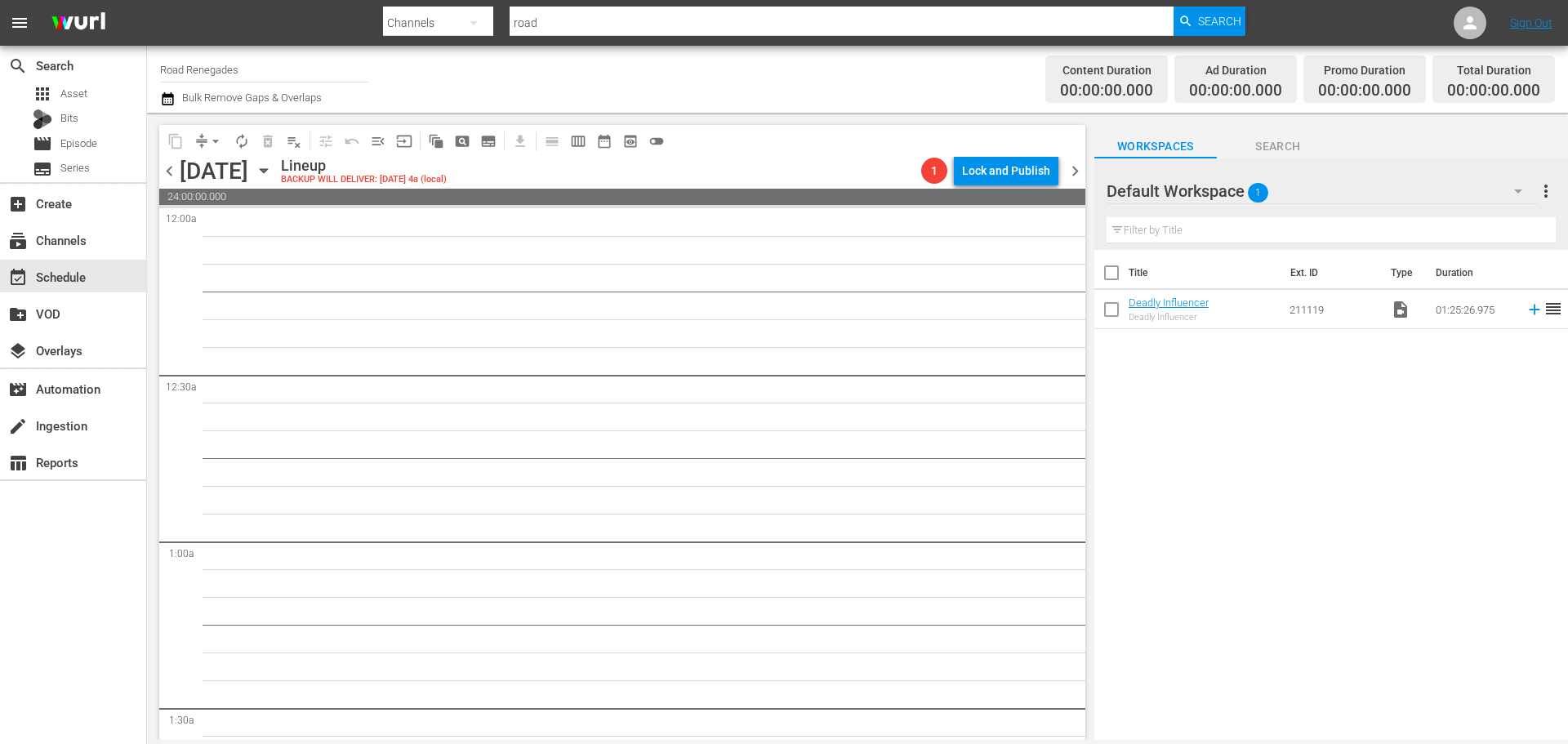
click at [273, 172] on icon "button" at bounding box center [263, 170] width 18 height 18
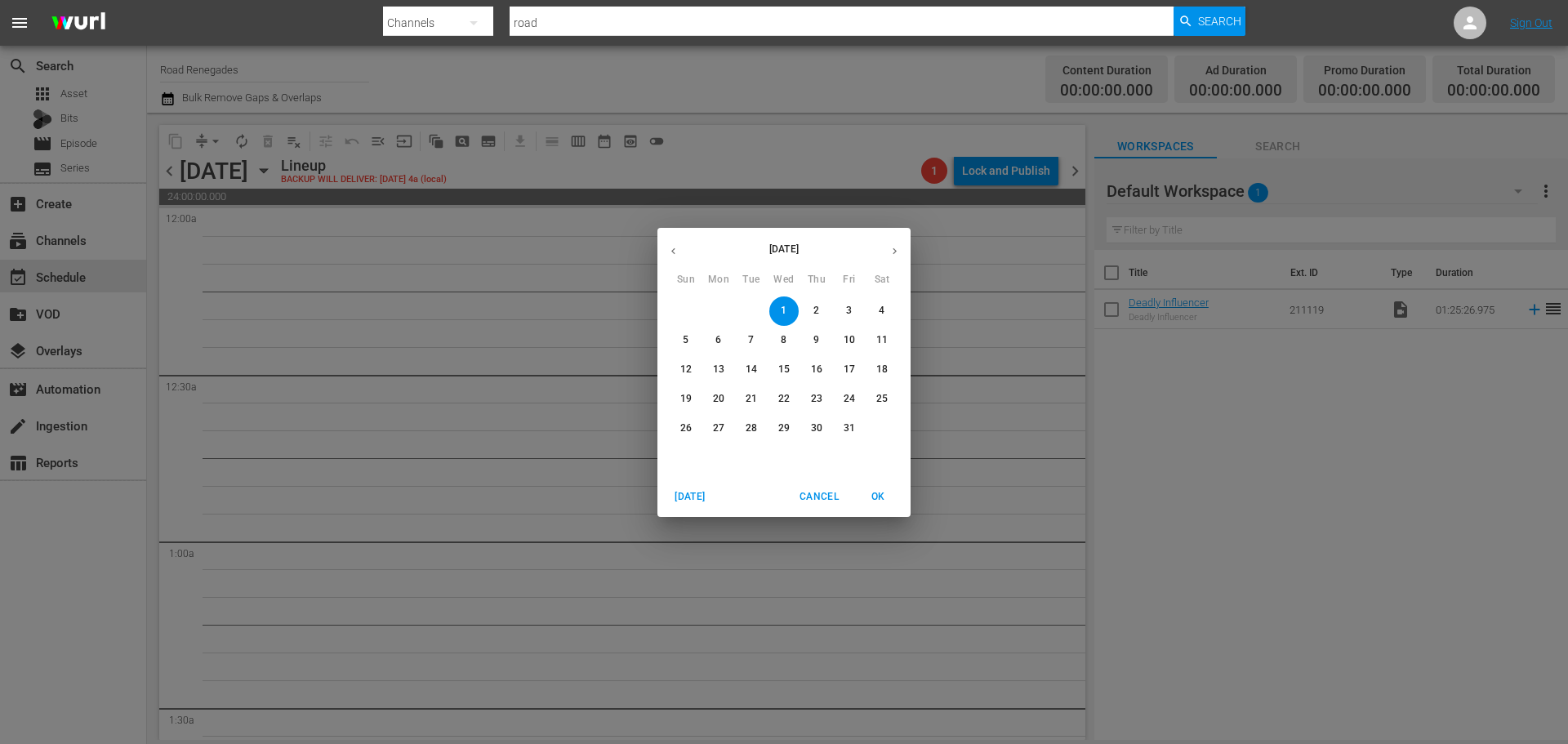
click at [816, 312] on p "2" at bounding box center [816, 310] width 6 height 14
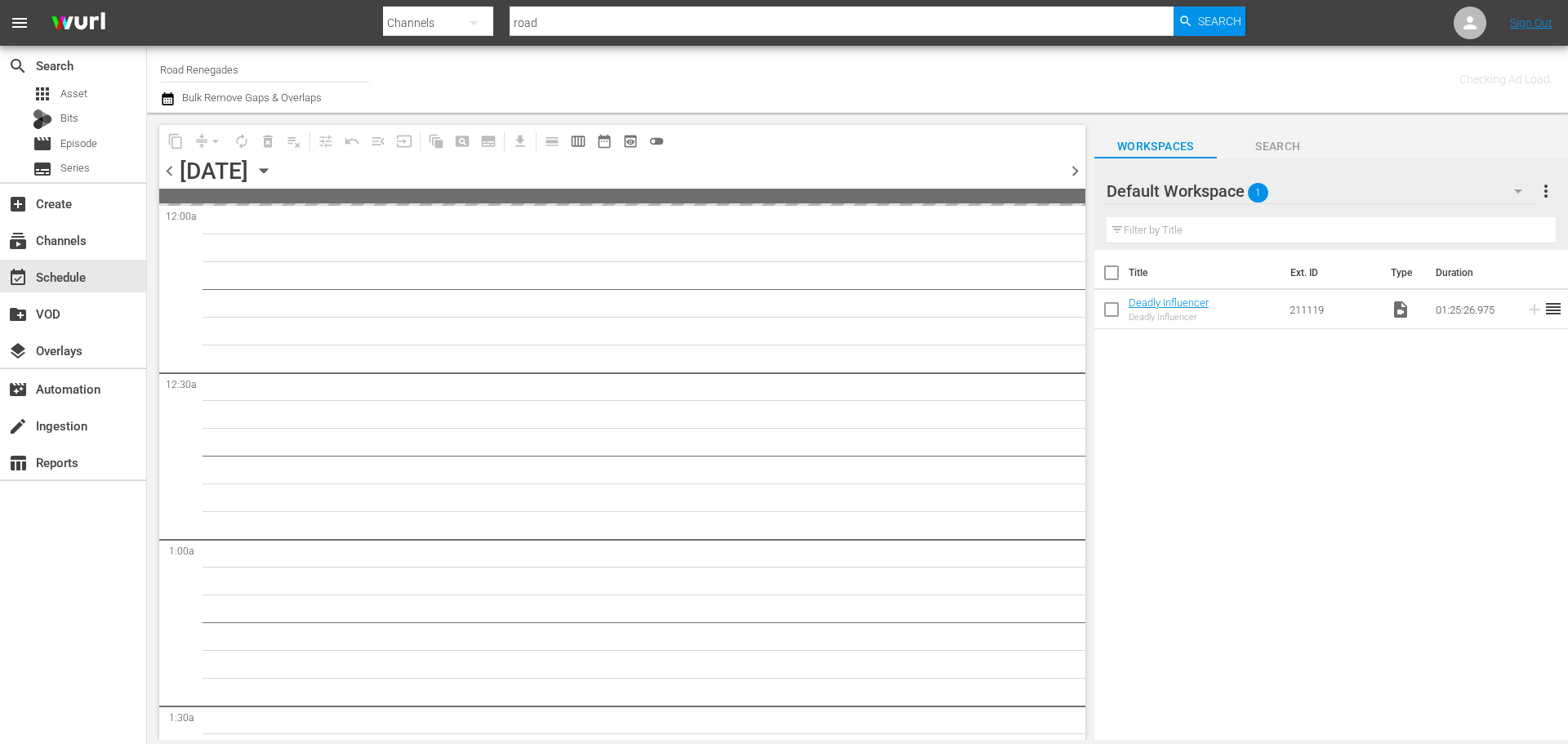
click at [267, 173] on icon "button" at bounding box center [264, 170] width 7 height 4
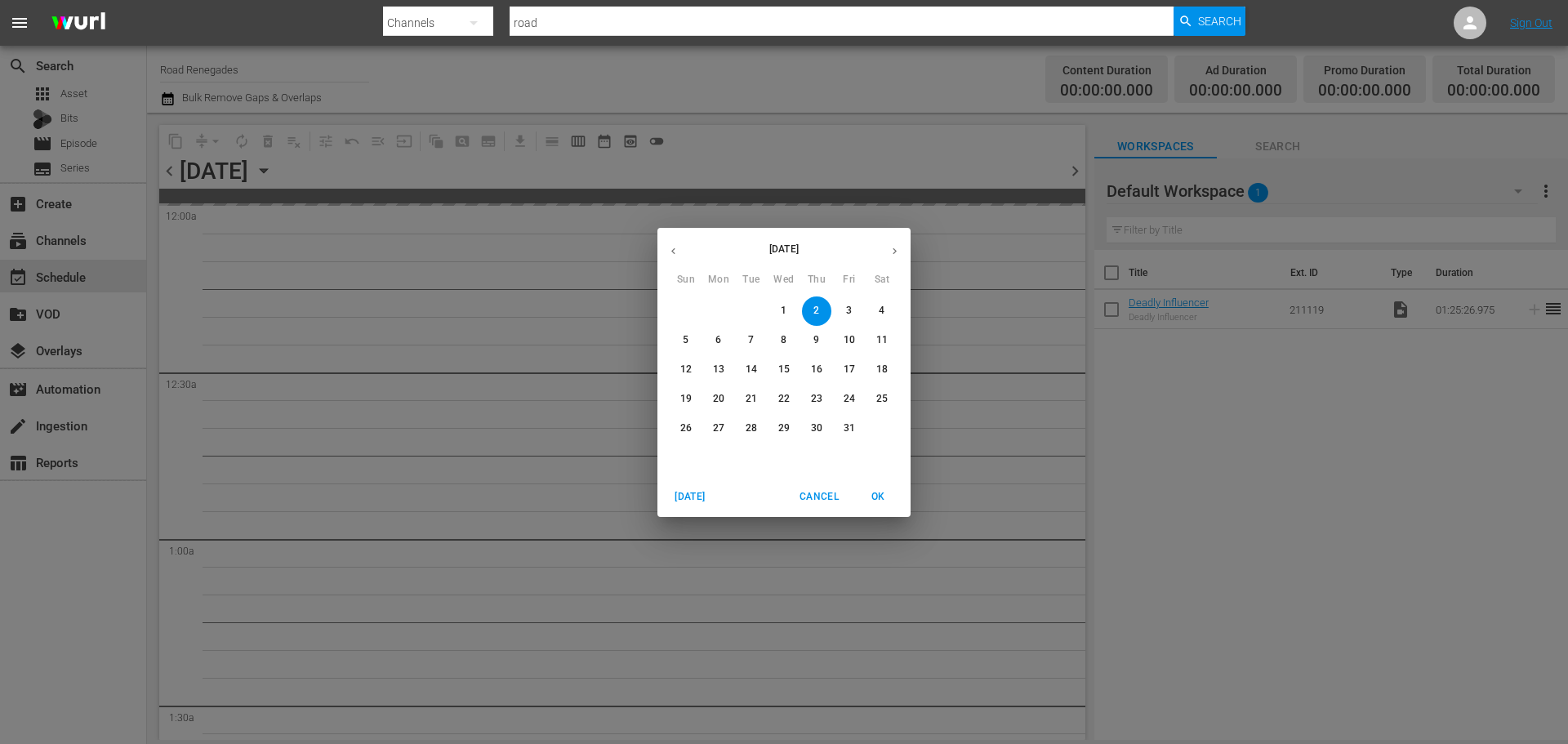
click at [776, 314] on span "1" at bounding box center [784, 310] width 30 height 14
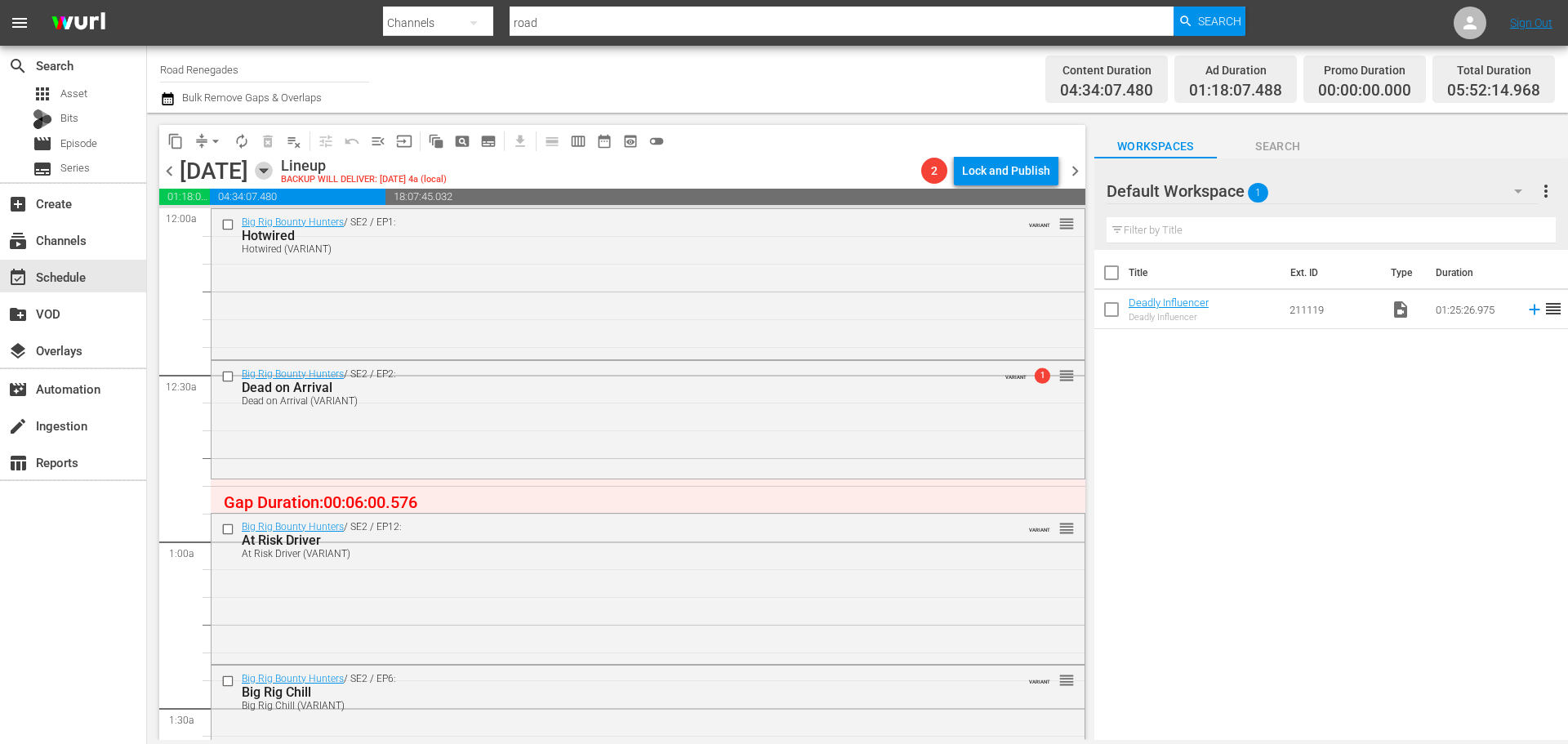
click at [273, 174] on icon "button" at bounding box center [263, 170] width 18 height 18
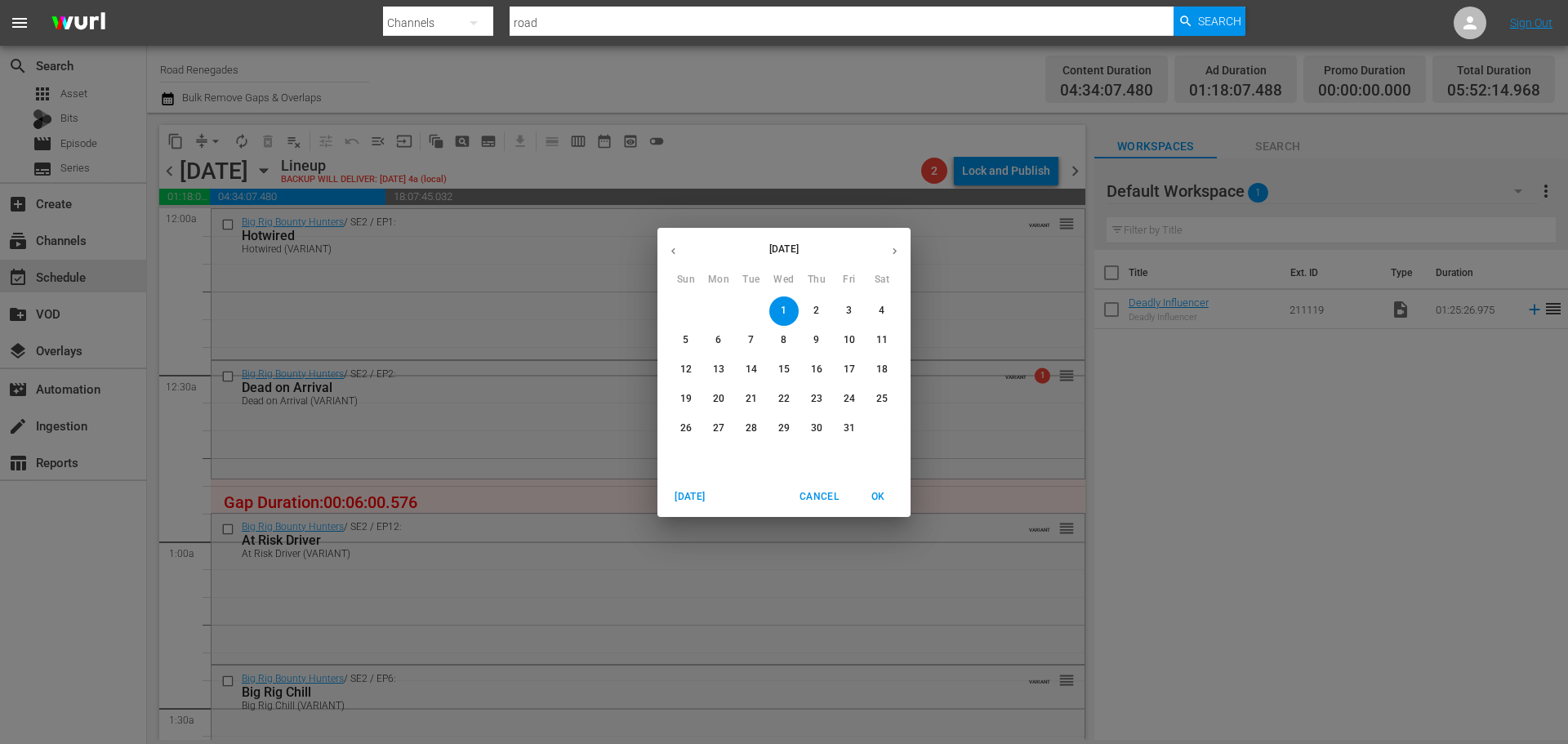
click at [824, 310] on span "2" at bounding box center [817, 310] width 30 height 14
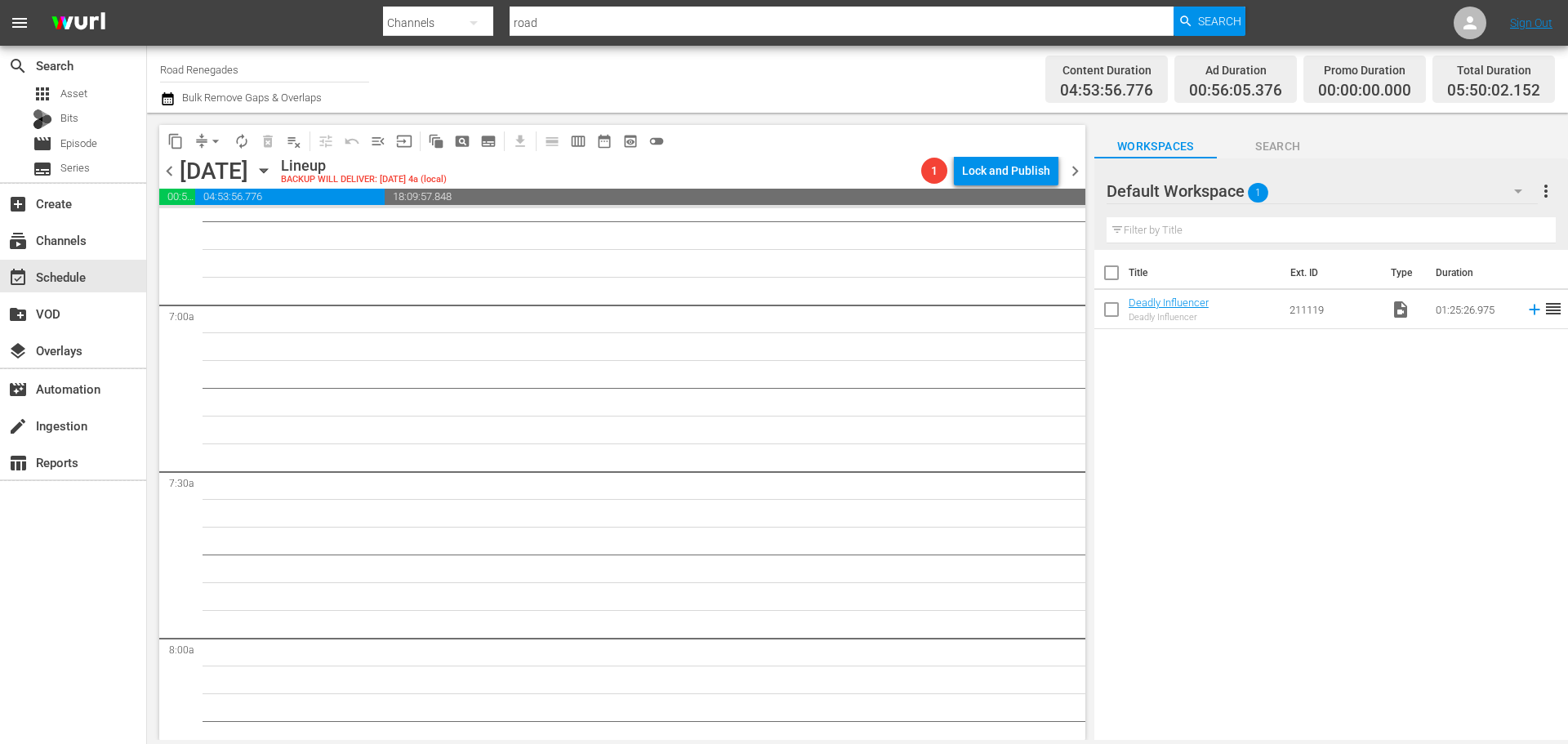
scroll to position [2367, 0]
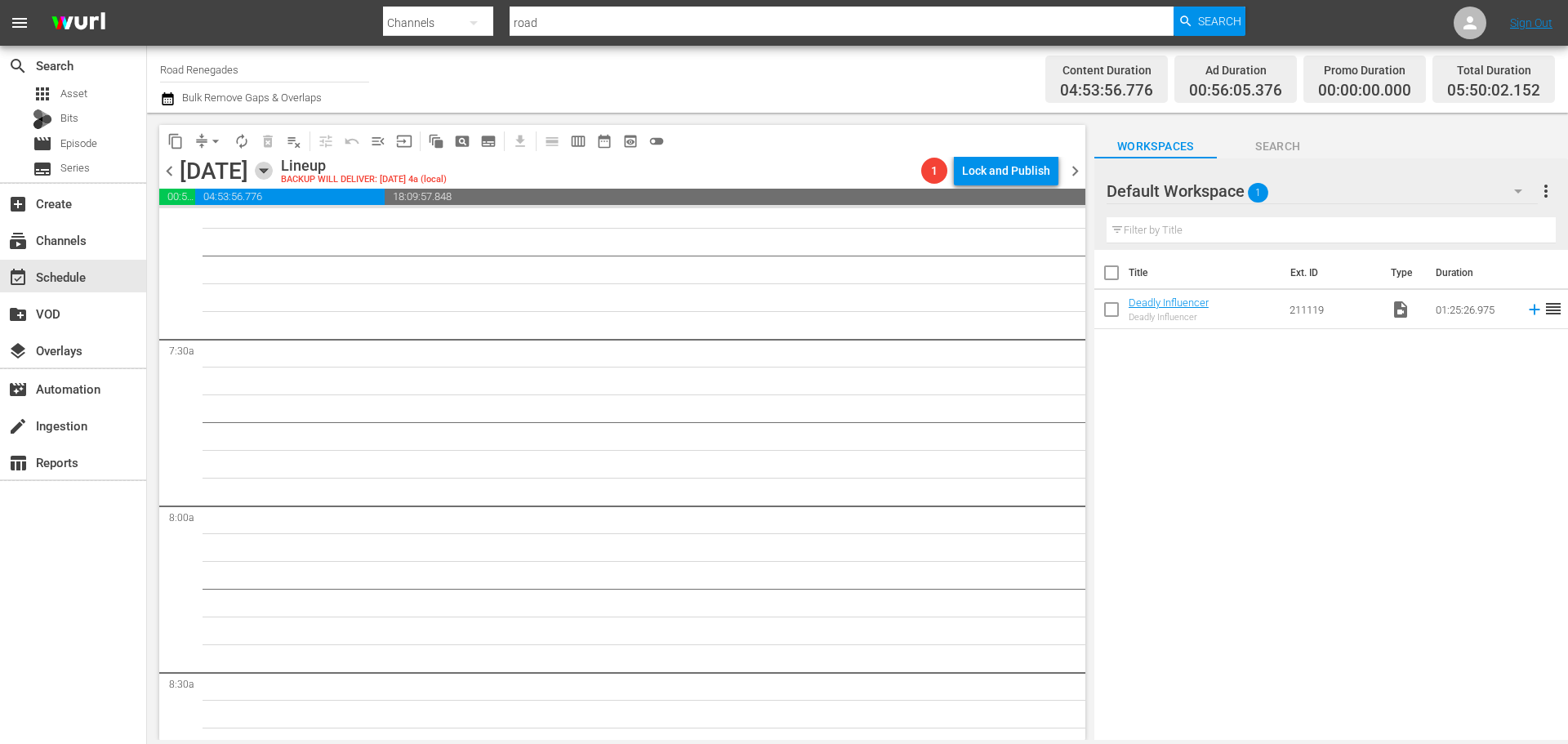
click at [273, 169] on icon "button" at bounding box center [263, 170] width 18 height 18
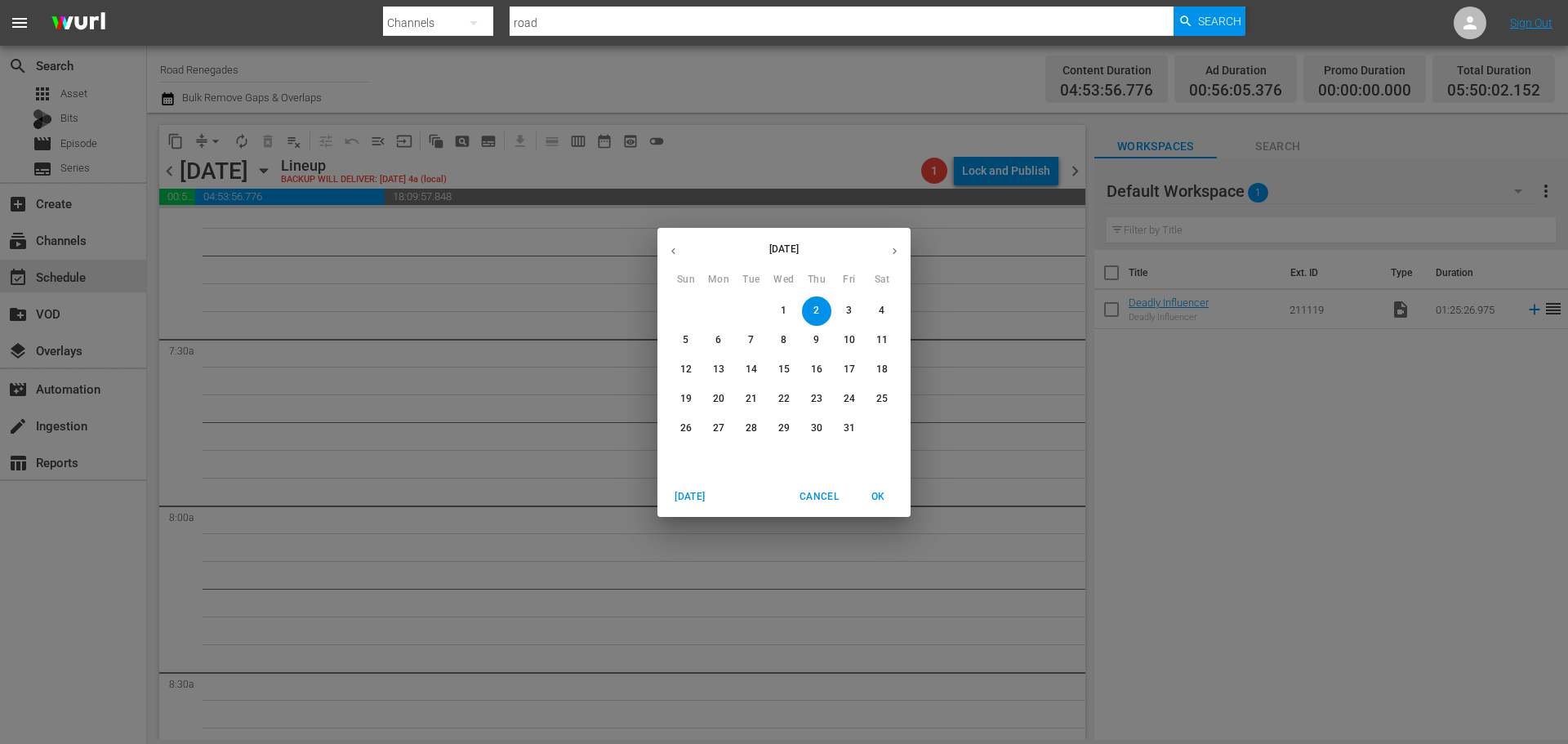
click at [851, 307] on p "3" at bounding box center [849, 310] width 6 height 14
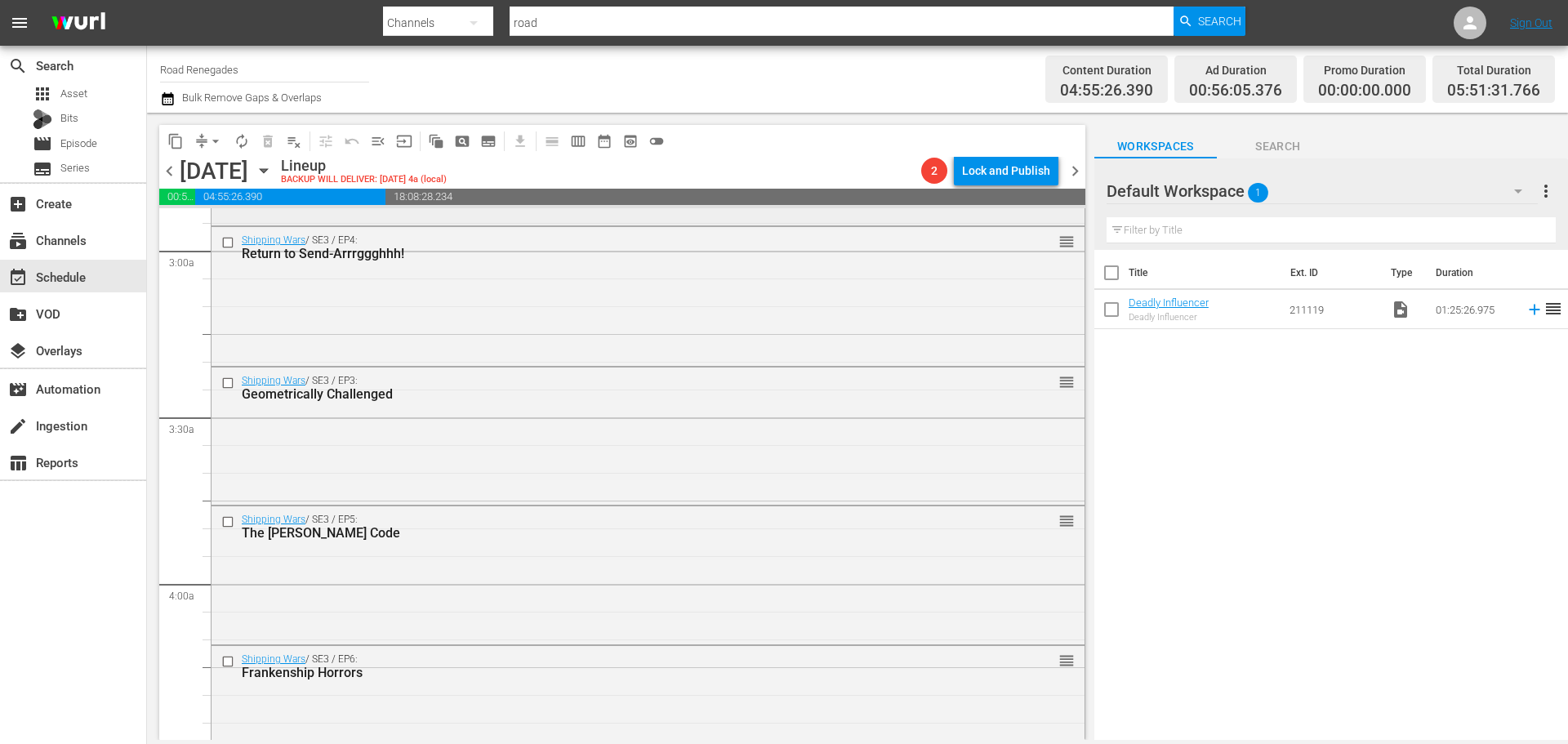
scroll to position [761, 0]
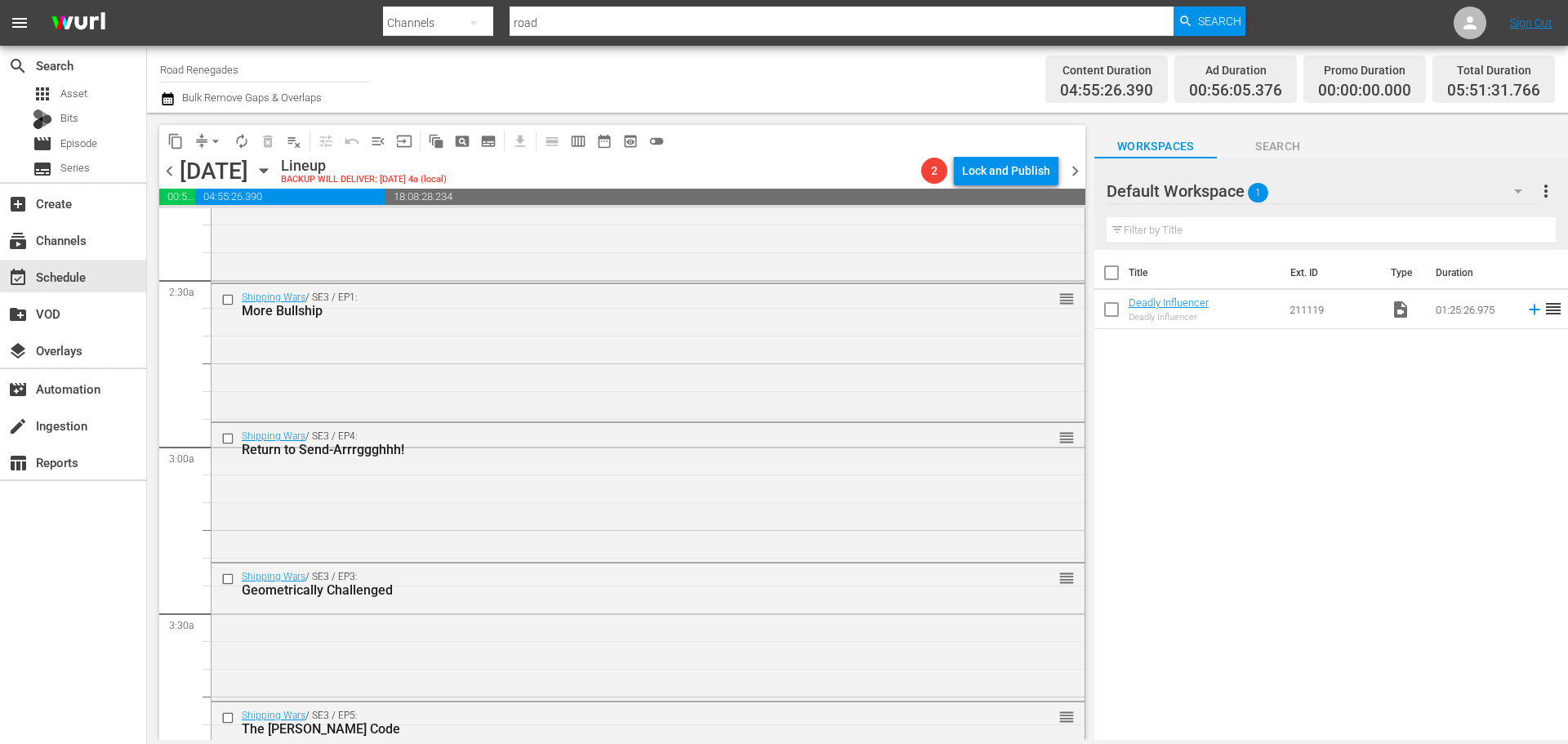
click at [273, 174] on icon "button" at bounding box center [263, 170] width 18 height 18
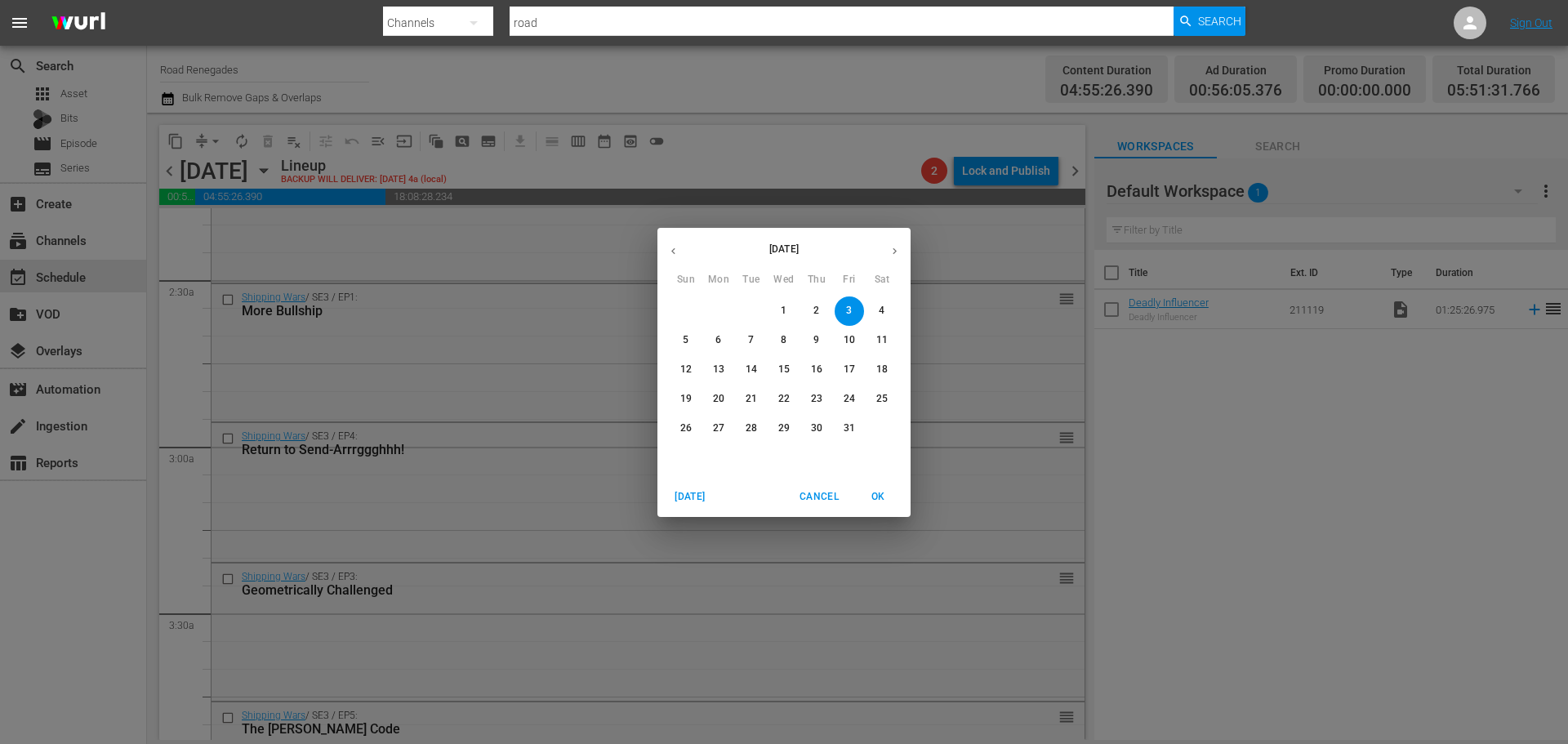
click at [811, 315] on span "2" at bounding box center [817, 310] width 30 height 14
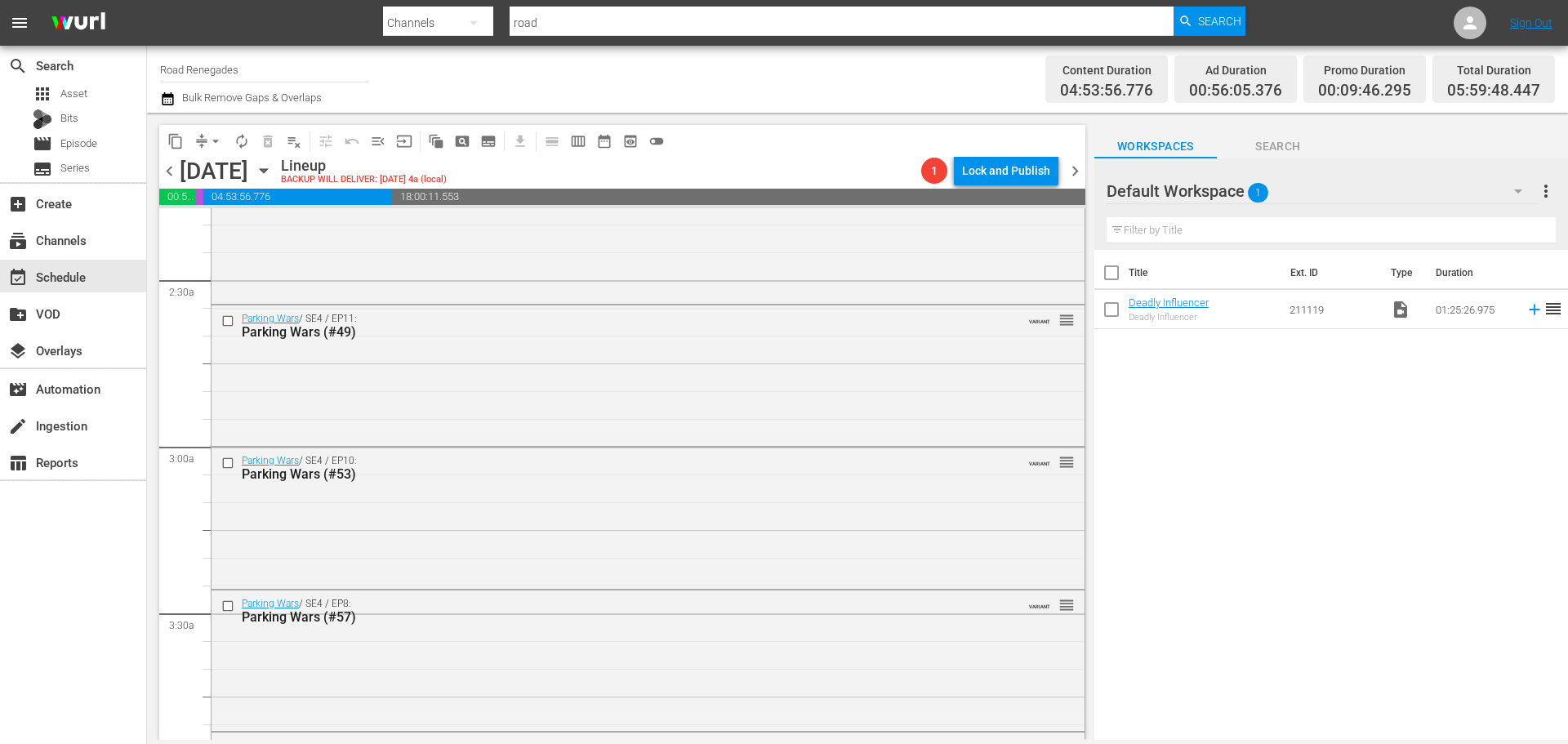
scroll to position [678, 0]
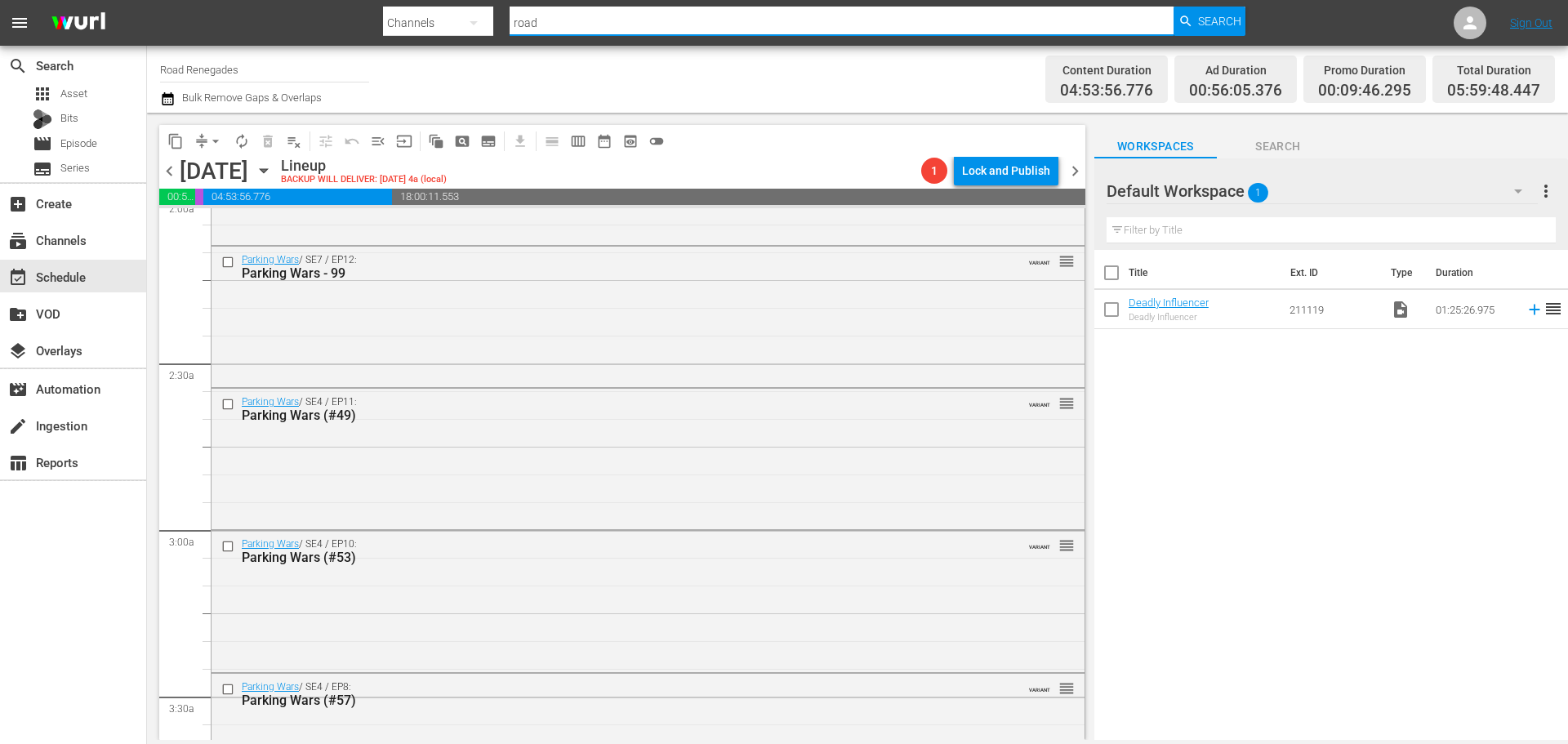
drag, startPoint x: 552, startPoint y: 33, endPoint x: 480, endPoint y: 40, distance: 72.3
click at [480, 40] on div "Search By Channels Search ID, Title, Description, Keywords, or Category road Se…" at bounding box center [814, 23] width 863 height 39
type input "axmen"
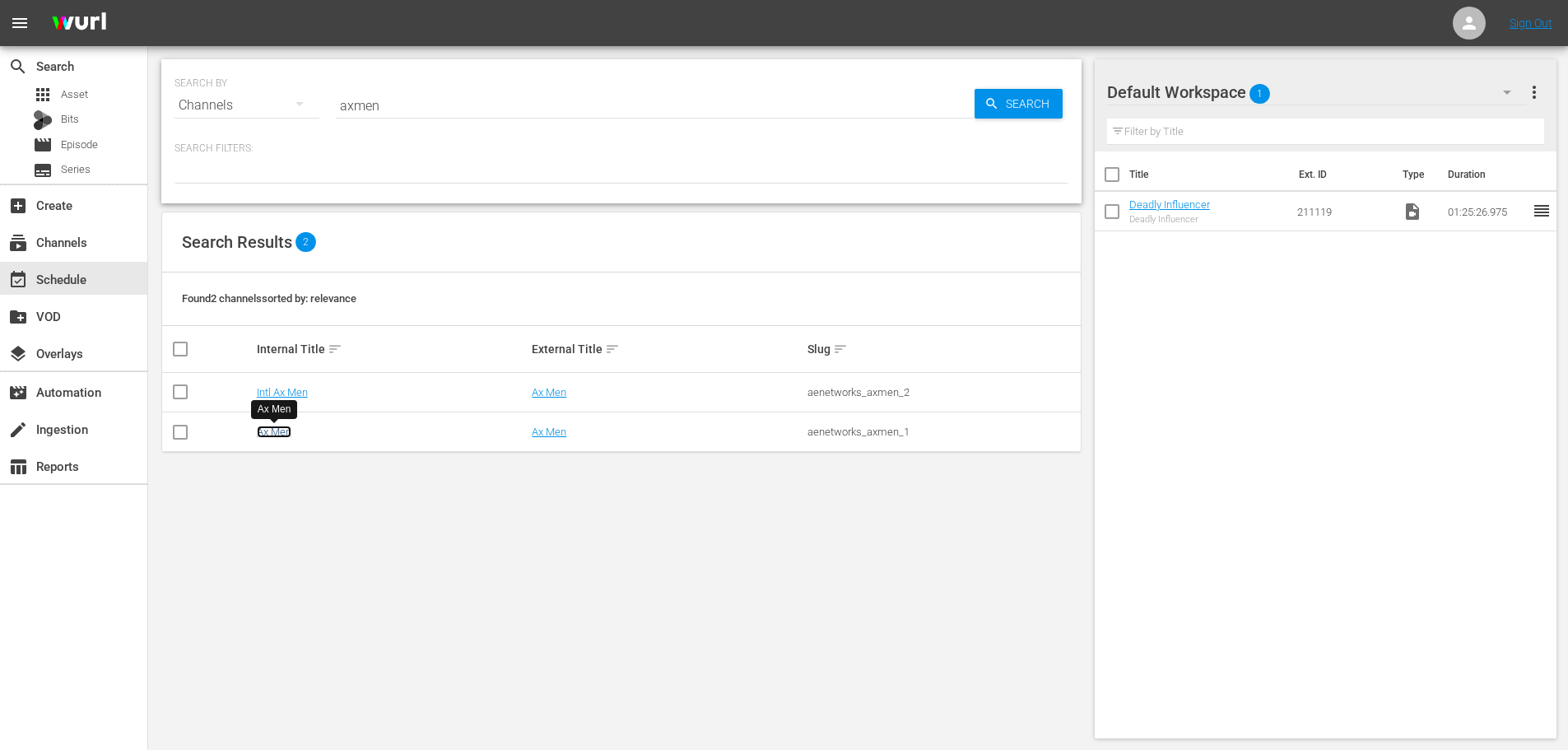
click at [272, 434] on link "Ax Men" at bounding box center [273, 431] width 35 height 12
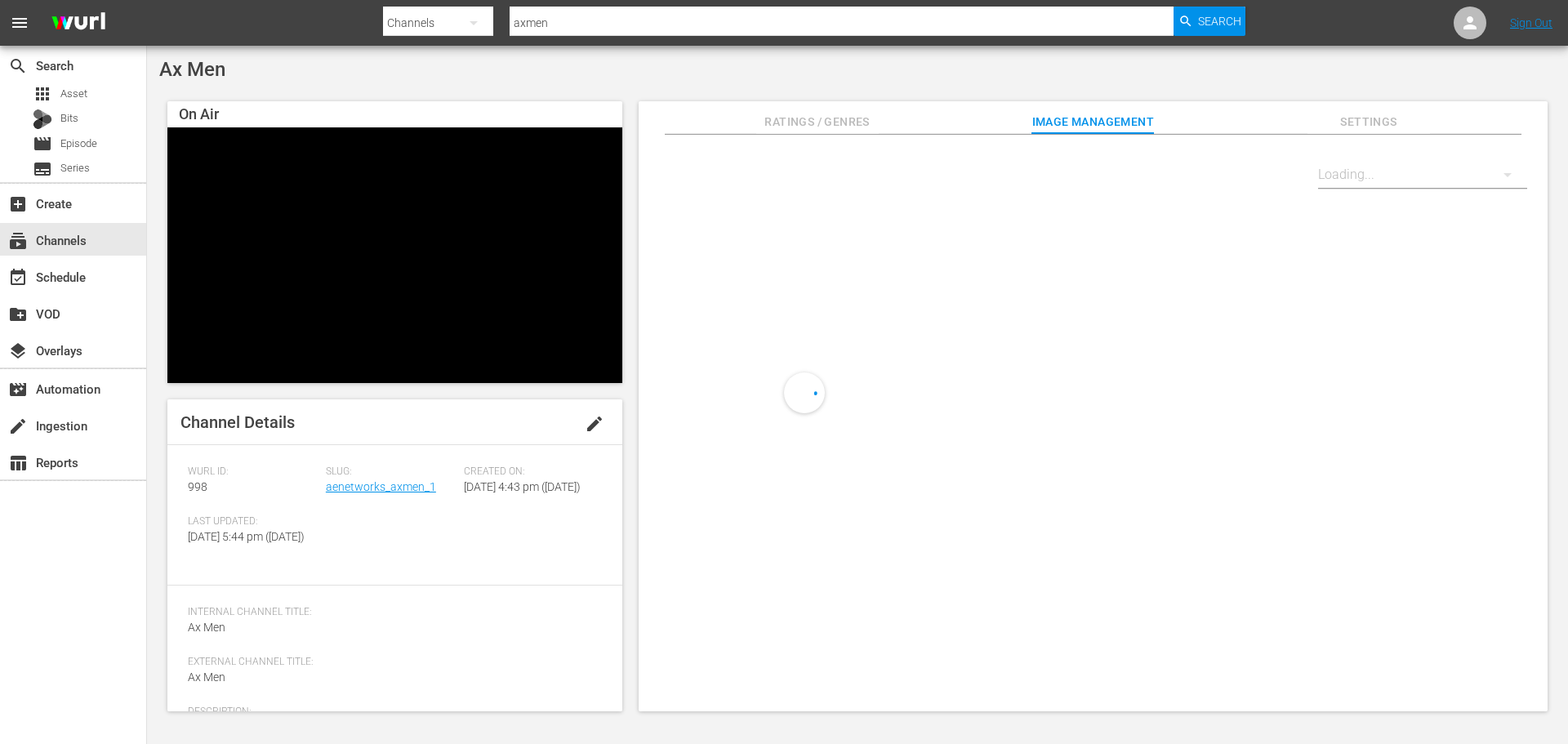
click at [195, 493] on span "998" at bounding box center [198, 486] width 20 height 13
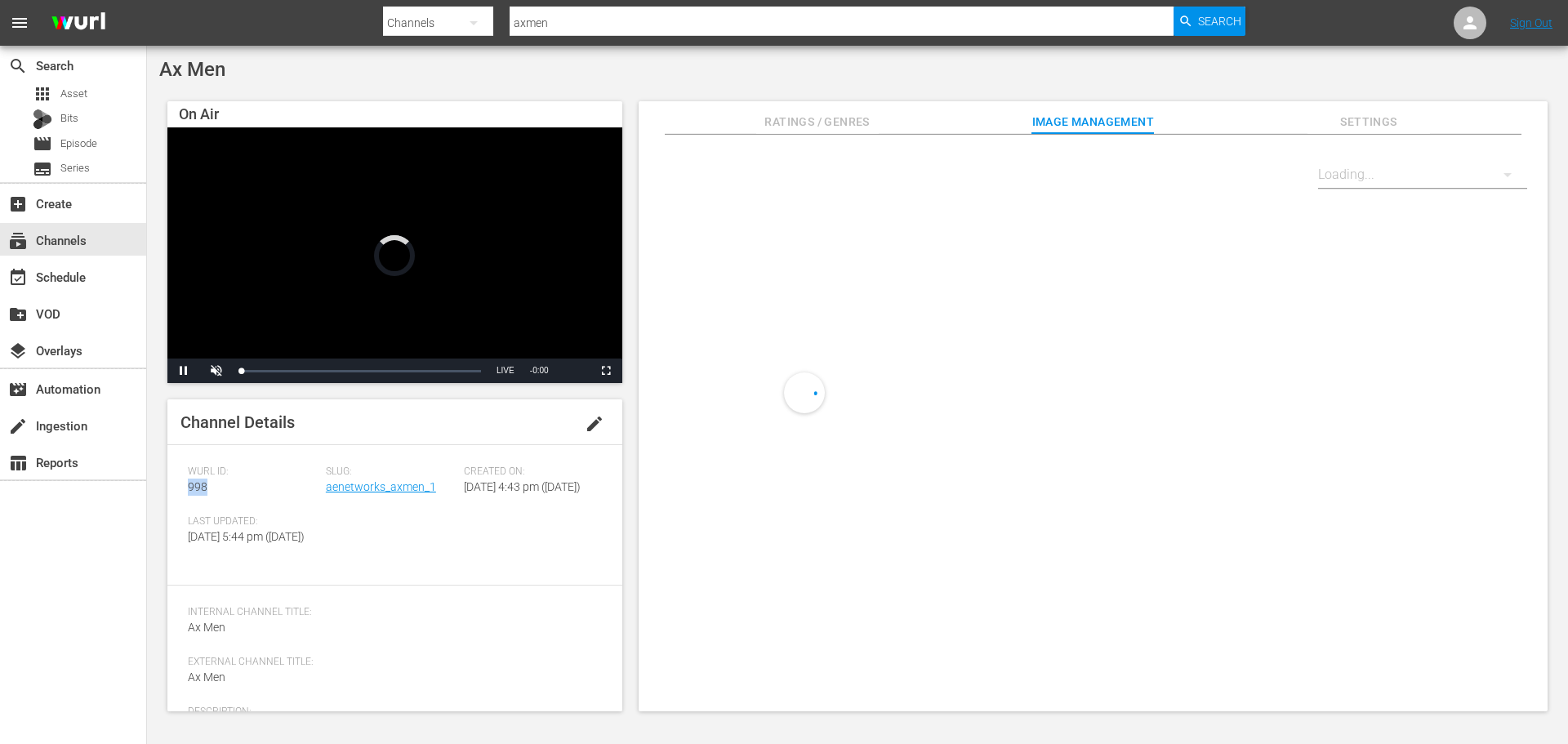
click at [195, 493] on span "998" at bounding box center [198, 486] width 20 height 13
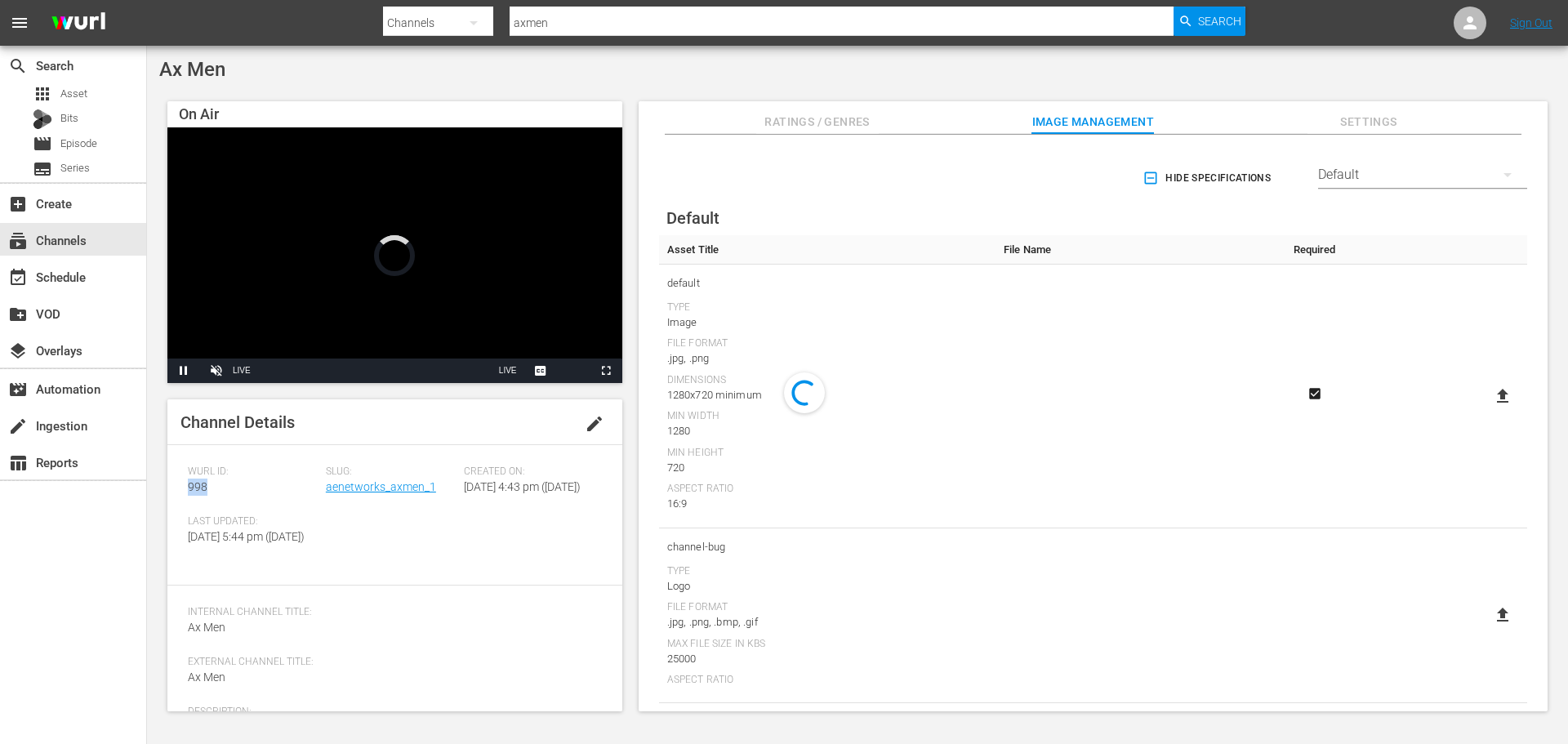
copy span "998"
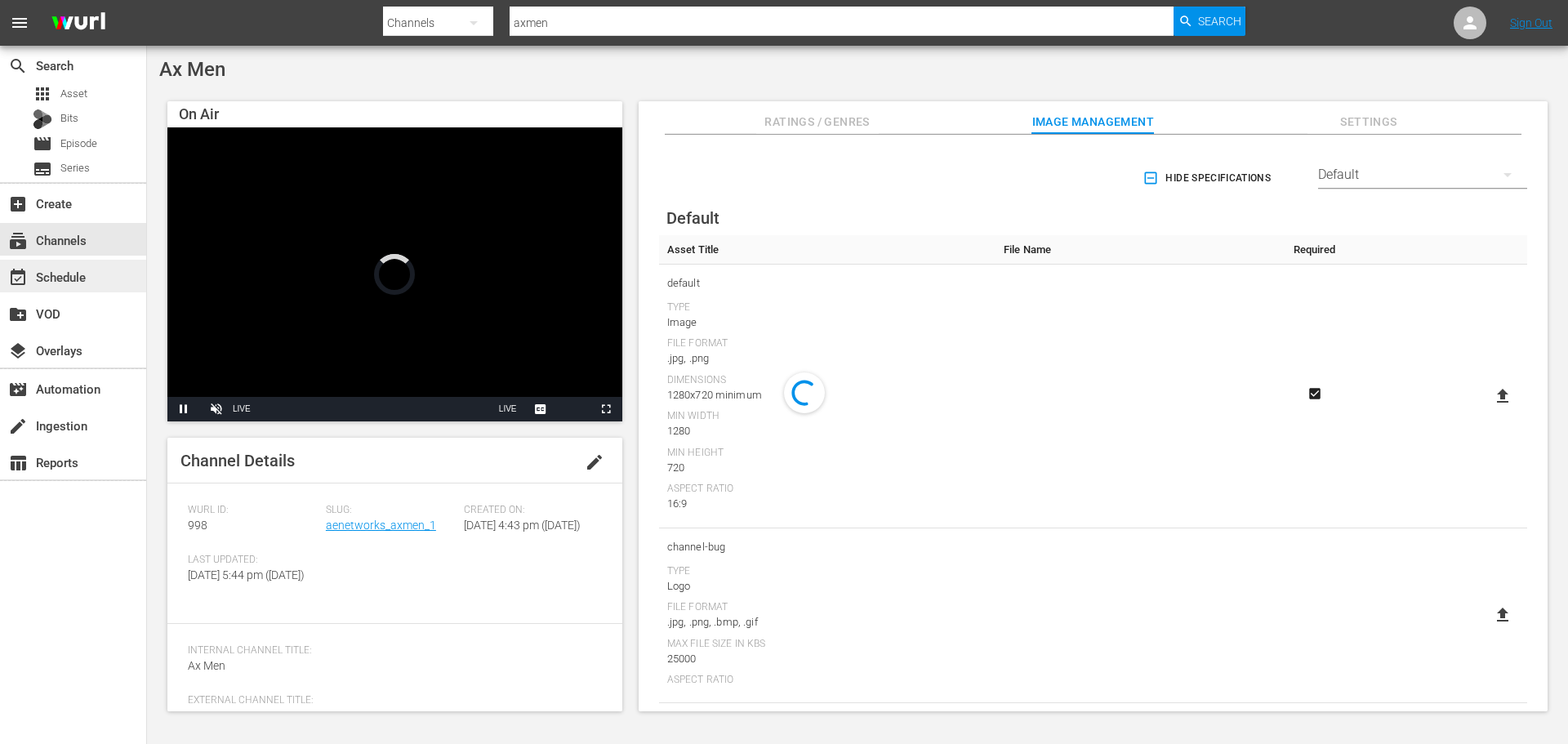
click at [18, 264] on div "event_available Schedule" at bounding box center [73, 276] width 146 height 33
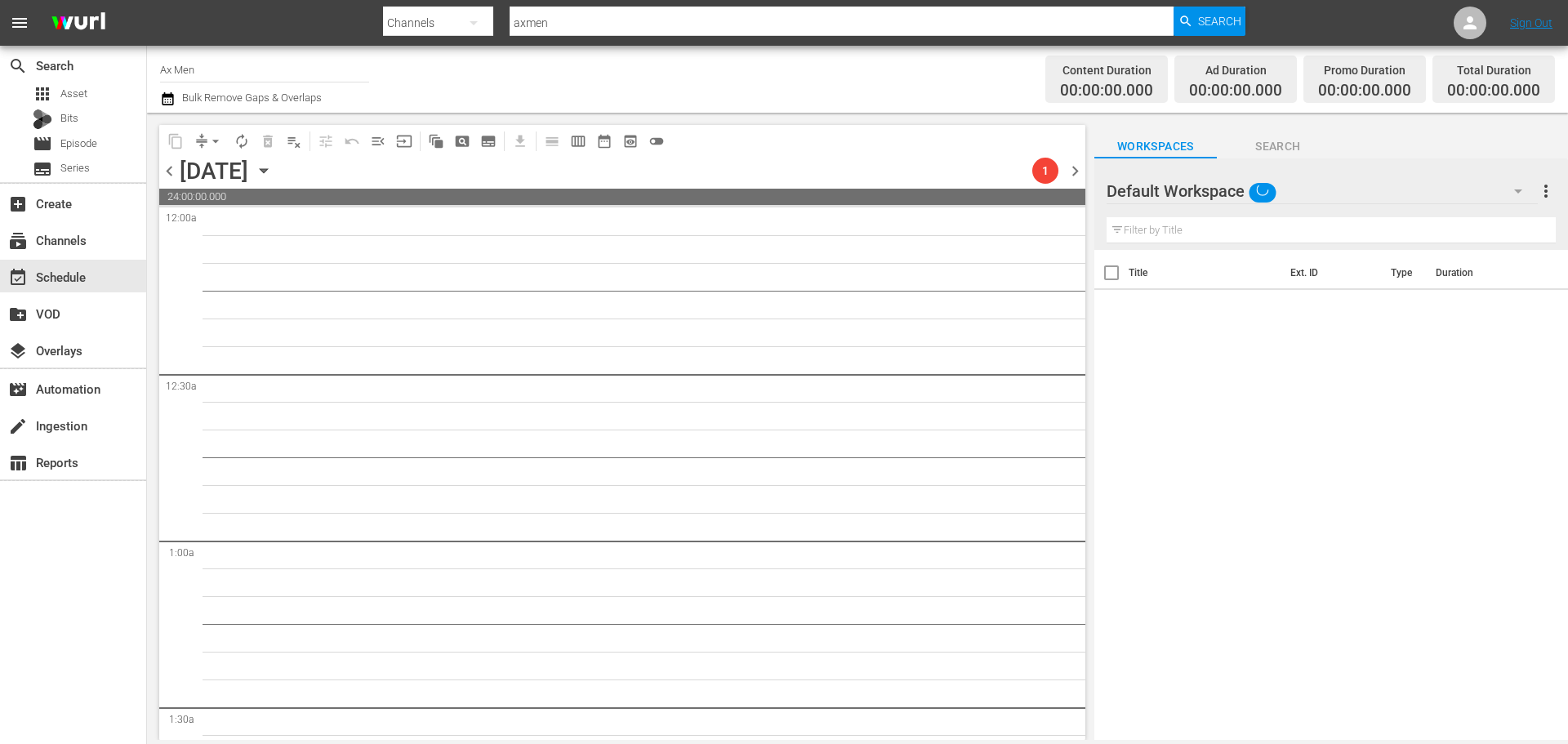
click at [273, 177] on icon "button" at bounding box center [263, 170] width 18 height 18
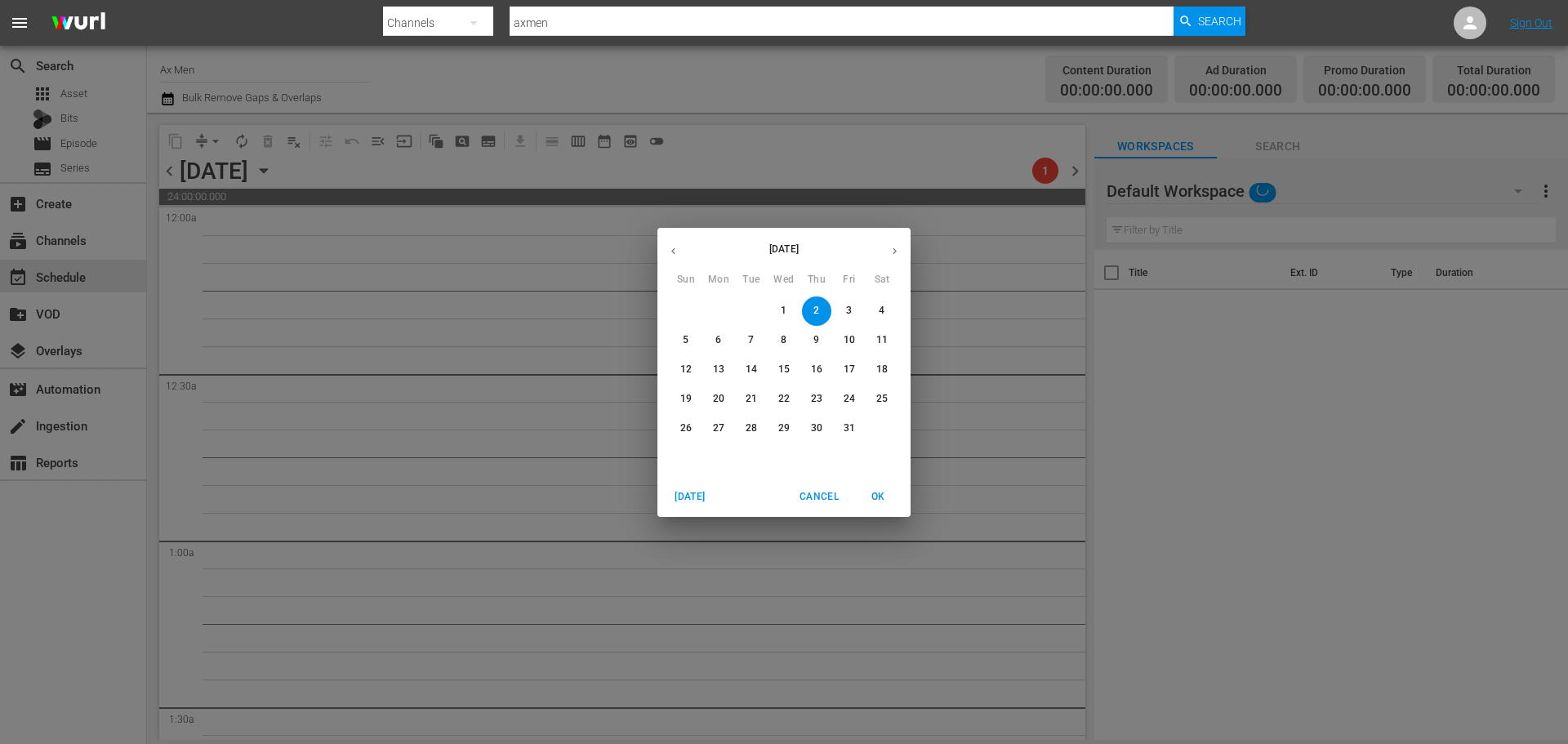
click at [669, 253] on icon "button" at bounding box center [673, 250] width 12 height 12
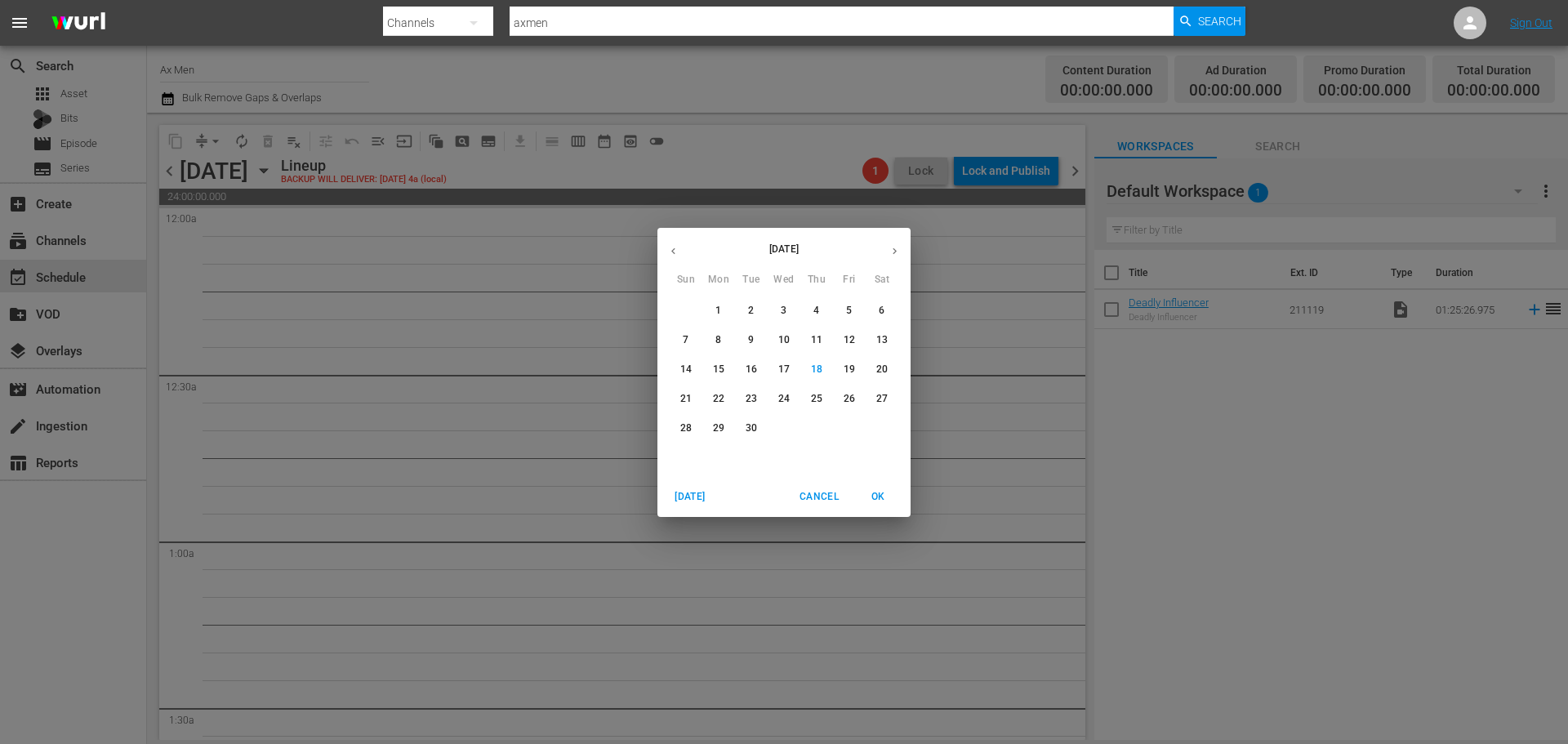
drag, startPoint x: 718, startPoint y: 423, endPoint x: 774, endPoint y: 453, distance: 63.5
click at [718, 418] on button "29" at bounding box center [719, 428] width 30 height 30
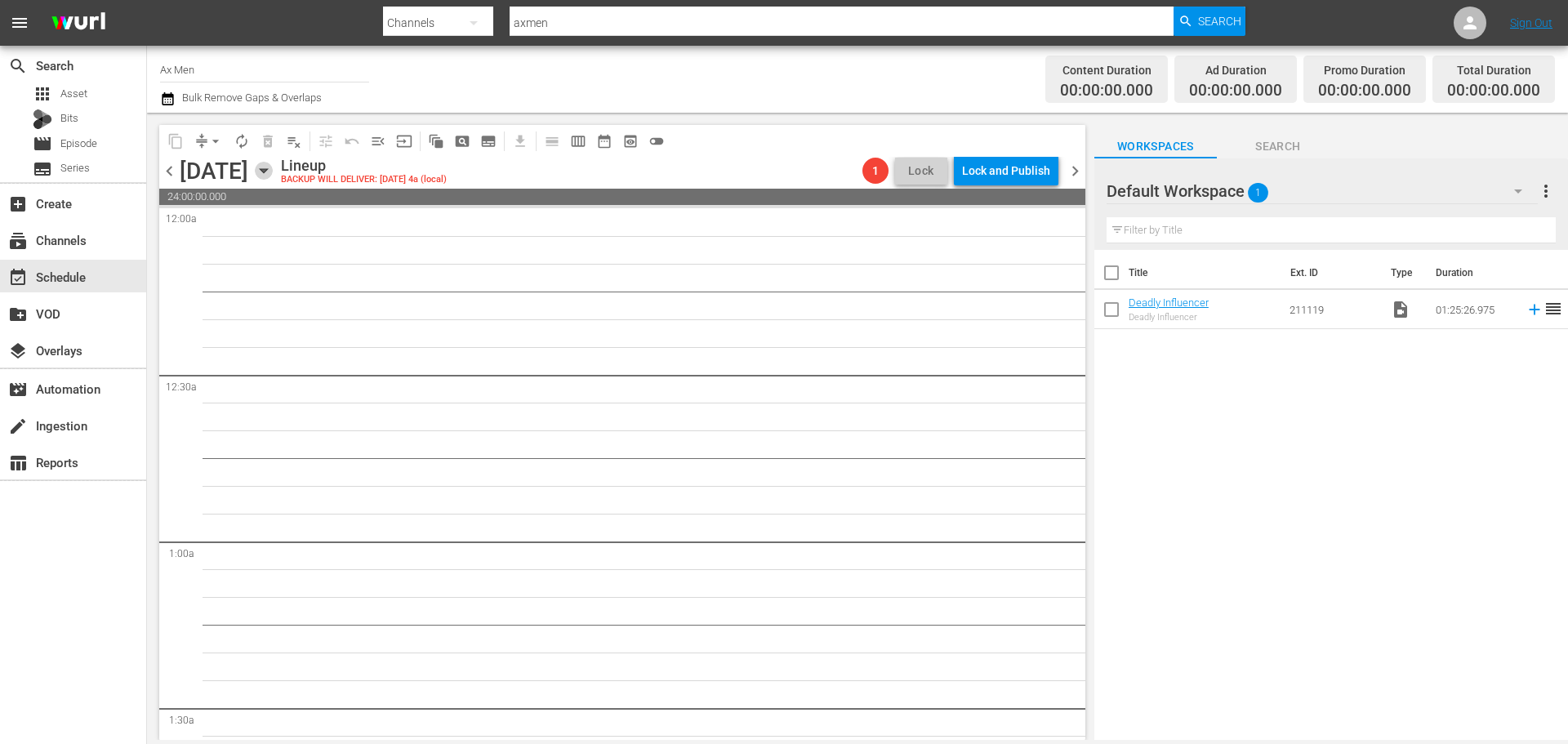
click at [273, 173] on icon "button" at bounding box center [263, 170] width 18 height 18
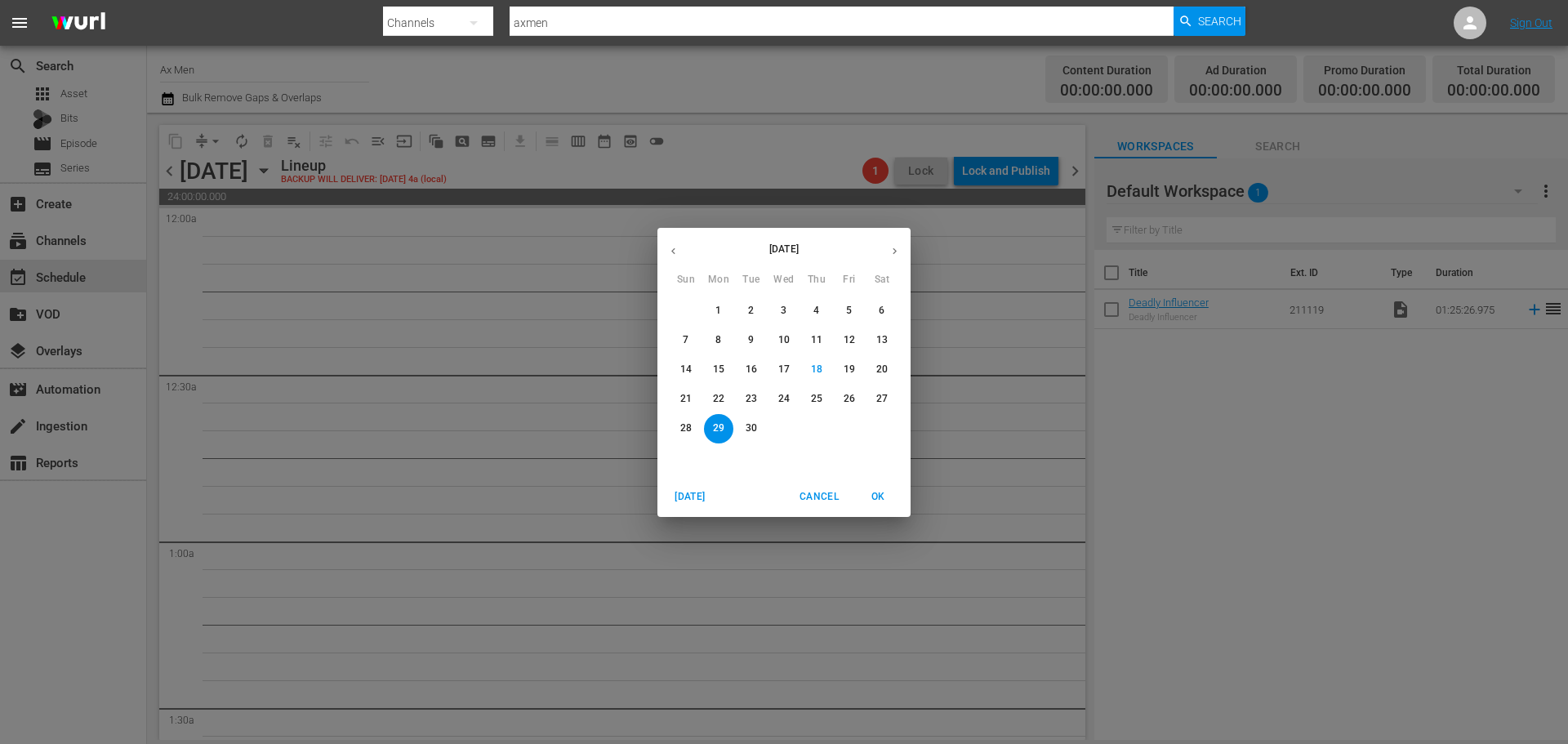
click at [750, 433] on p "30" at bounding box center [751, 427] width 11 height 14
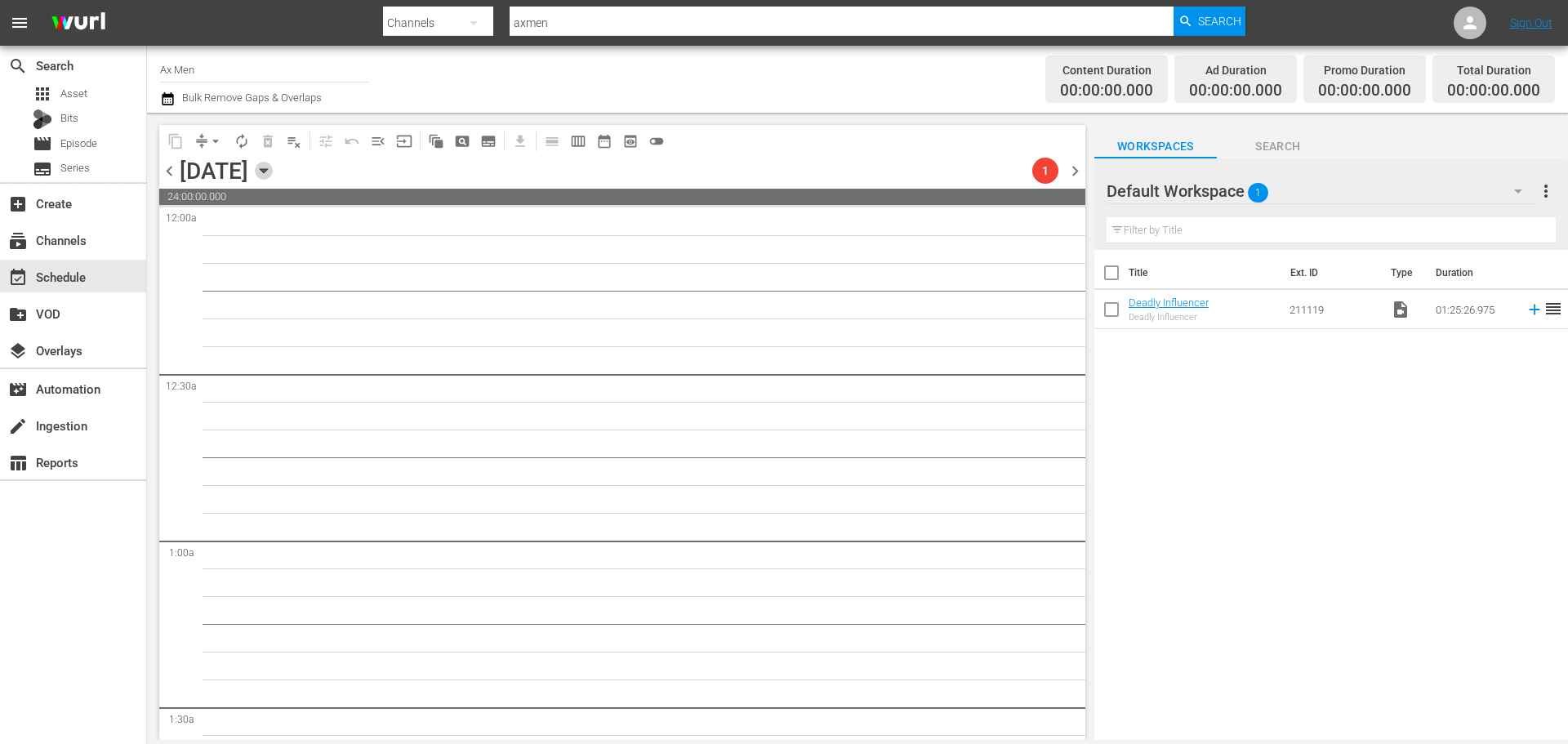
click at [273, 178] on icon "button" at bounding box center [263, 170] width 18 height 18
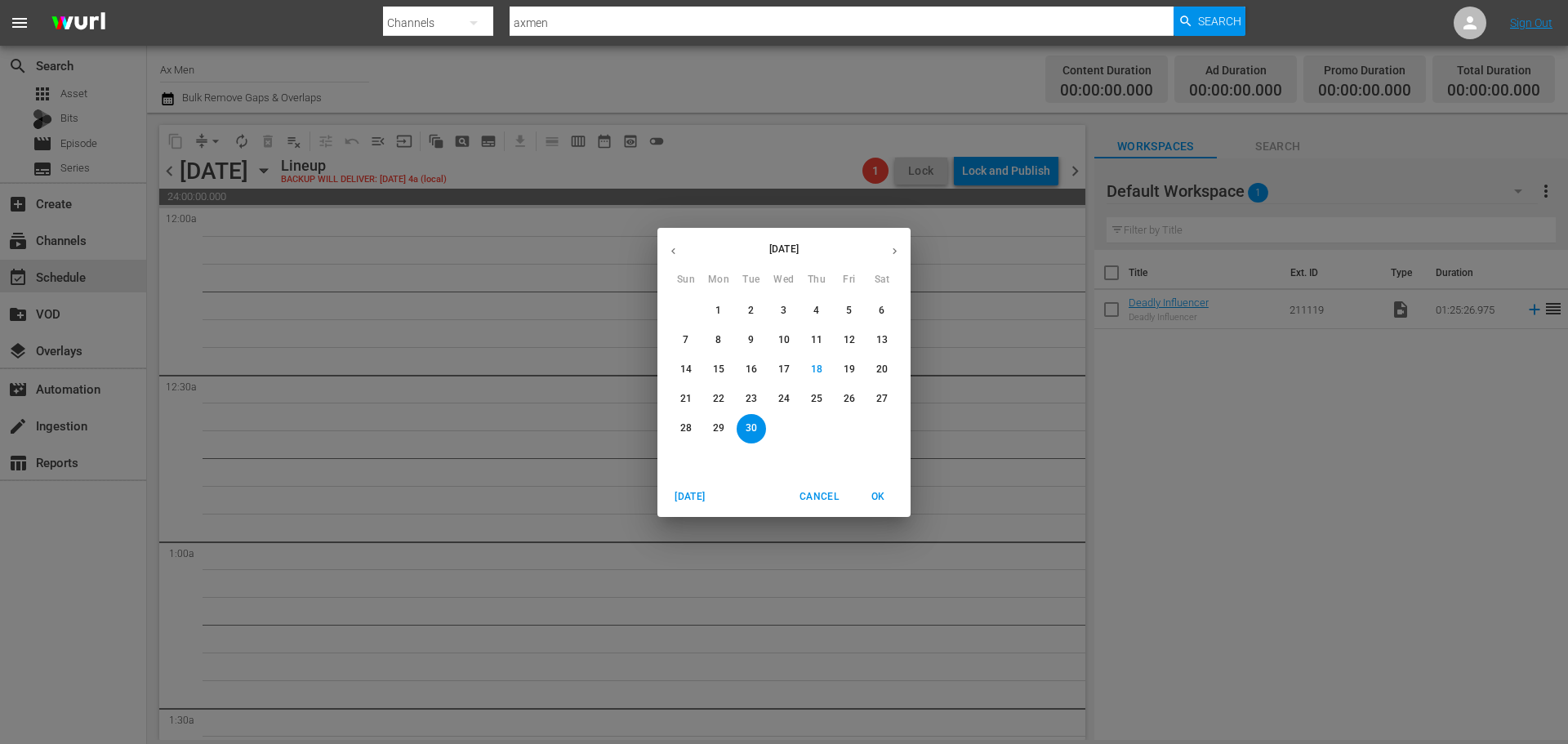
click at [708, 423] on span "29" at bounding box center [719, 427] width 30 height 14
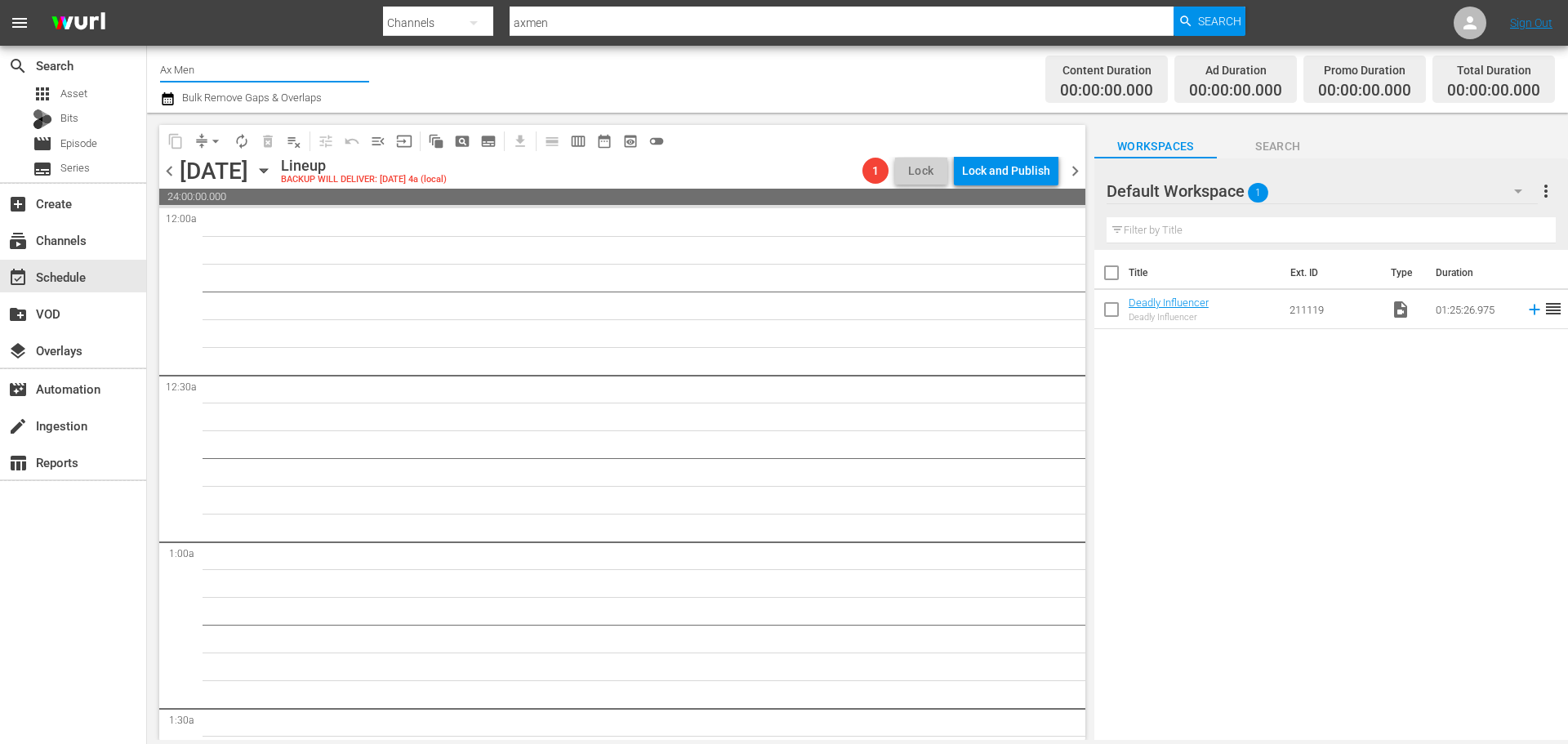
drag, startPoint x: 293, startPoint y: 76, endPoint x: 17, endPoint y: 16, distance: 282.4
click at [0, 12] on div "menu Search By Channels Search ID, Title, Description, Keywords, or Category ax…" at bounding box center [784, 370] width 1568 height 739
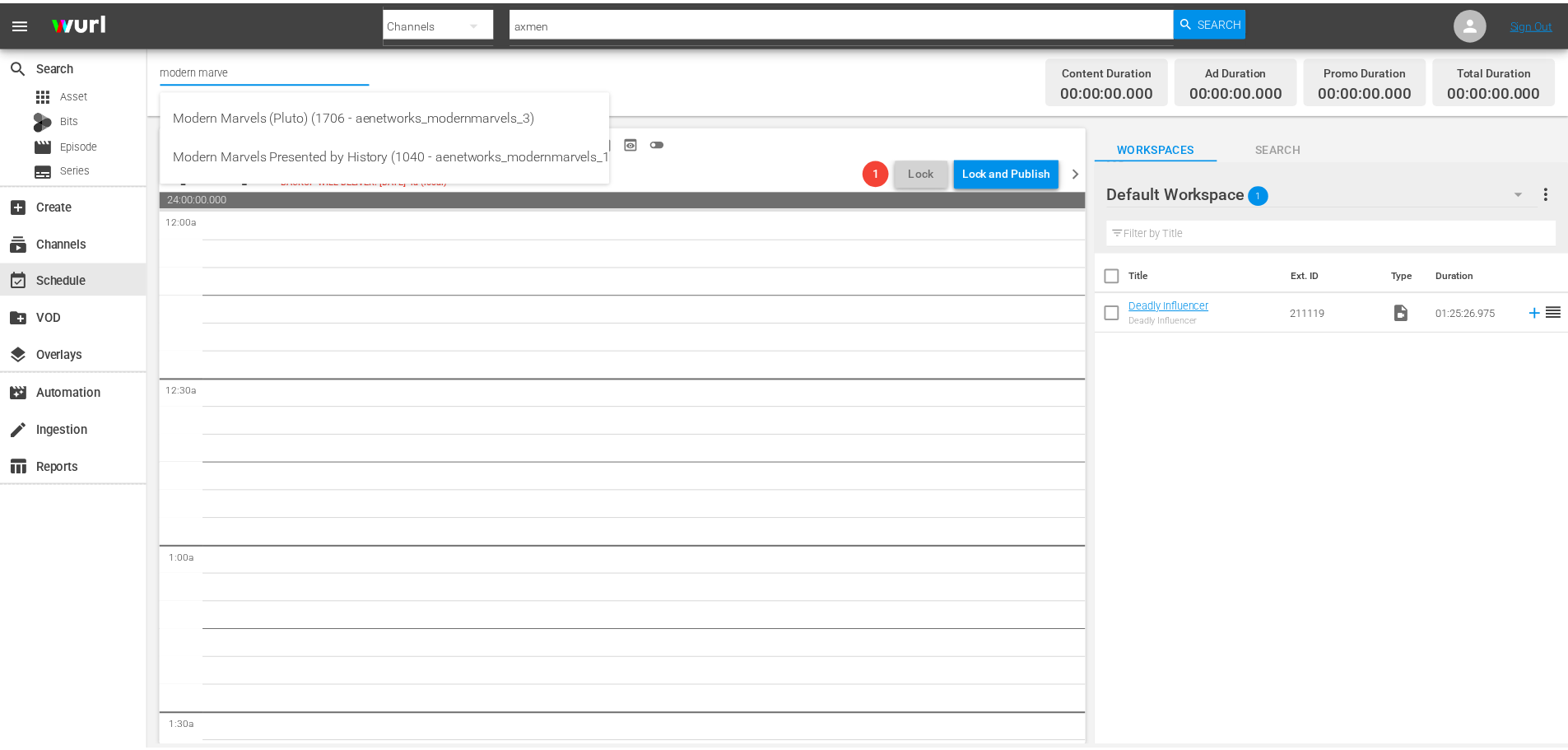
scroll to position [0, 4]
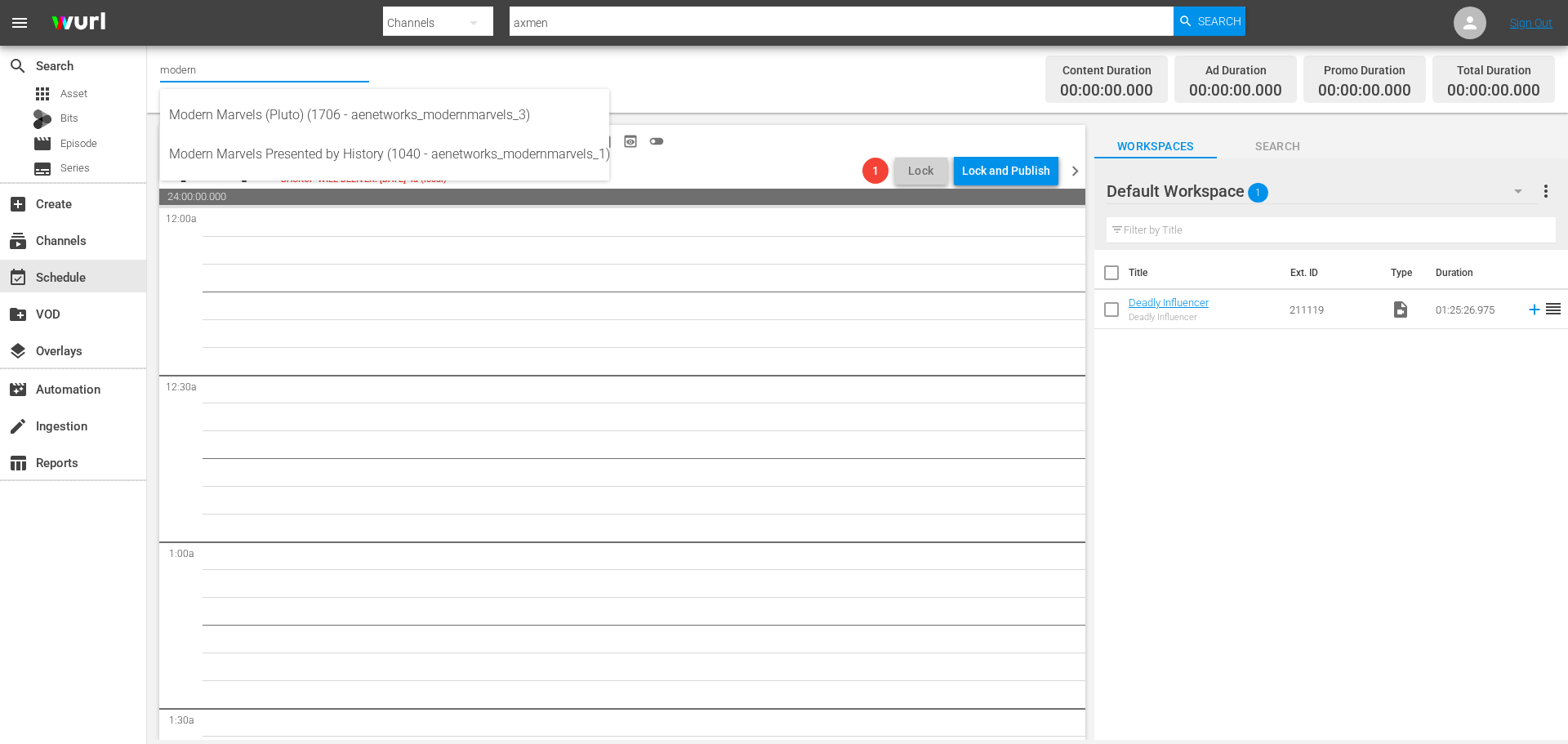
type input "modern"
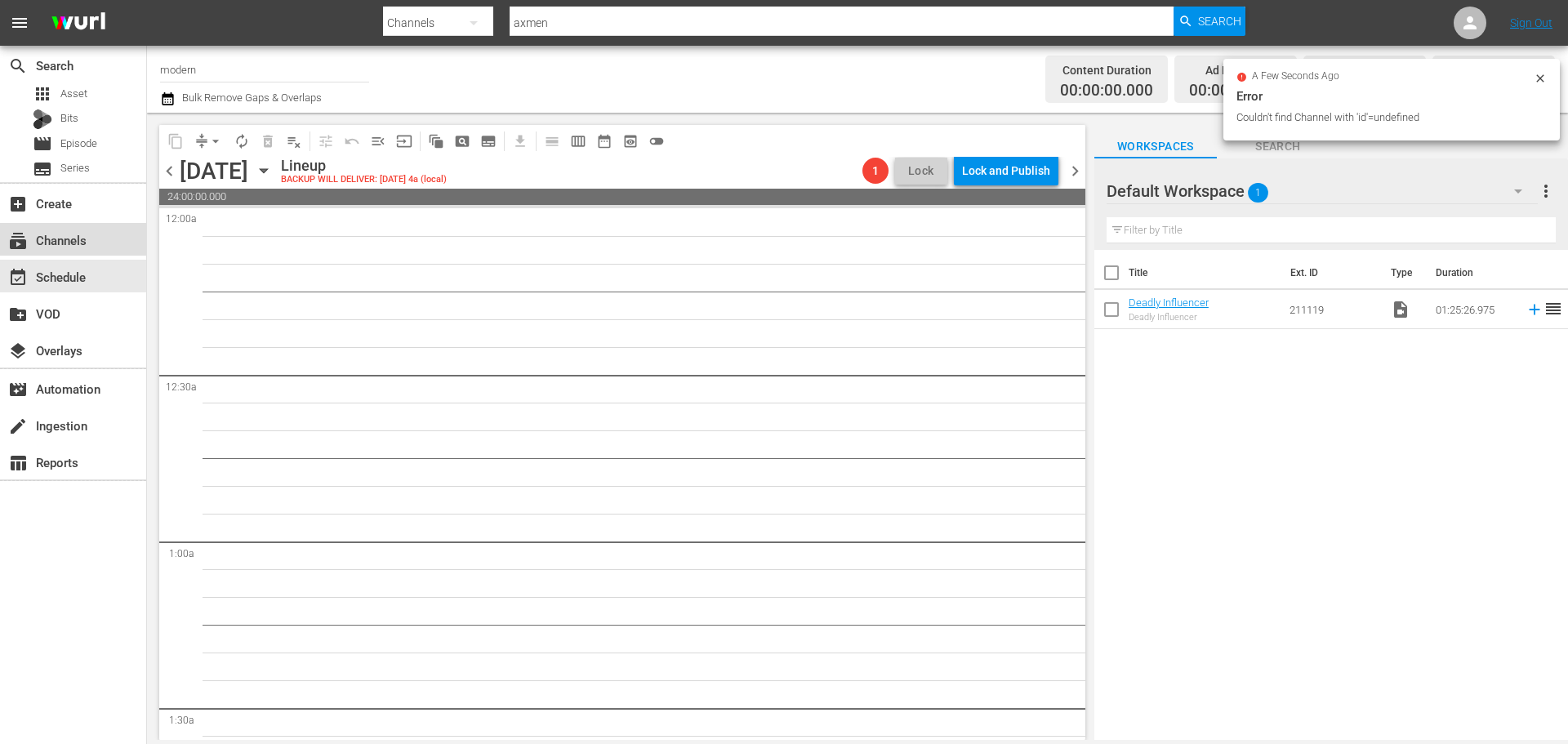
click at [75, 251] on div "subscriptions Channels" at bounding box center [73, 238] width 146 height 33
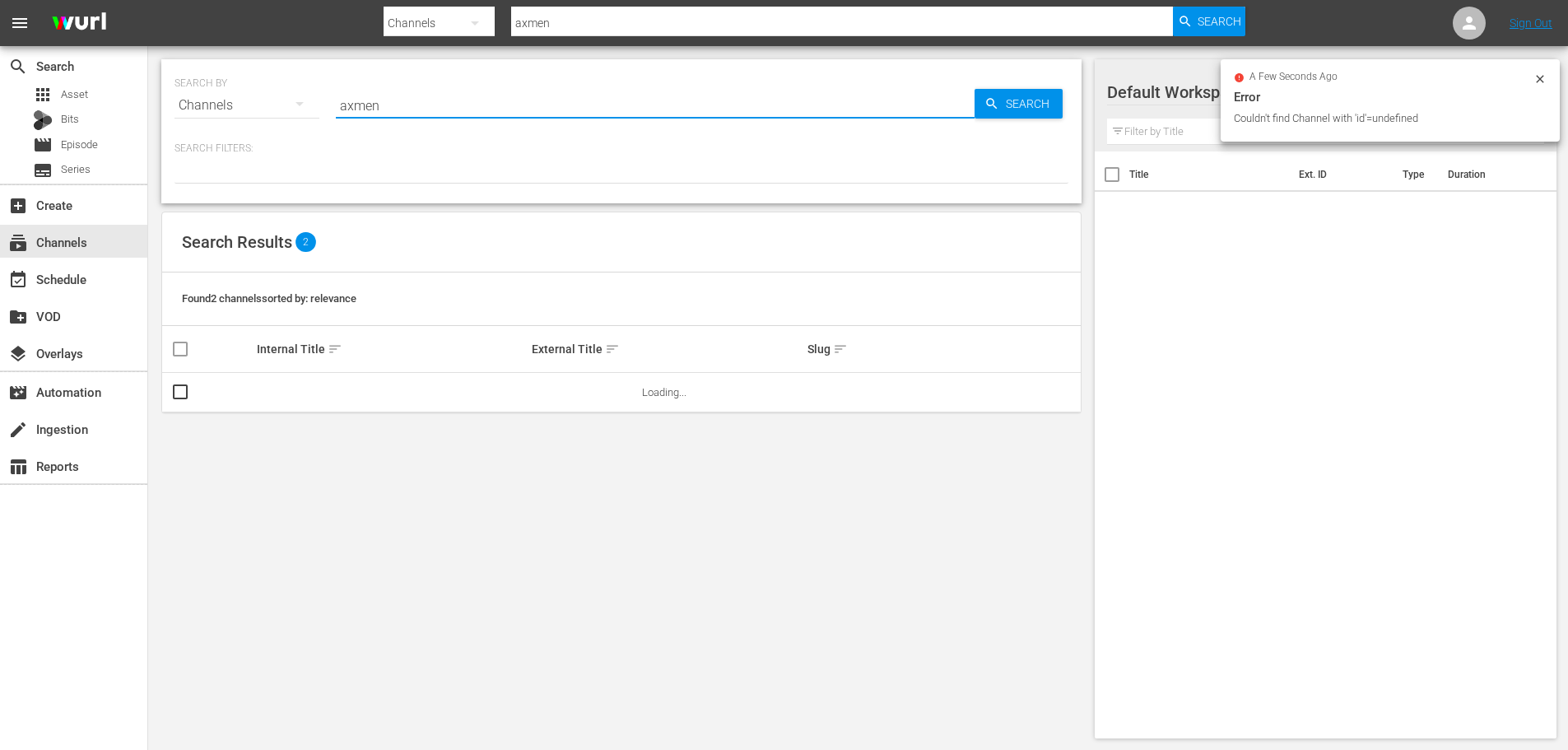
drag, startPoint x: 438, startPoint y: 118, endPoint x: 286, endPoint y: 97, distance: 153.4
click at [286, 97] on div "SEARCH BY Search By Channels Search ID, Title, Description, Keywords, or Catego…" at bounding box center [622, 95] width 894 height 59
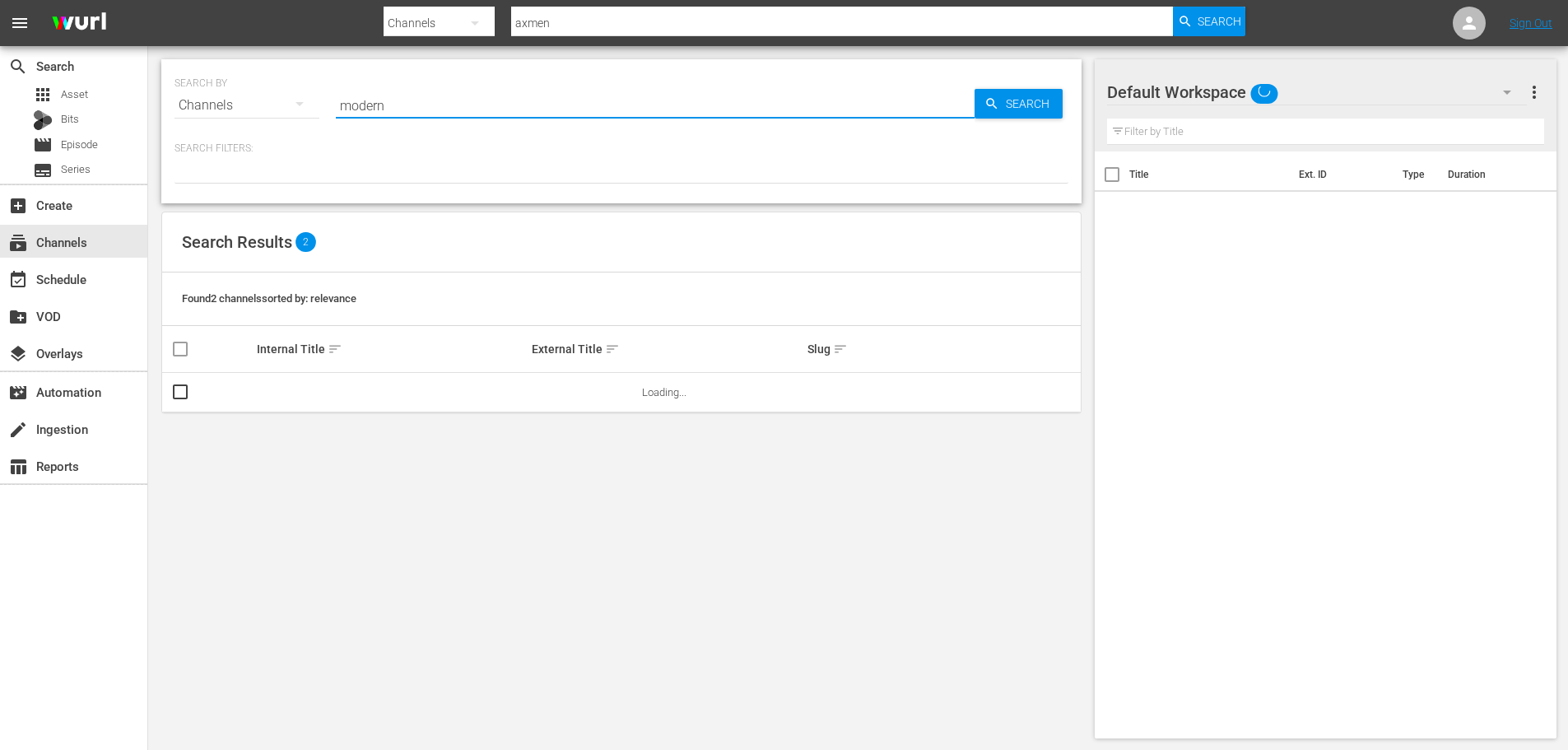
type input "modern"
click at [1046, 109] on span "Search" at bounding box center [1030, 104] width 63 height 30
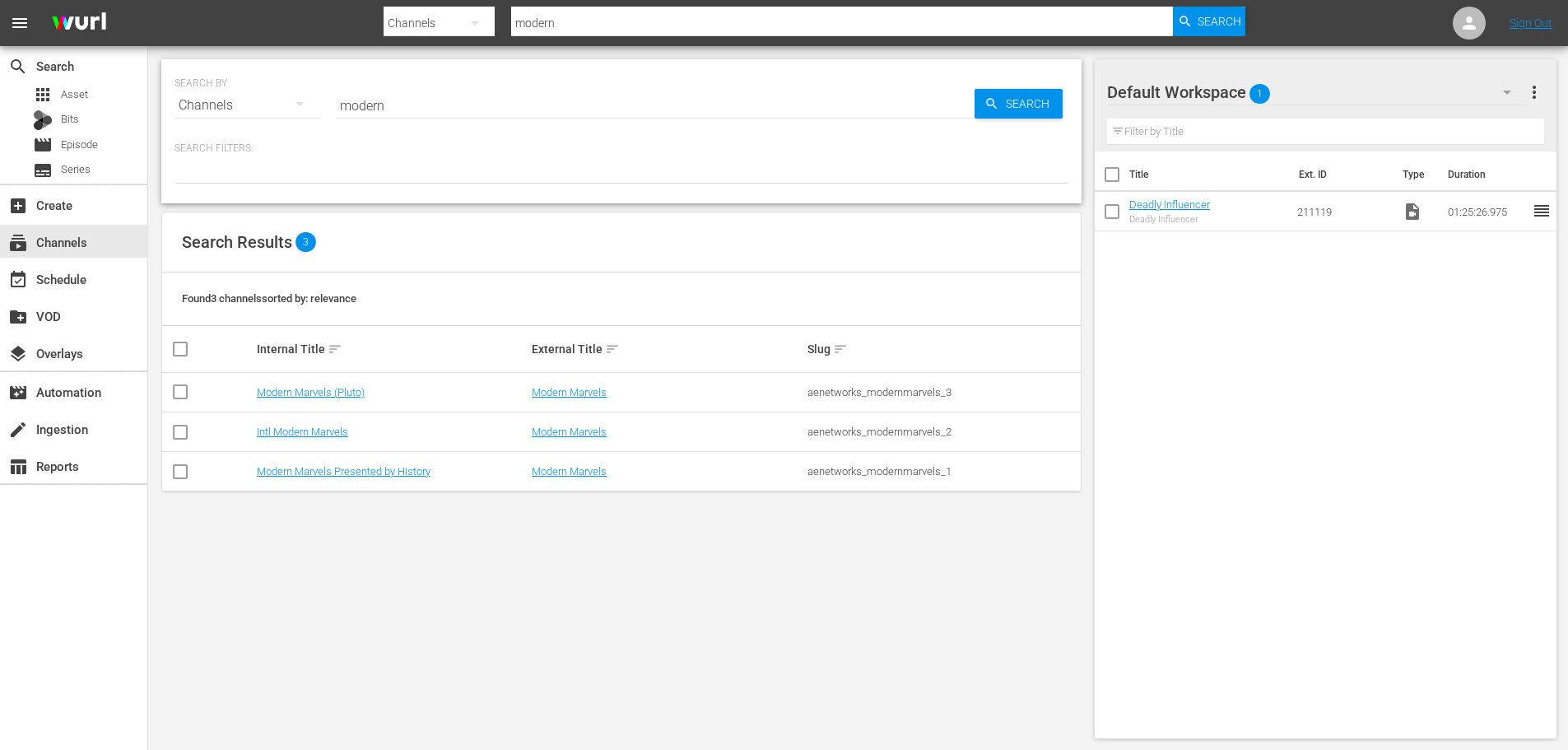
click at [446, 570] on div "SEARCH BY Search By Channels Search ID, Title, Description, Keywords, or Catego…" at bounding box center [622, 398] width 946 height 705
click at [325, 433] on link "Intl Modern Marvels" at bounding box center [301, 431] width 91 height 12
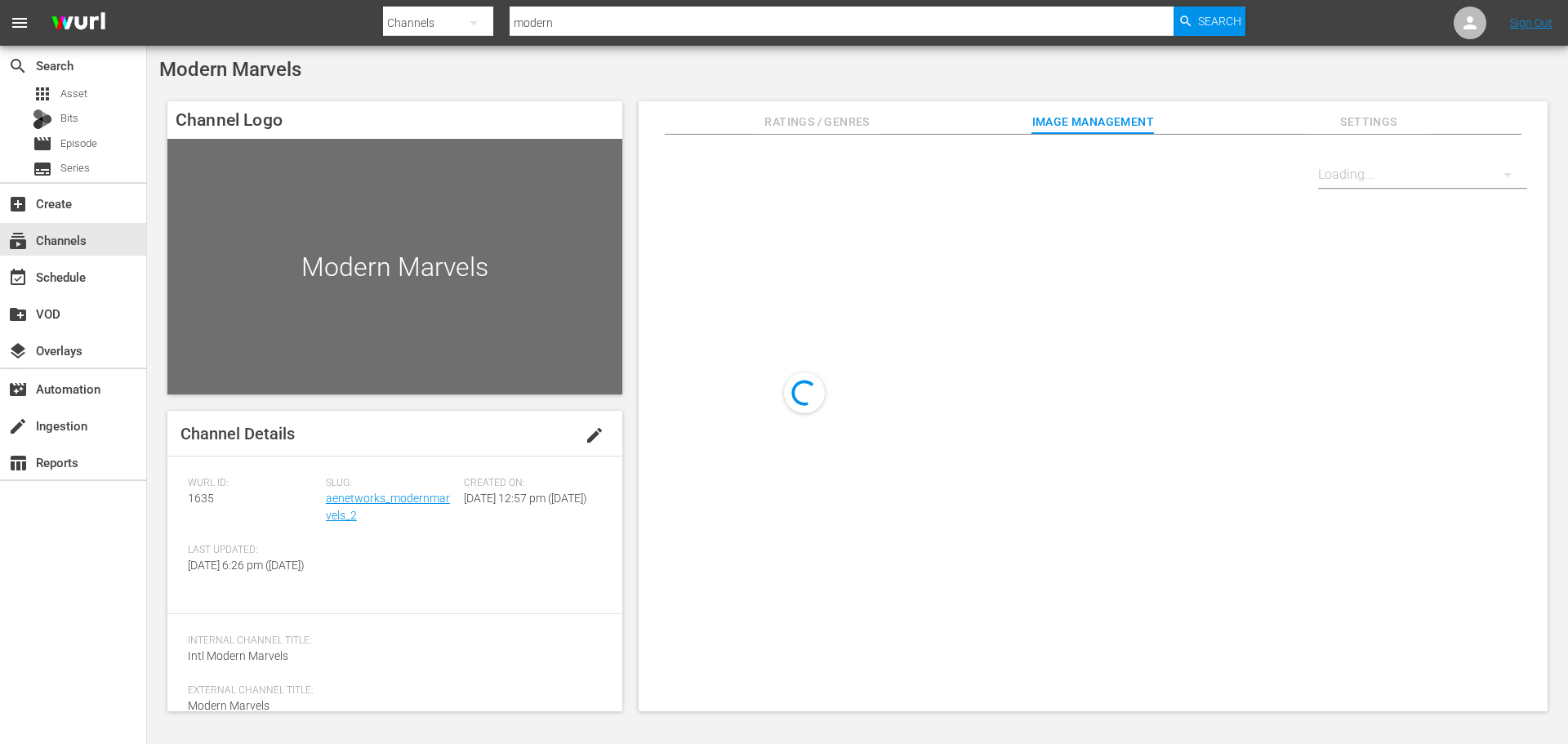
click at [205, 491] on div "[PERSON_NAME] ID: 1635" at bounding box center [257, 510] width 138 height 67
click at [209, 505] on span "1635" at bounding box center [201, 498] width 26 height 13
click at [198, 494] on span "1635" at bounding box center [201, 498] width 26 height 13
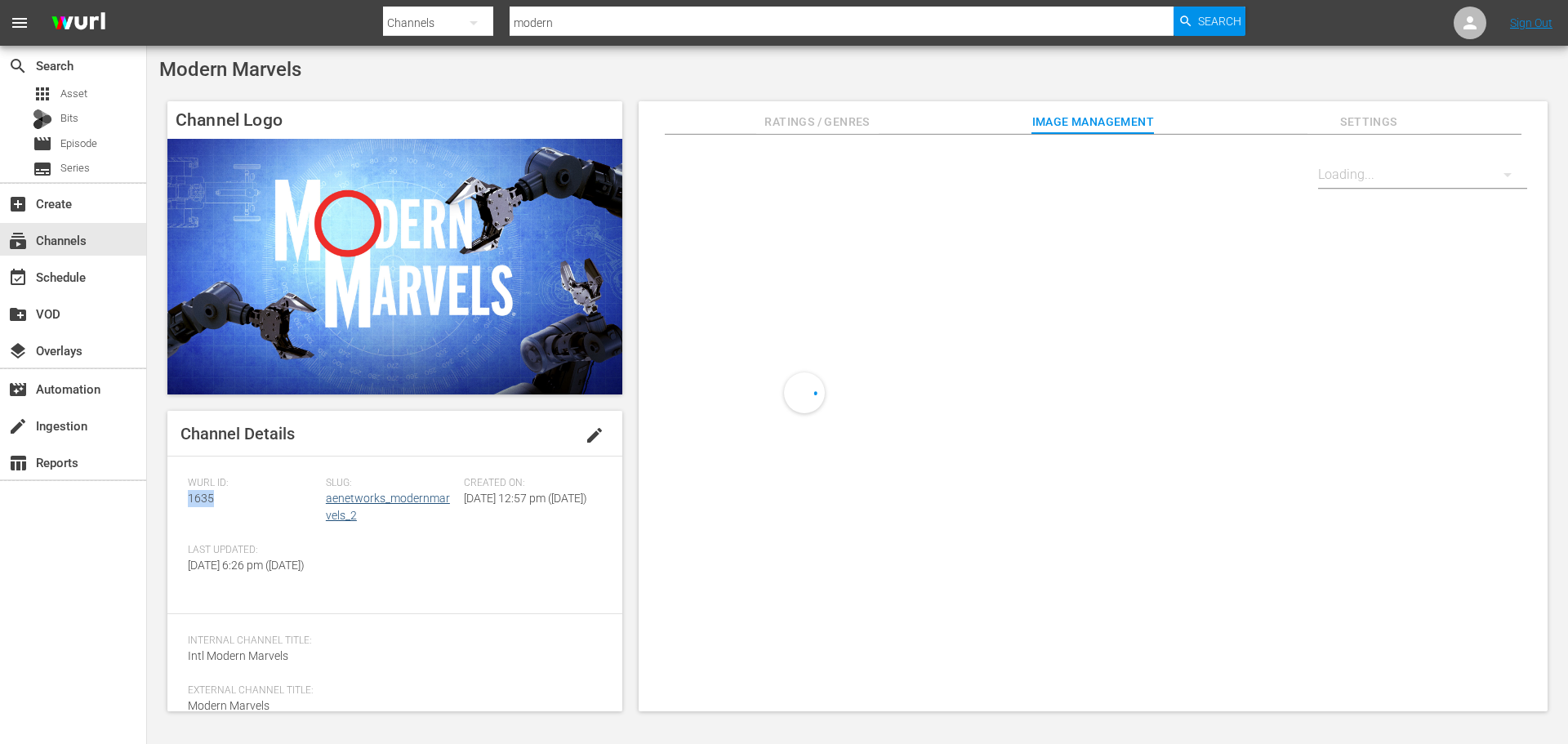
copy span "1635"
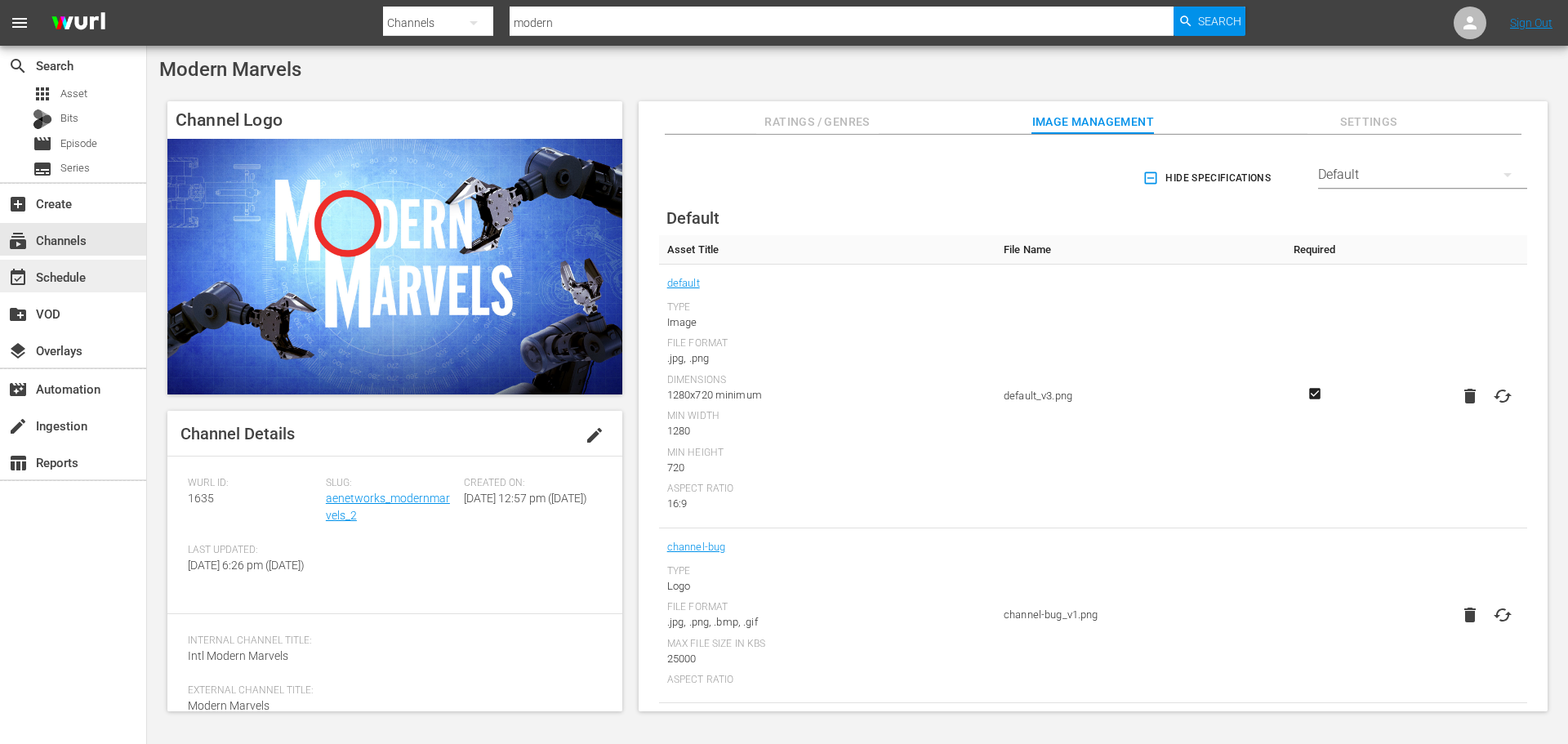
click at [68, 279] on div "event_available Schedule" at bounding box center [46, 275] width 91 height 15
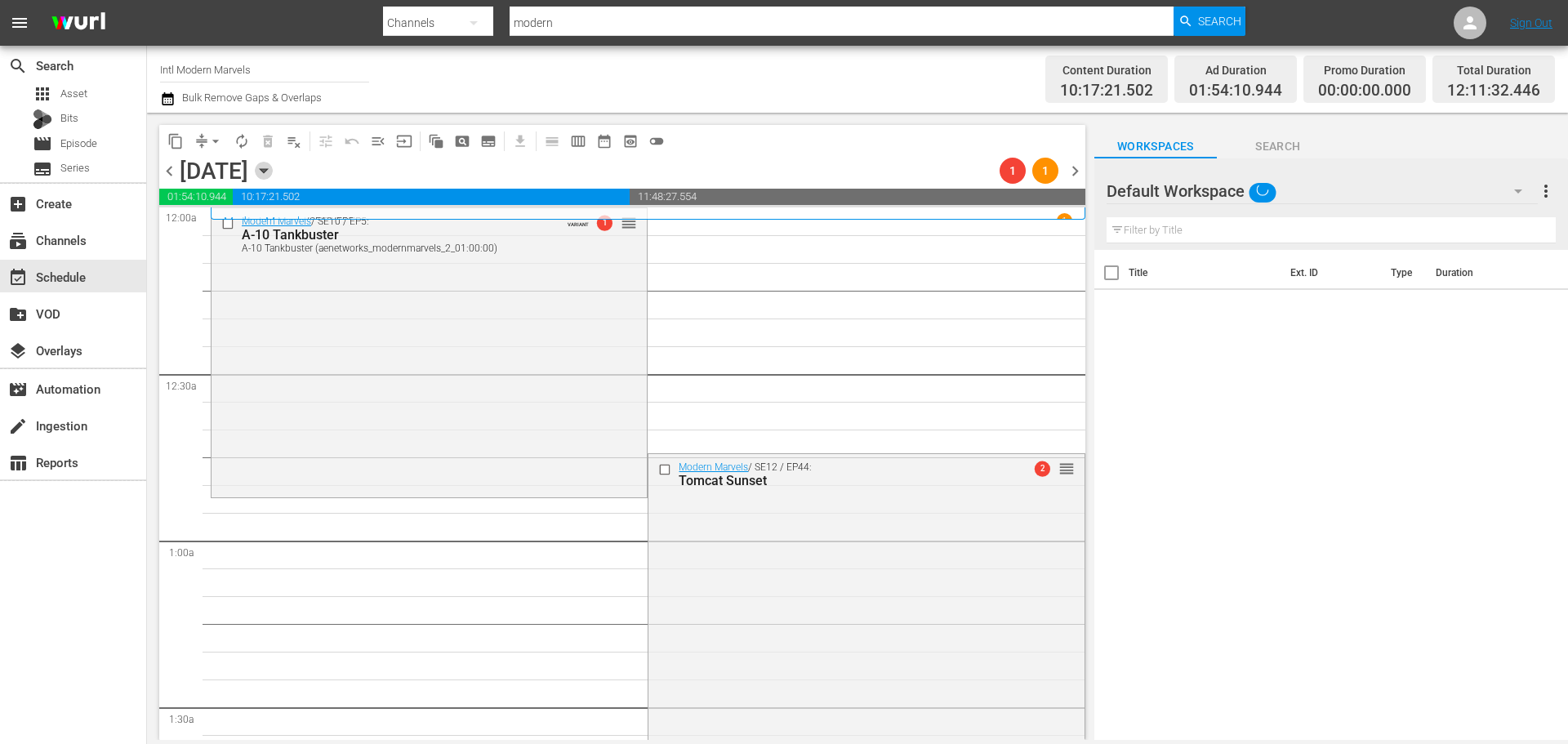
click at [273, 173] on icon "button" at bounding box center [263, 170] width 18 height 18
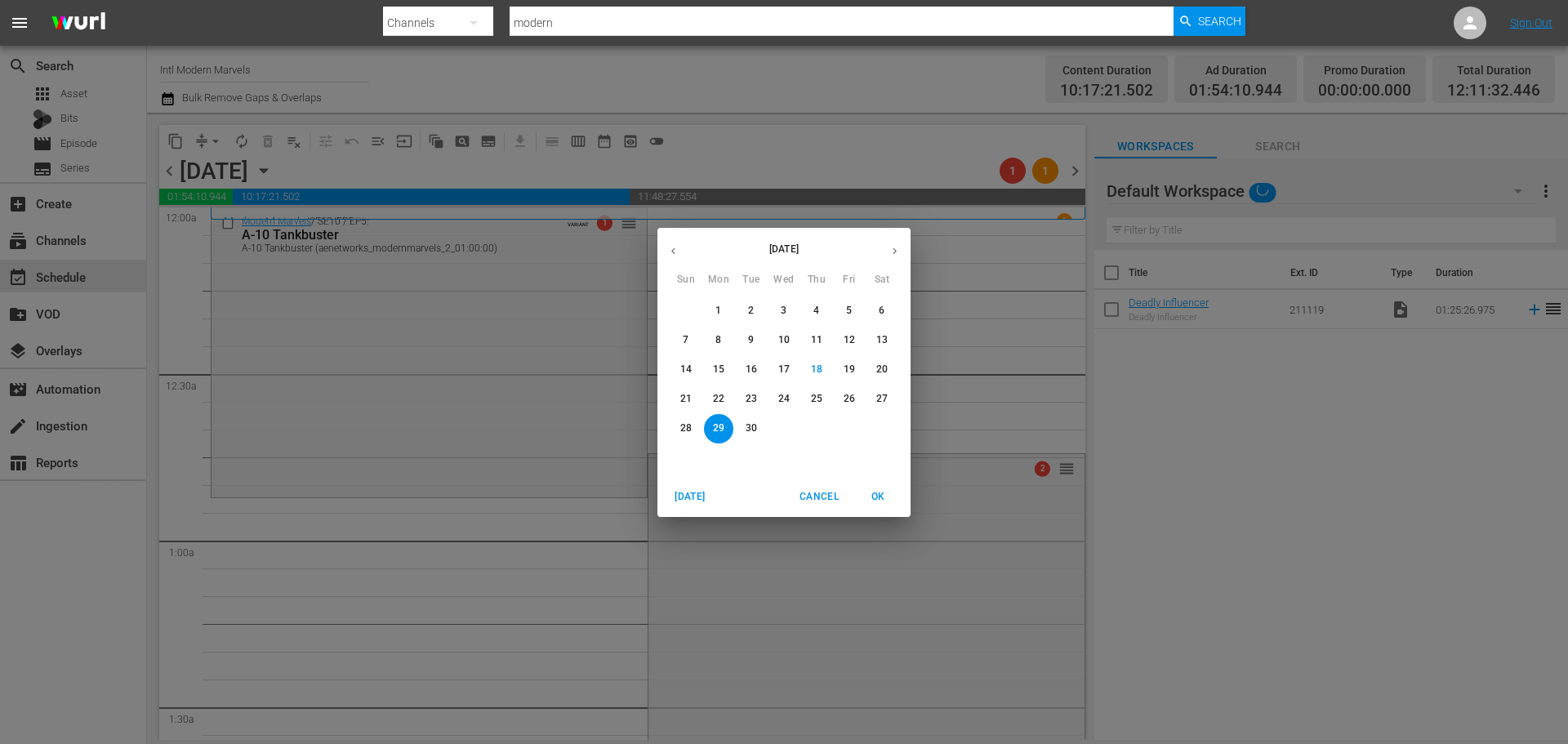
click at [743, 426] on span "30" at bounding box center [752, 427] width 30 height 14
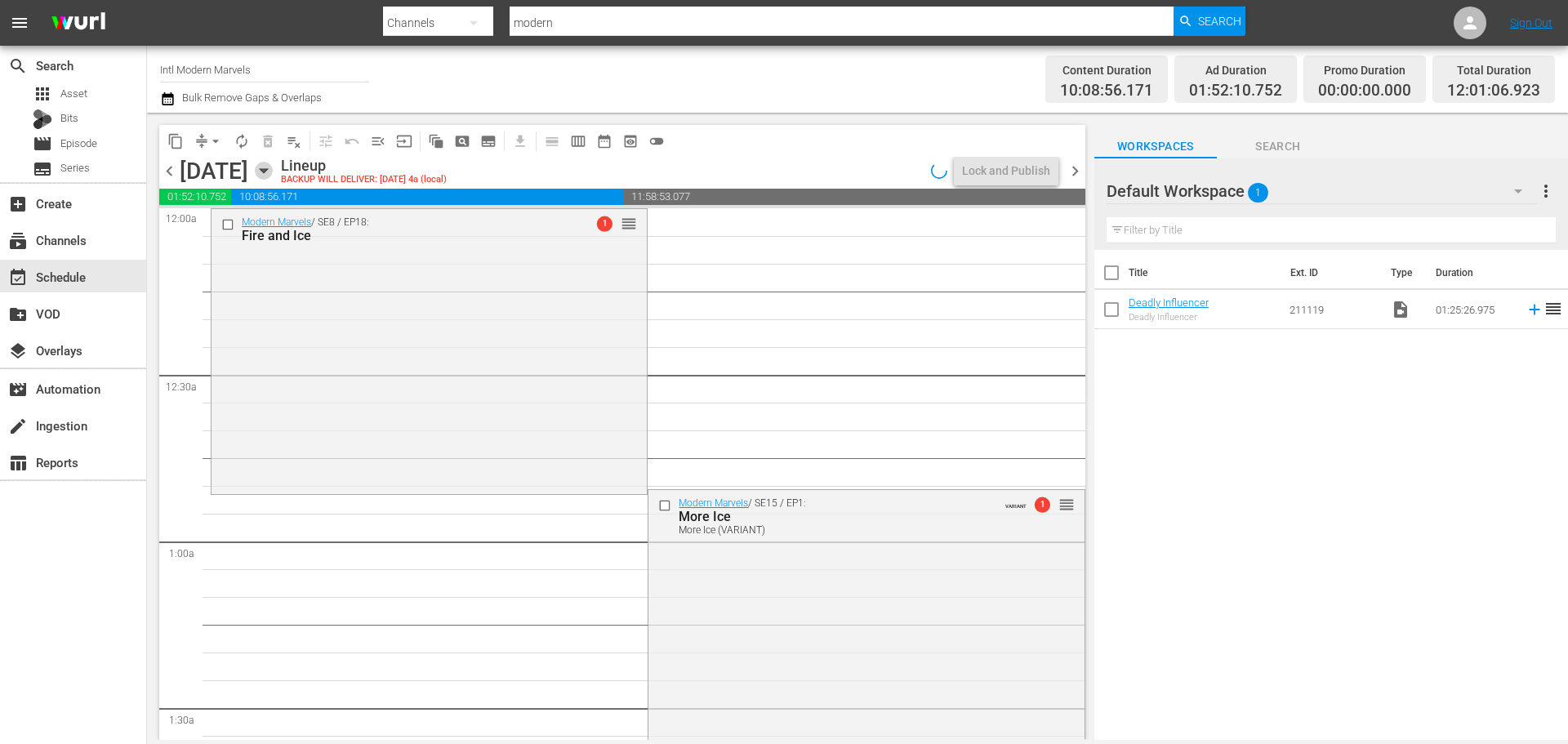
click at [273, 164] on icon "button" at bounding box center [263, 170] width 18 height 18
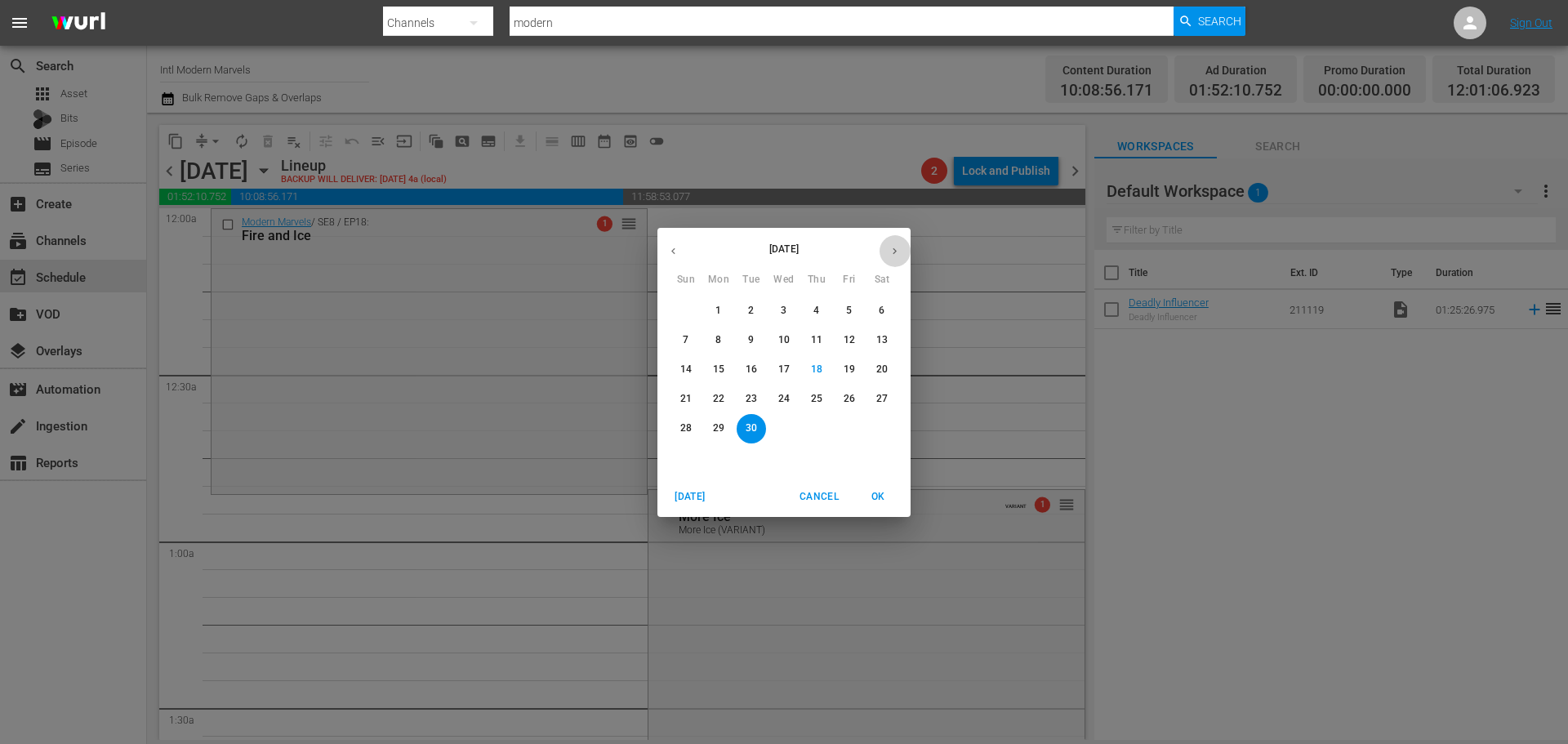
click at [897, 256] on icon "button" at bounding box center [894, 250] width 12 height 12
click at [777, 304] on span "1" at bounding box center [784, 310] width 30 height 14
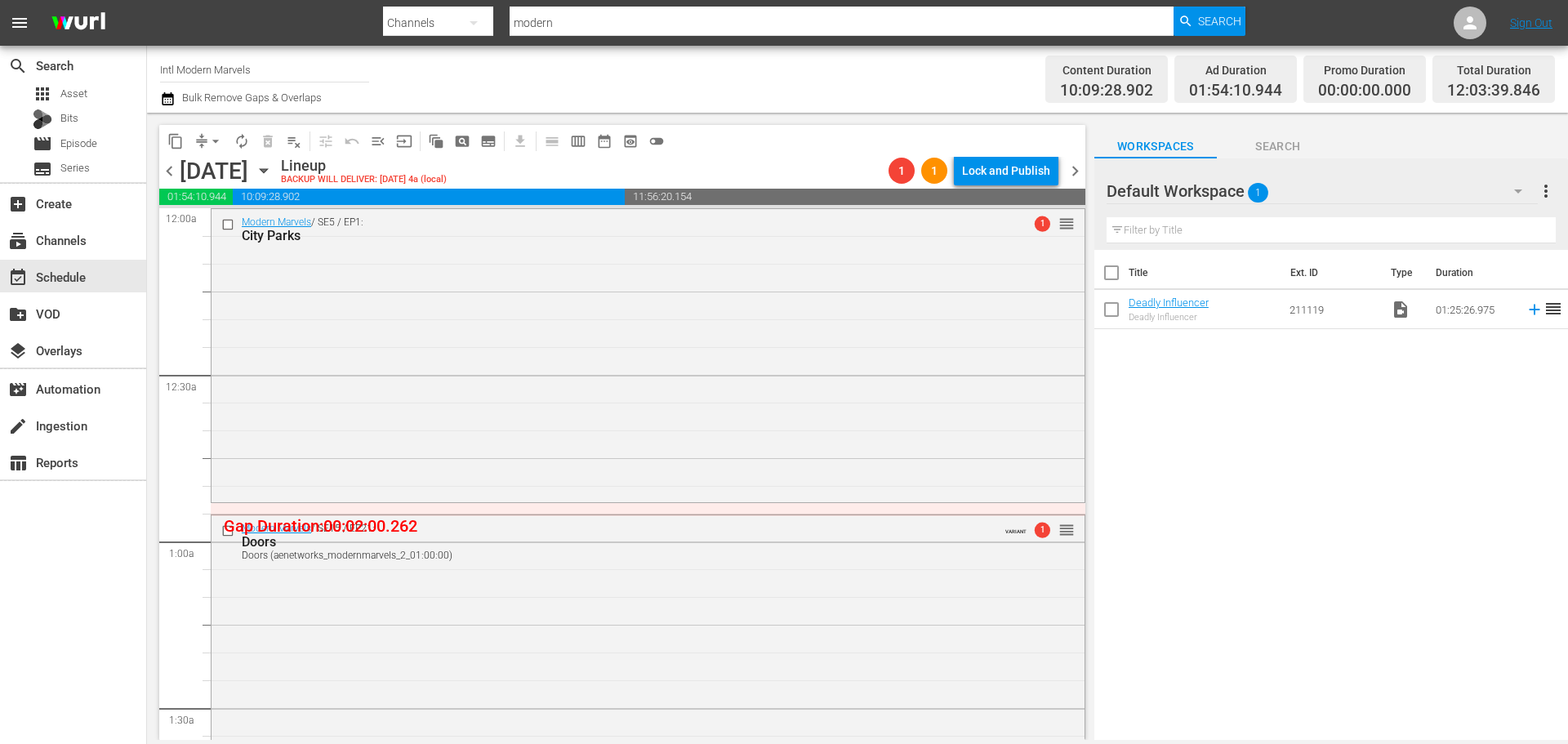
click at [273, 172] on icon "button" at bounding box center [263, 170] width 18 height 18
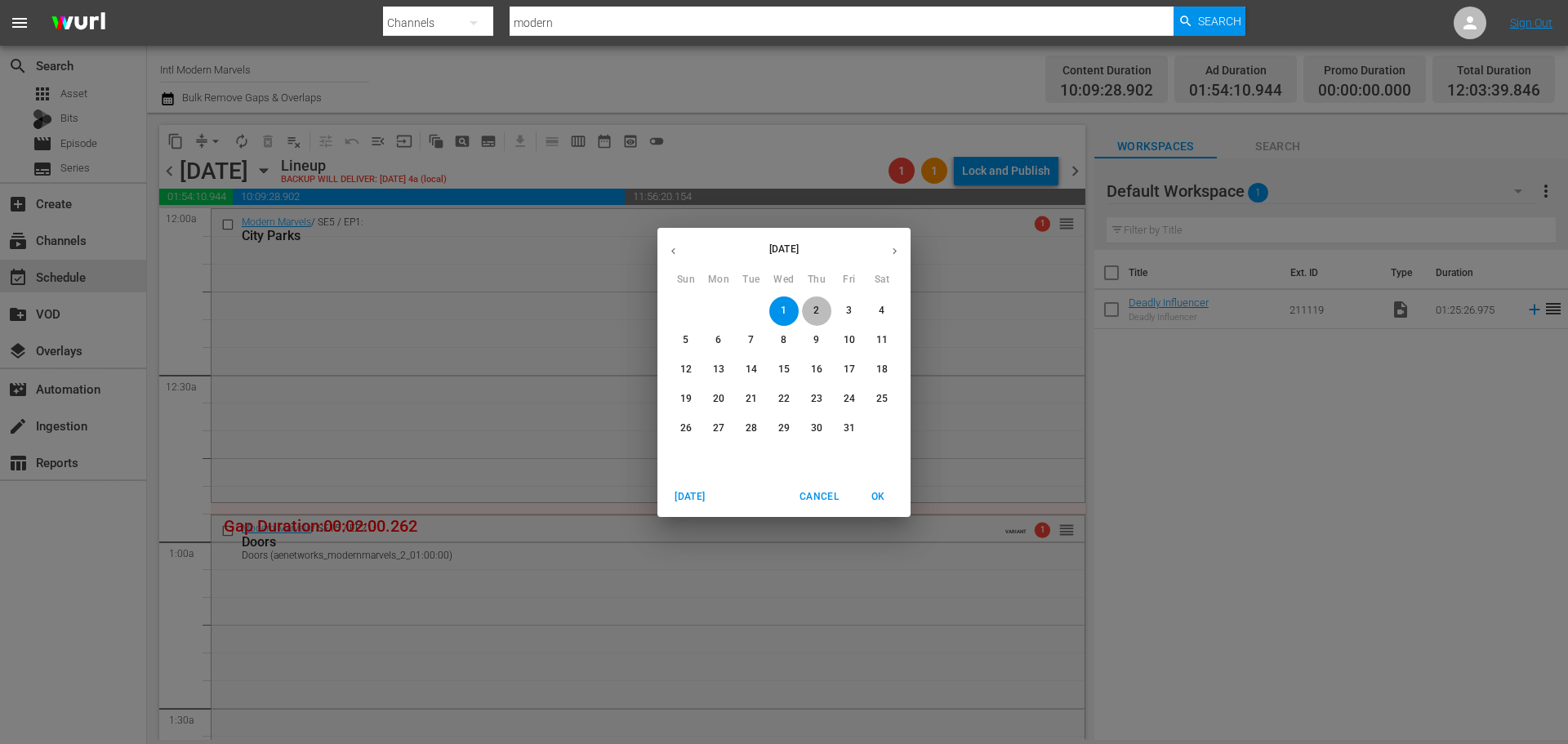
click at [806, 305] on span "2" at bounding box center [817, 310] width 30 height 14
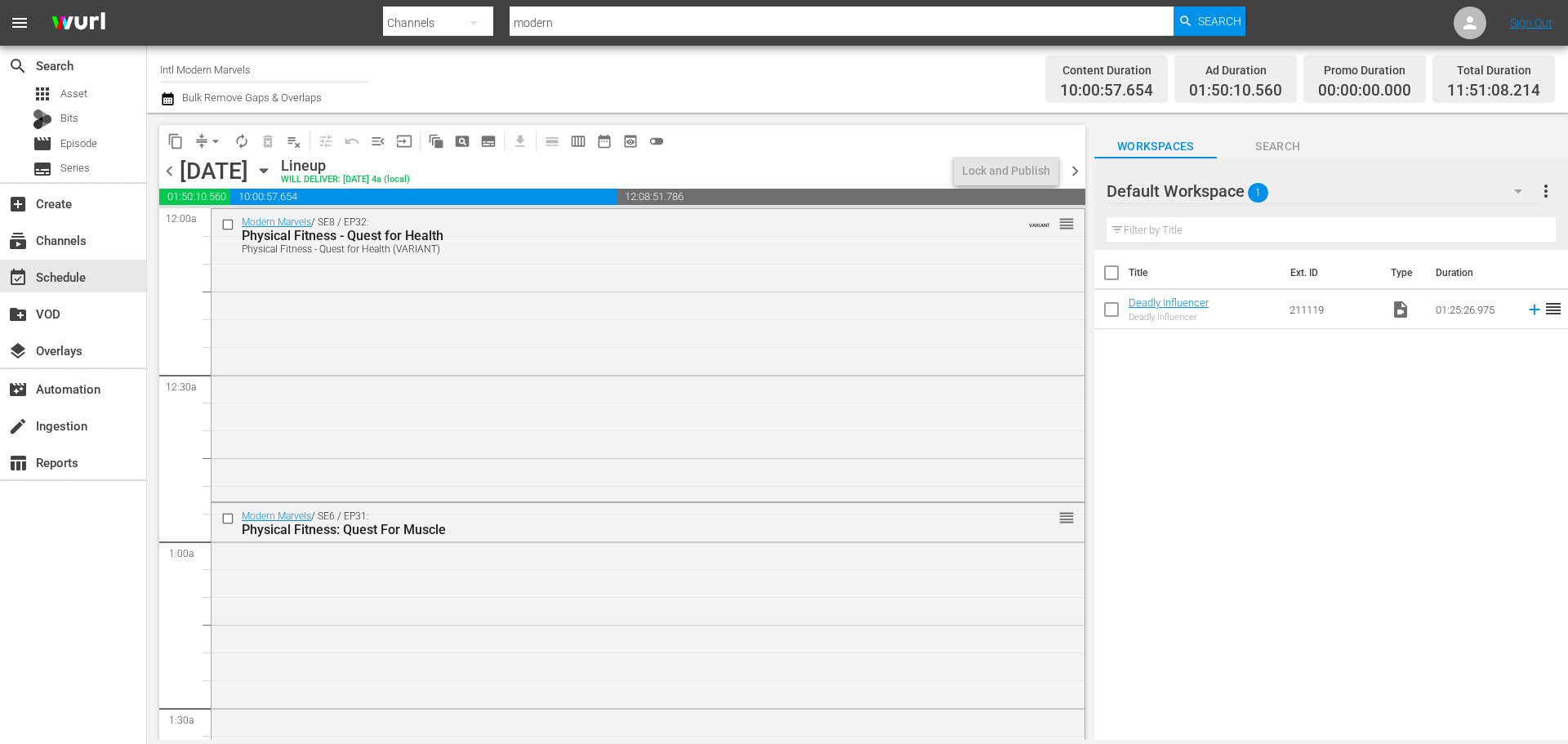
click at [273, 172] on icon "button" at bounding box center [263, 170] width 18 height 18
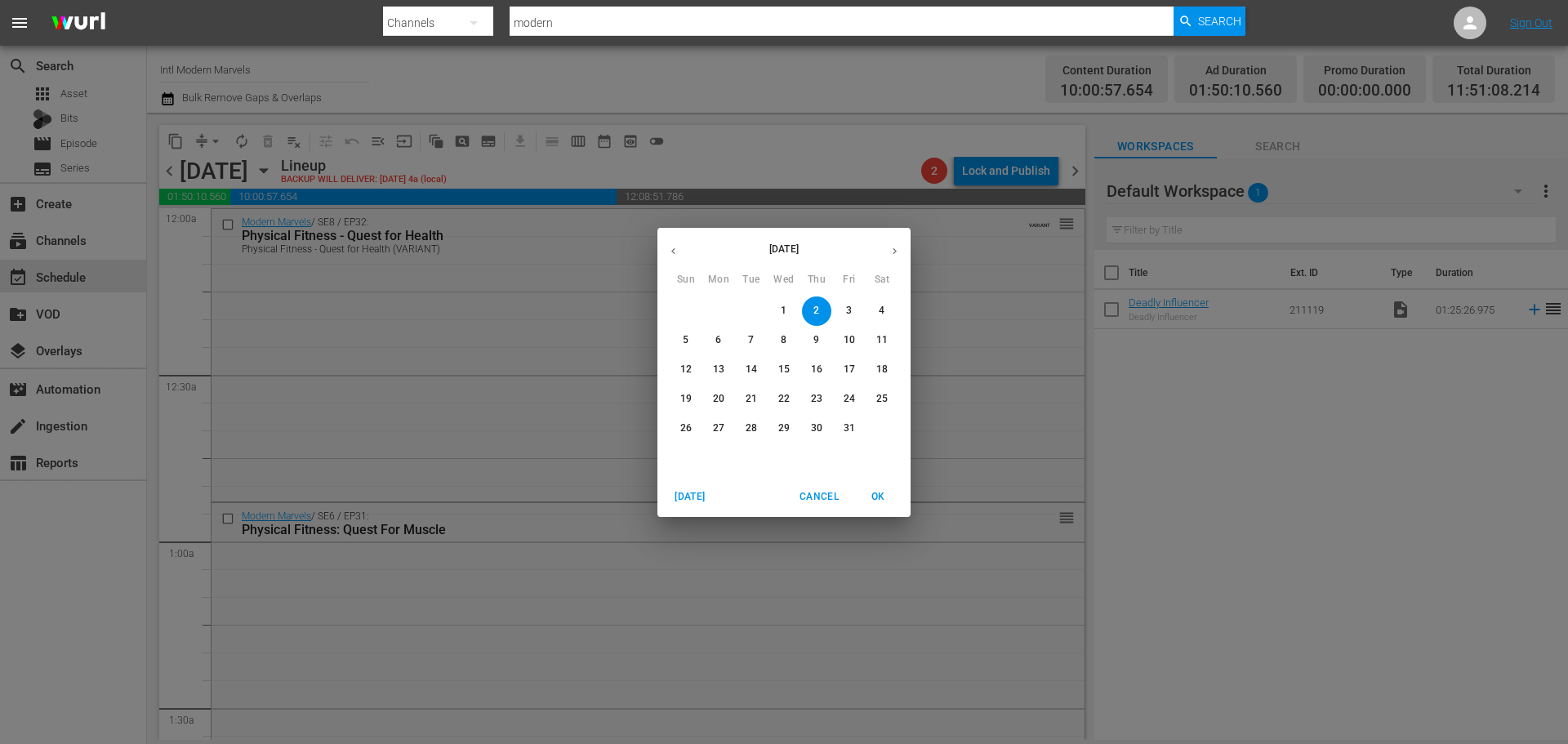
click at [847, 314] on p "3" at bounding box center [849, 310] width 6 height 14
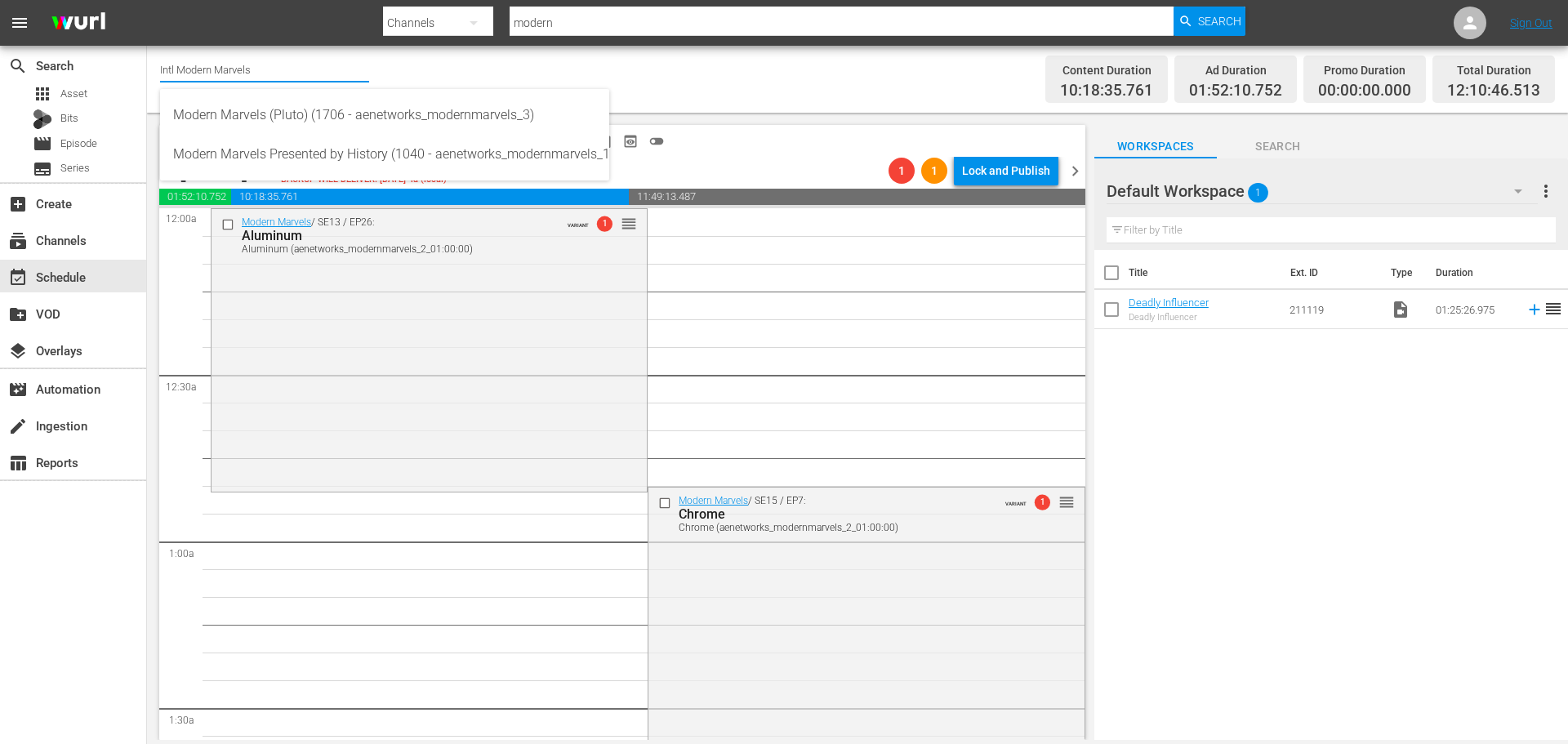
drag, startPoint x: 305, startPoint y: 77, endPoint x: 649, endPoint y: 59, distance: 344.5
click at [200, 72] on input "Intl Modern Marvels" at bounding box center [265, 69] width 209 height 39
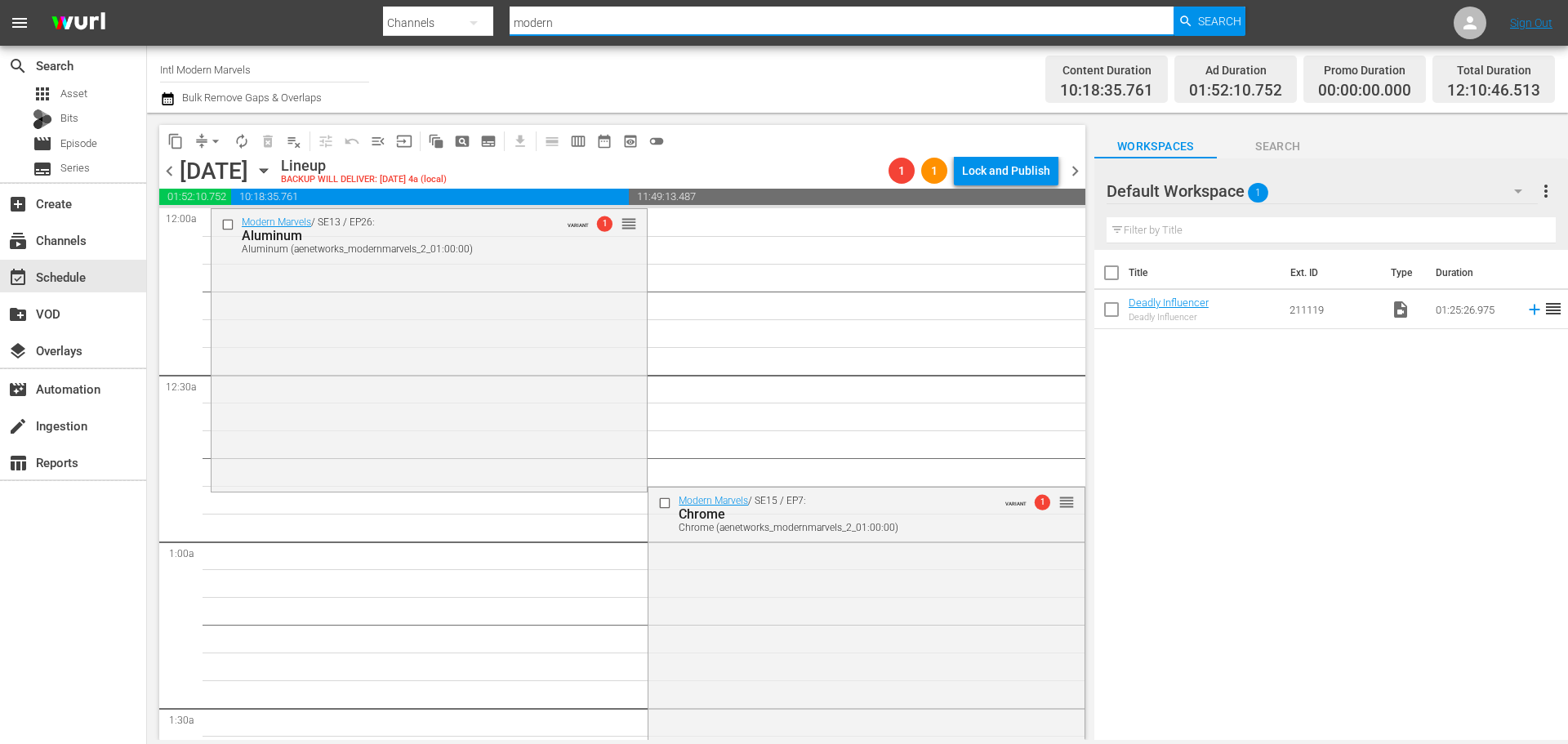
drag, startPoint x: 428, startPoint y: -3, endPoint x: 416, endPoint y: 0, distance: 12.4
click at [415, 0] on html "menu Search By Channels Search ID, Title, Description, Keywords, or Category mo…" at bounding box center [784, 372] width 1568 height 744
type input "ax"
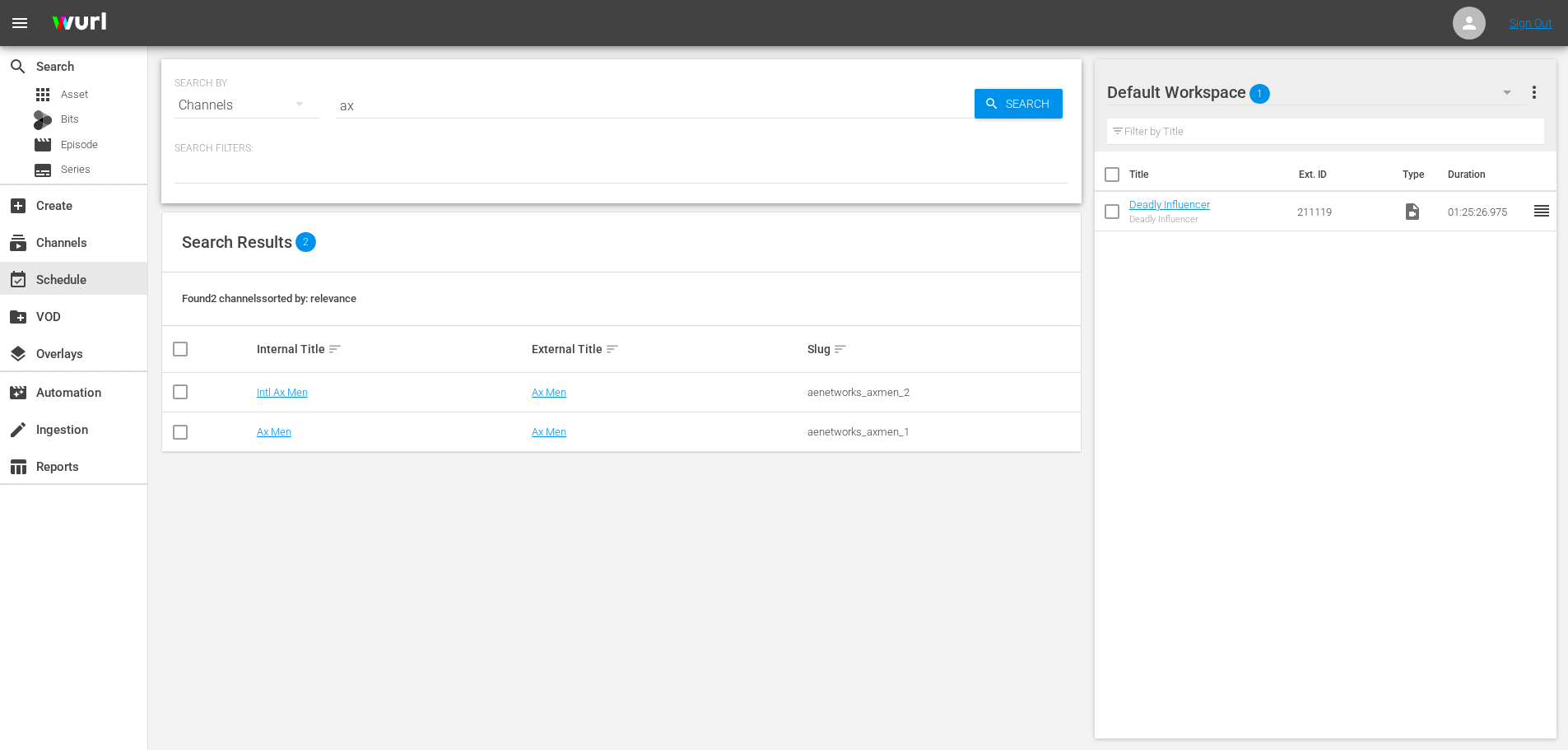
click at [1184, 601] on div "Title Ext. ID Type Duration Deadly Influencer Deadly Influencer 211119 video_fi…" at bounding box center [1326, 441] width 463 height 580
